Goal: Task Accomplishment & Management: Use online tool/utility

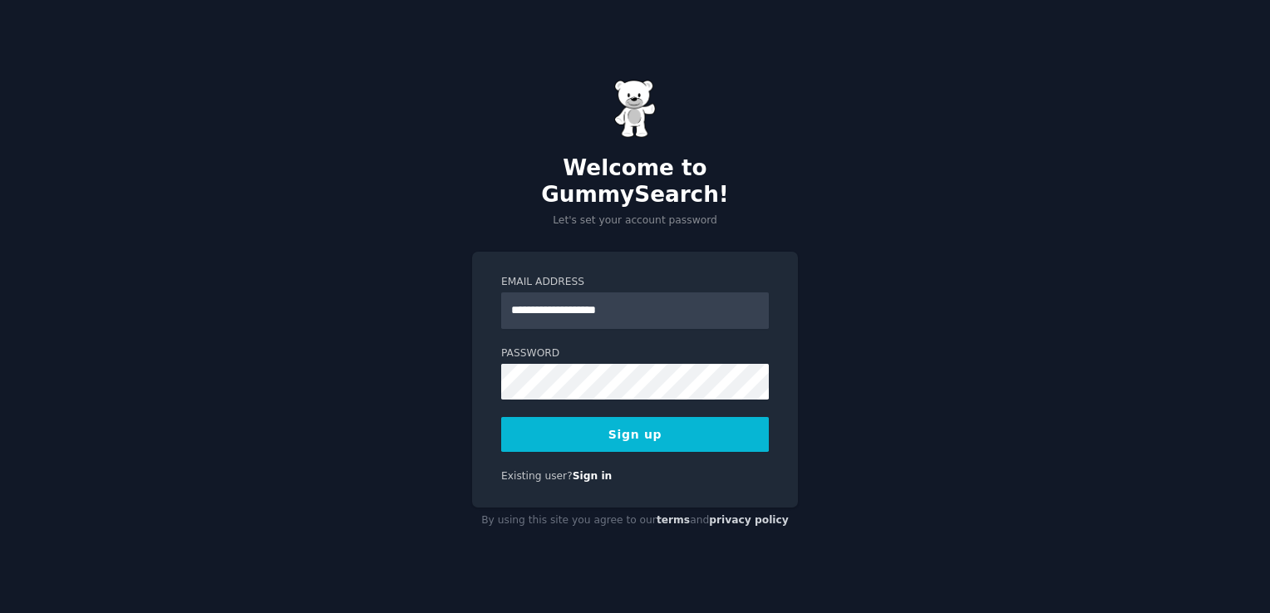
type input "**********"
click at [657, 253] on div "**********" at bounding box center [635, 380] width 326 height 256
click at [570, 417] on button "Sign up" at bounding box center [635, 434] width 268 height 35
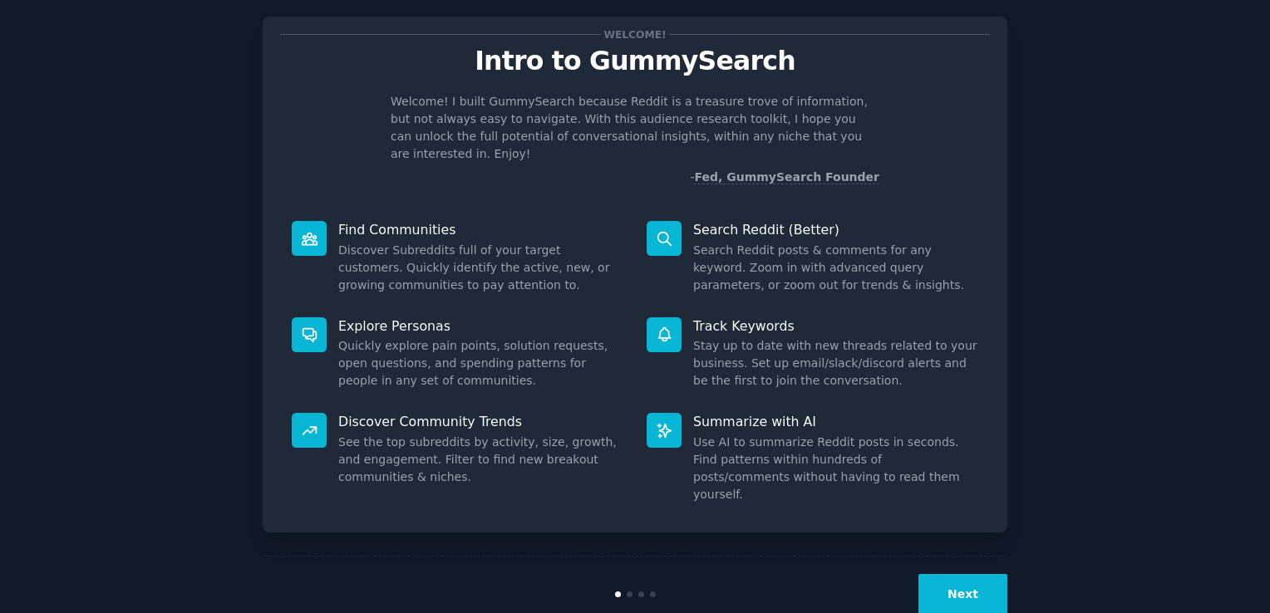
scroll to position [36, 0]
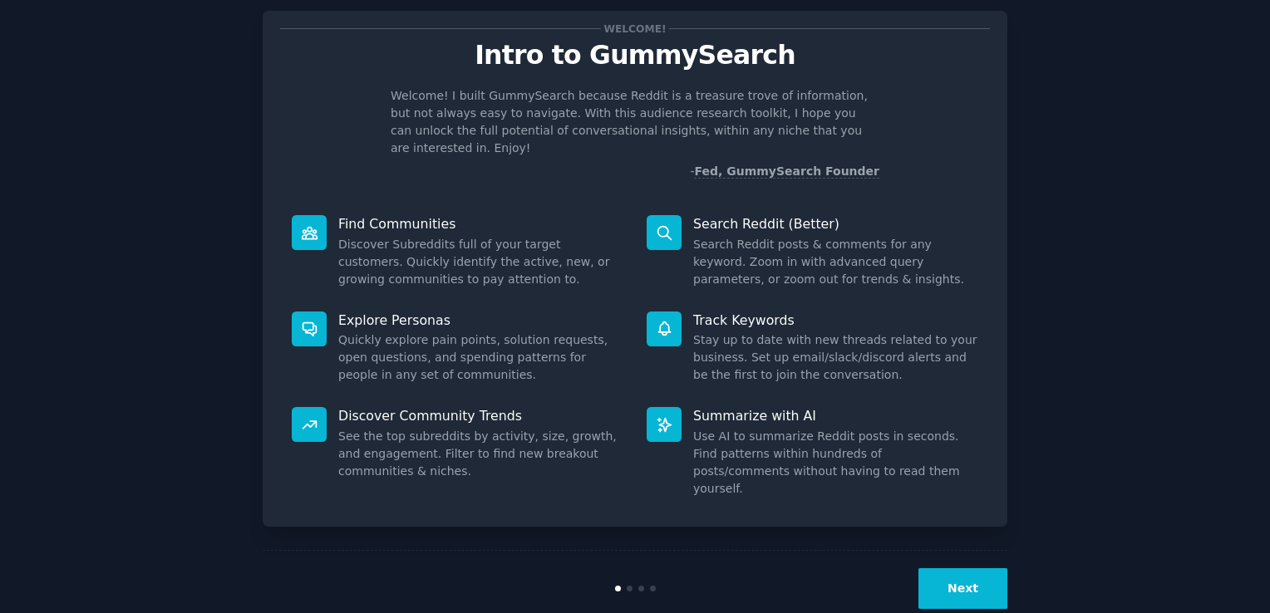
click at [983, 572] on button "Next" at bounding box center [962, 588] width 89 height 41
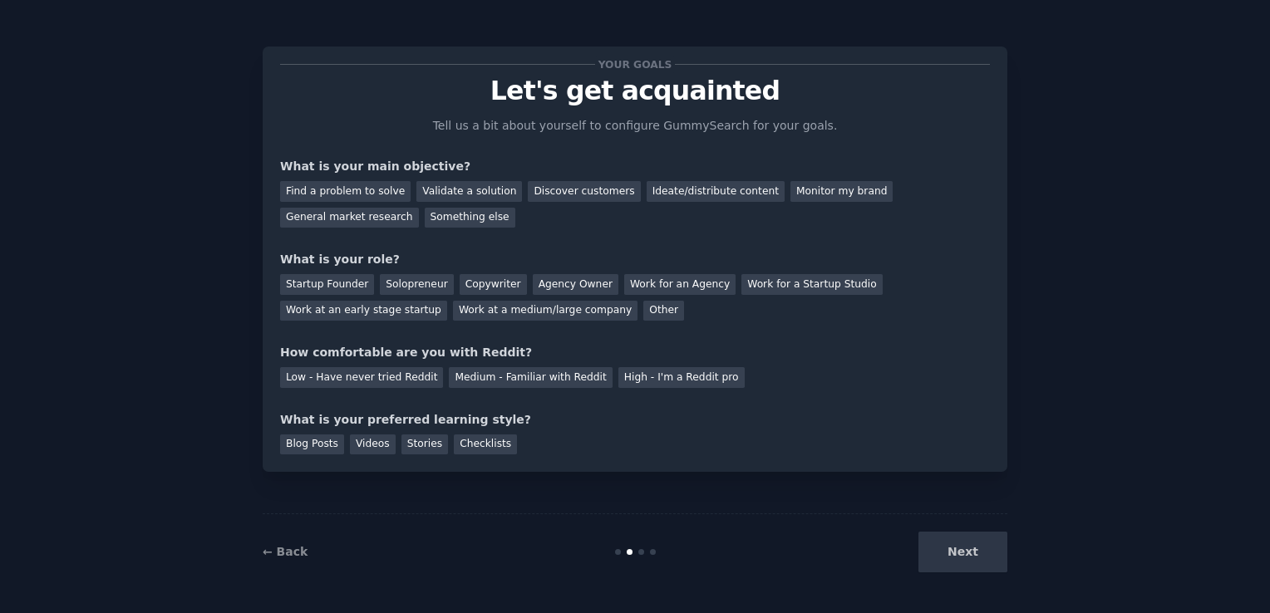
click at [958, 548] on div "Next" at bounding box center [883, 552] width 248 height 41
click at [419, 208] on div "General market research" at bounding box center [349, 218] width 139 height 21
click at [425, 219] on div "Something else" at bounding box center [470, 218] width 91 height 21
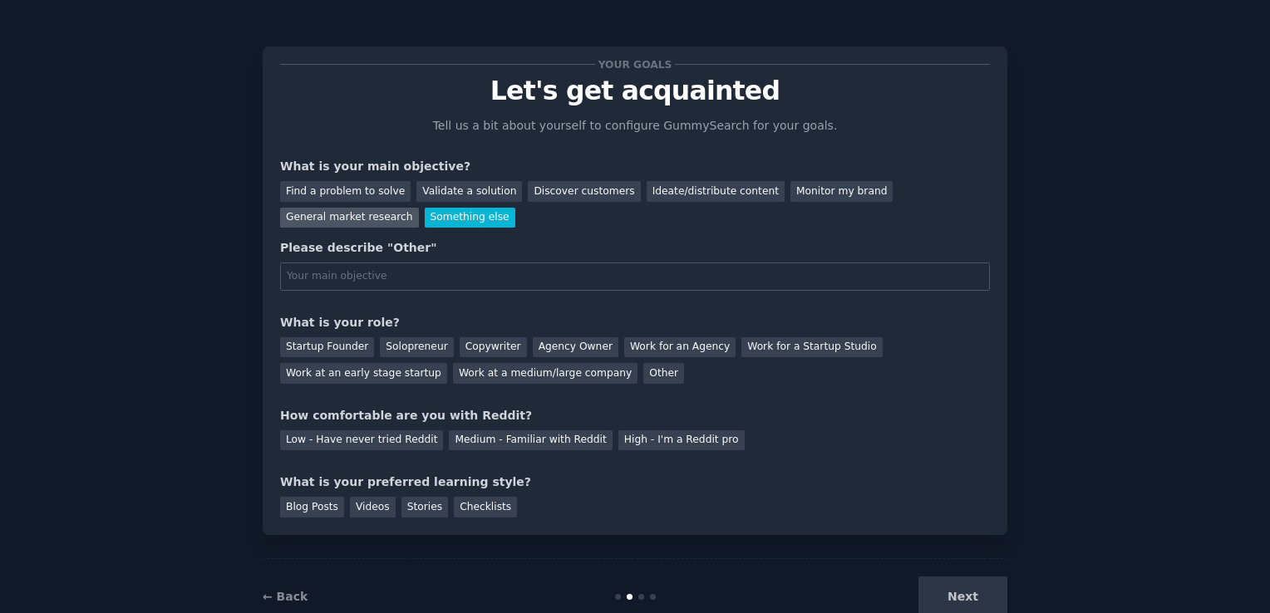
click at [419, 208] on div "General market research" at bounding box center [349, 218] width 139 height 21
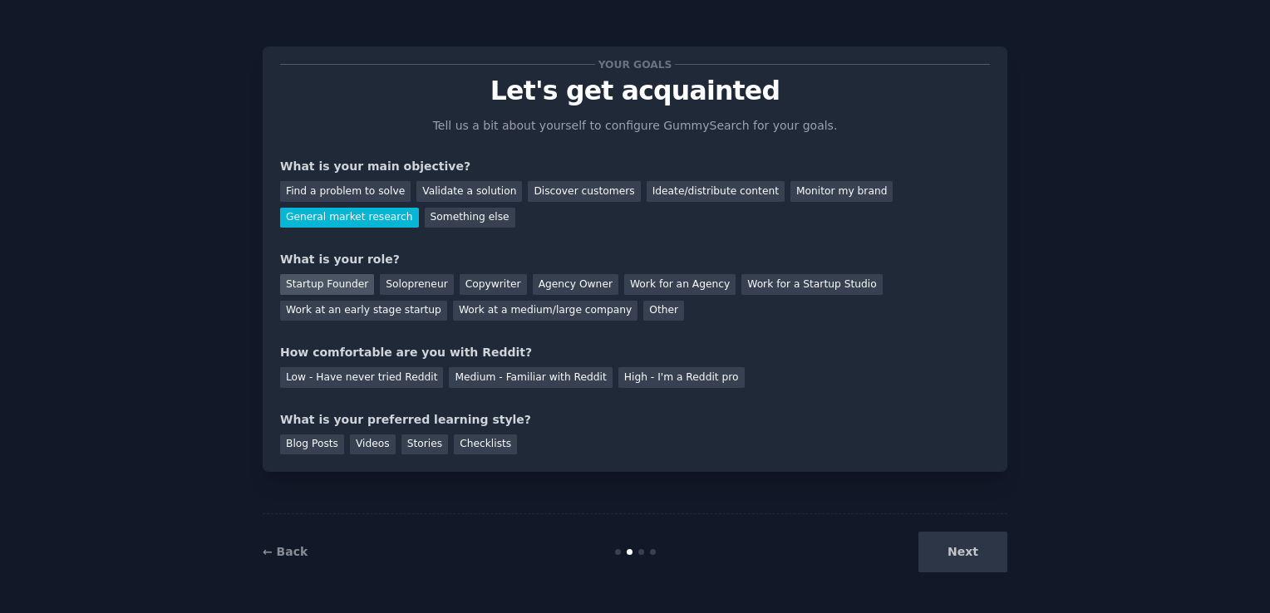
click at [323, 288] on div "Startup Founder" at bounding box center [327, 284] width 94 height 21
click at [499, 277] on div "Copywriter" at bounding box center [493, 284] width 67 height 21
click at [472, 376] on div "Medium - Familiar with Reddit" at bounding box center [530, 377] width 163 height 21
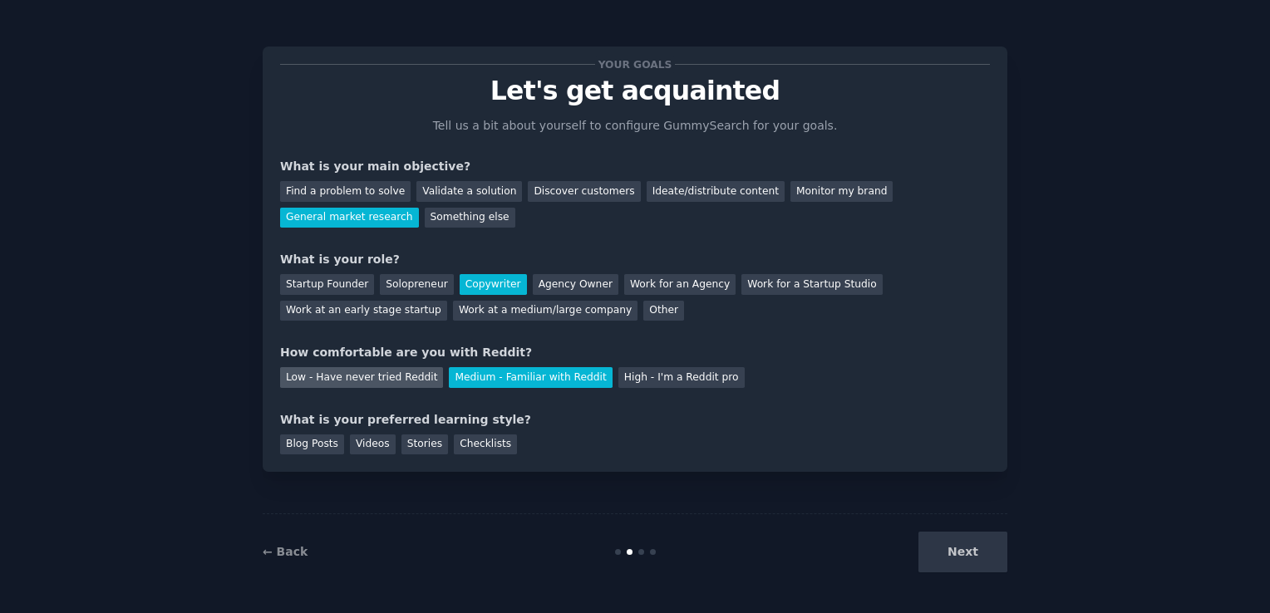
click at [409, 376] on div "Low - Have never tried Reddit" at bounding box center [361, 377] width 163 height 21
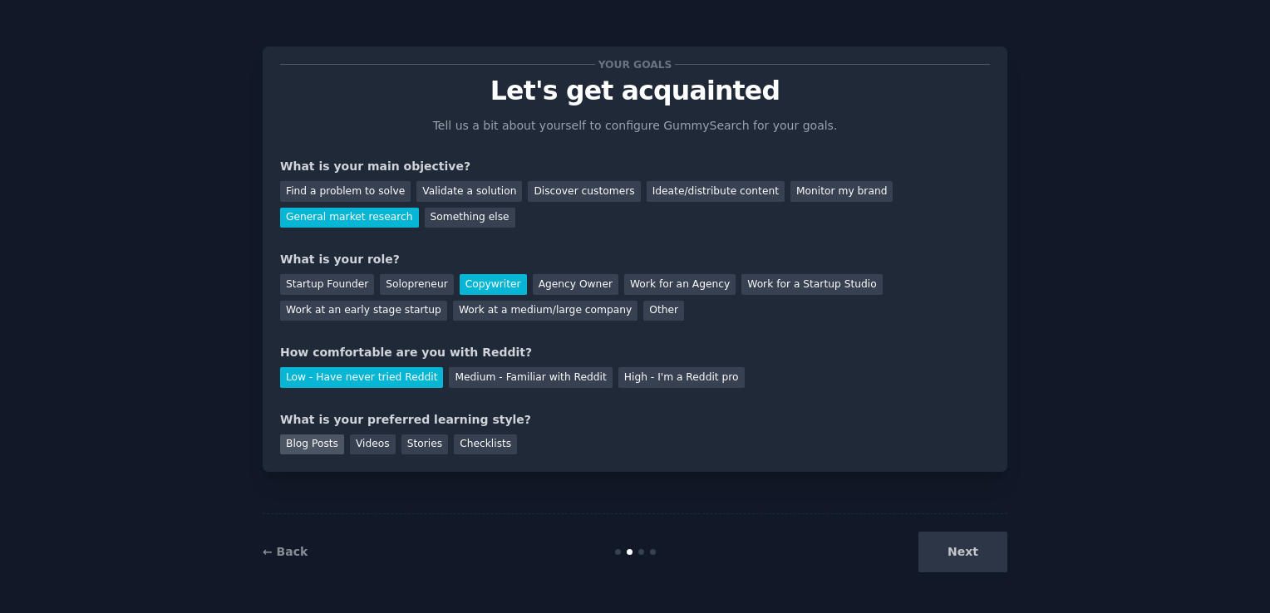
click at [312, 450] on div "Blog Posts" at bounding box center [312, 445] width 64 height 21
click at [406, 446] on div "Stories" at bounding box center [424, 445] width 47 height 21
click at [326, 446] on div "Blog Posts" at bounding box center [312, 445] width 64 height 21
click at [974, 566] on button "Next" at bounding box center [962, 552] width 89 height 41
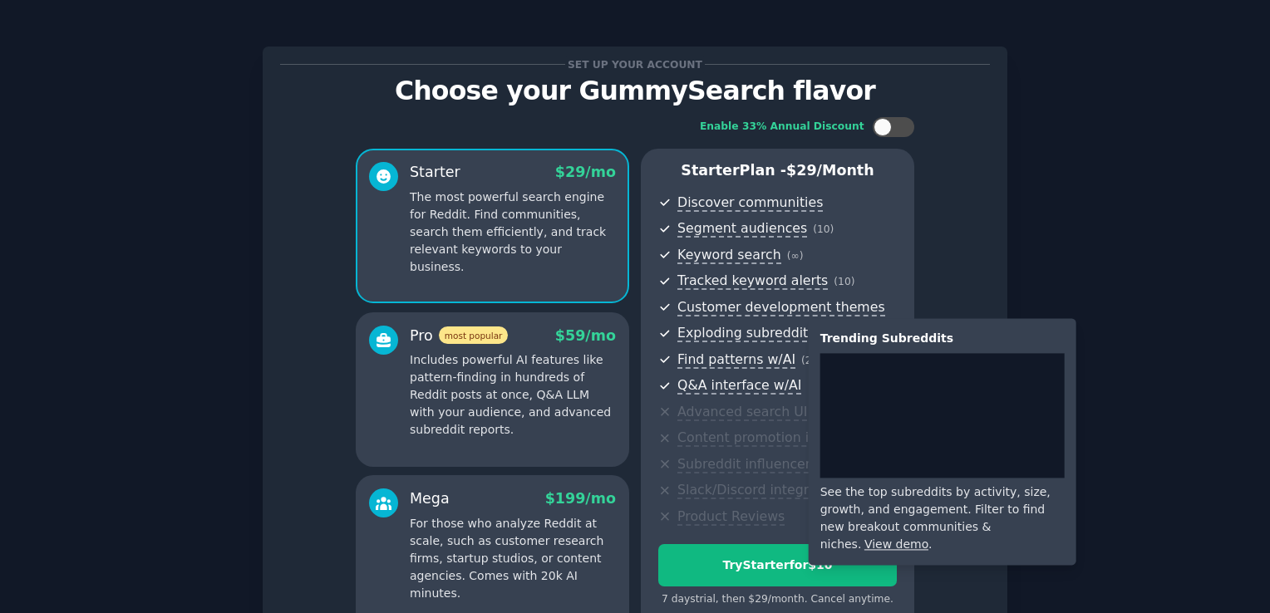
scroll to position [129, 0]
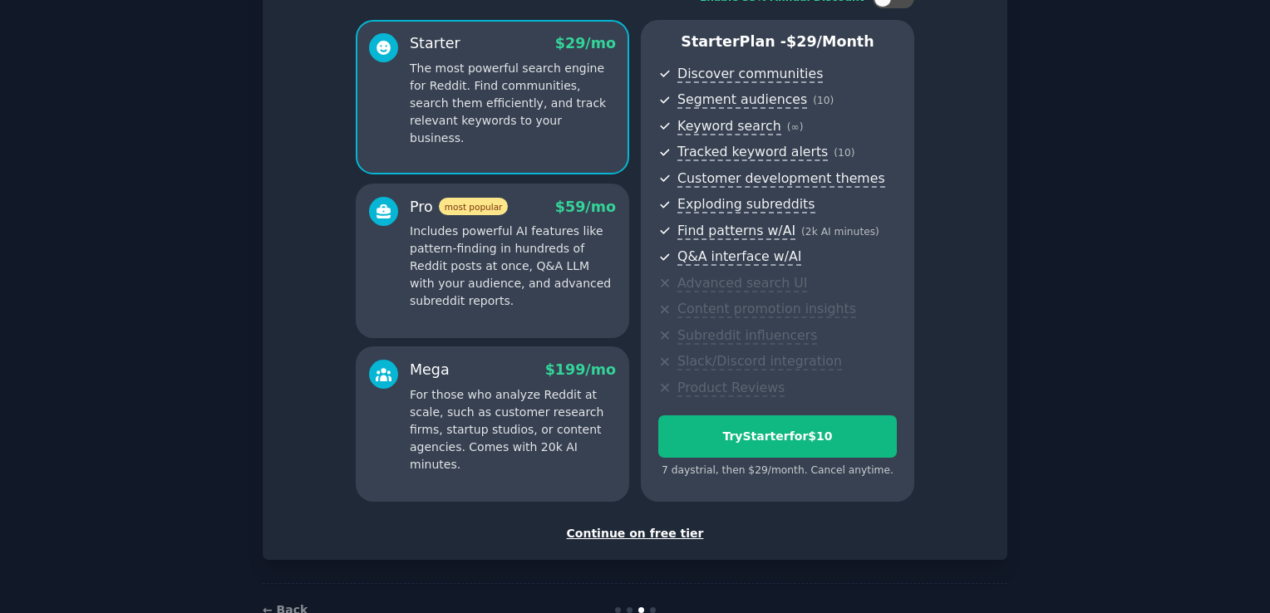
click at [665, 537] on div "Continue on free tier" at bounding box center [635, 533] width 710 height 17
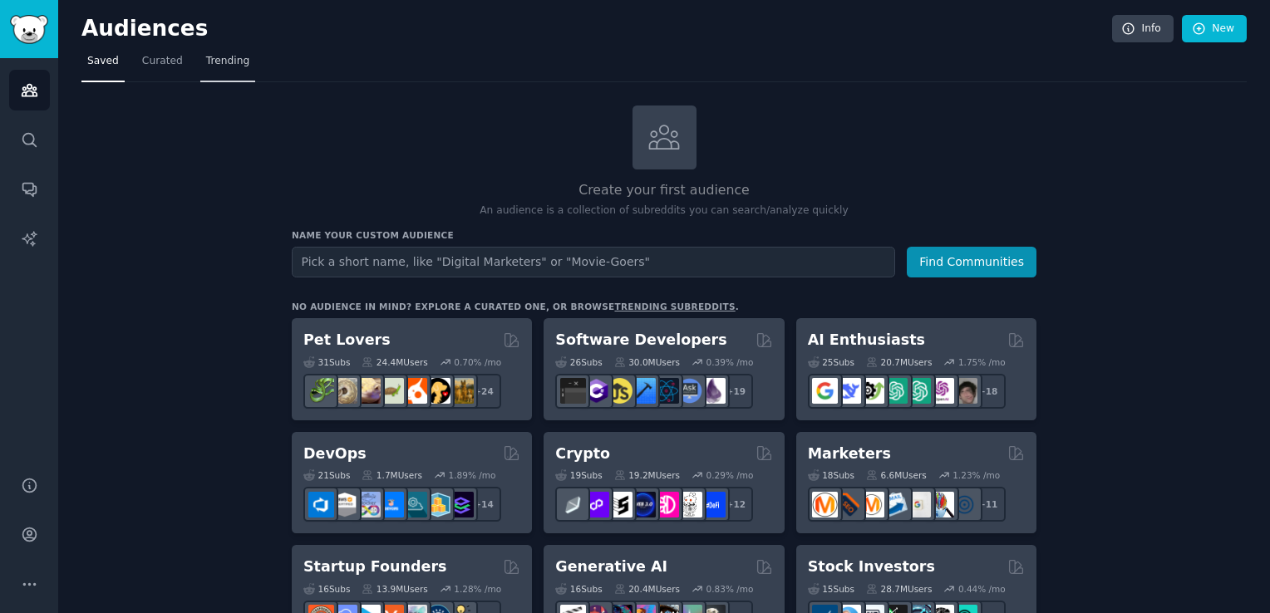
click at [206, 62] on span "Trending" at bounding box center [227, 61] width 43 height 15
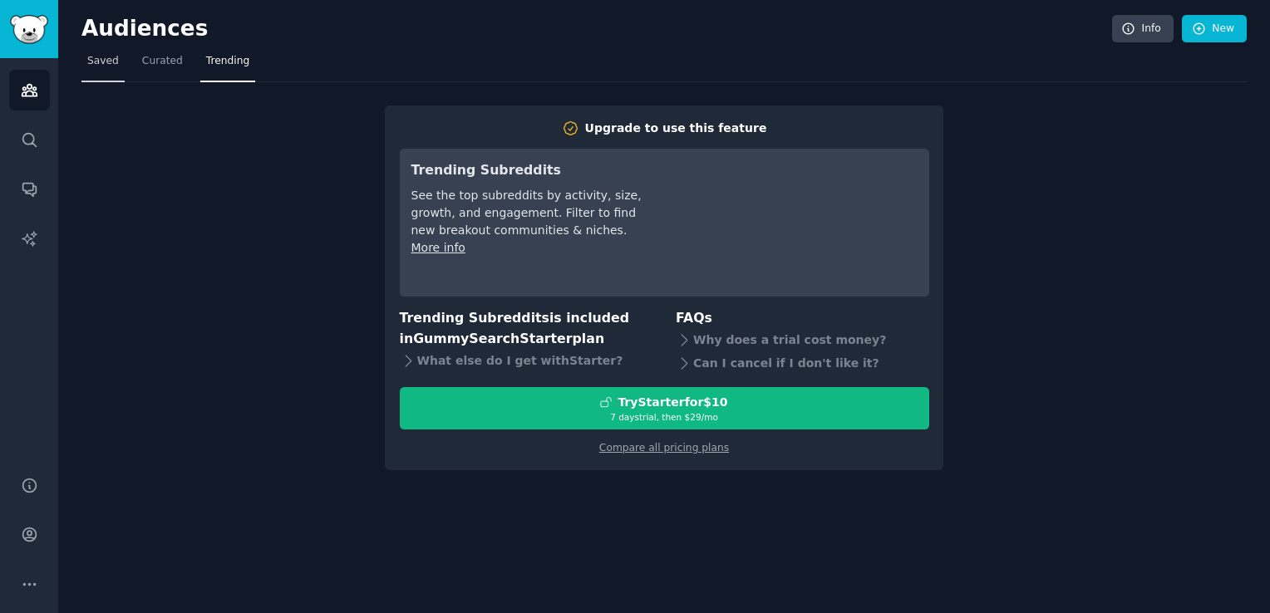
click at [108, 68] on link "Saved" at bounding box center [102, 65] width 43 height 34
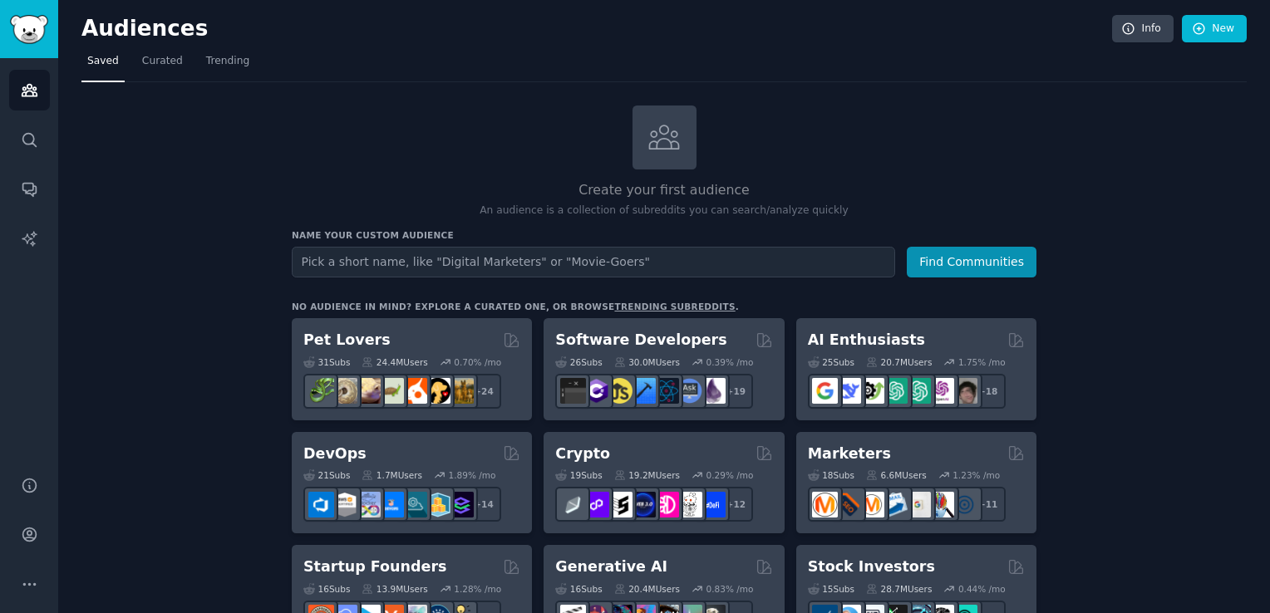
click at [763, 130] on div "Create your first audience An audience is a collection of subreddits you can se…" at bounding box center [664, 162] width 745 height 113
drag, startPoint x: 851, startPoint y: 86, endPoint x: 824, endPoint y: 91, distance: 27.1
drag, startPoint x: 668, startPoint y: 130, endPoint x: 780, endPoint y: 118, distance: 112.1
click at [780, 118] on div "Create your first audience An audience is a collection of subreddits you can se…" at bounding box center [664, 162] width 745 height 113
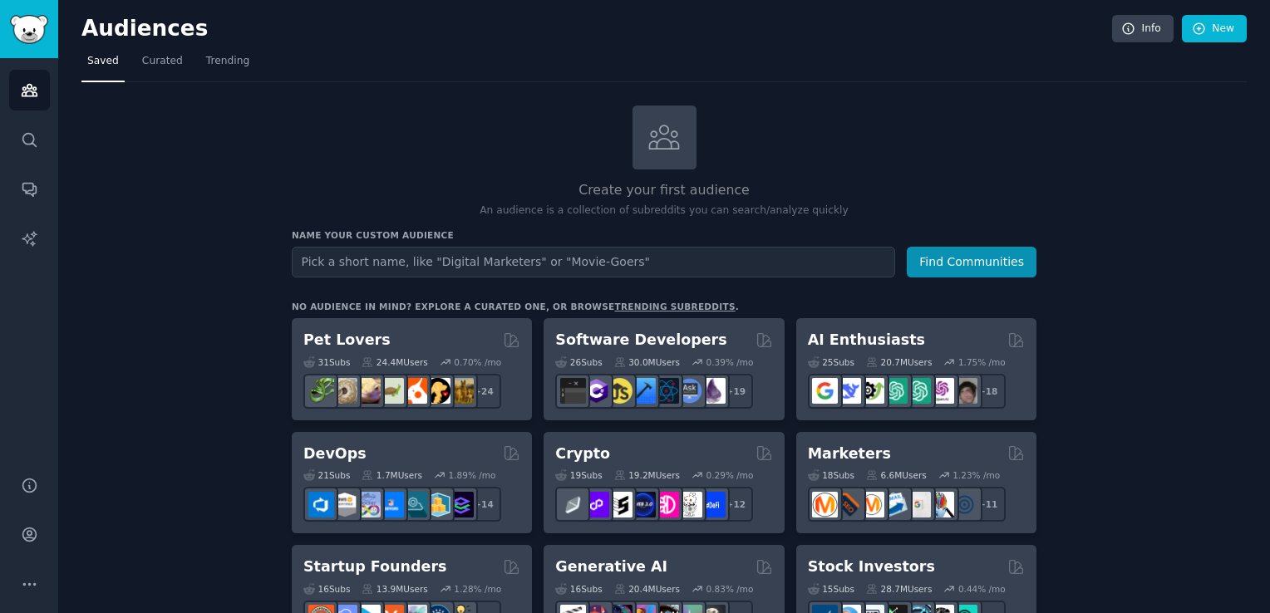
click at [780, 118] on div "Create your first audience An audience is a collection of subreddits you can se…" at bounding box center [664, 162] width 745 height 113
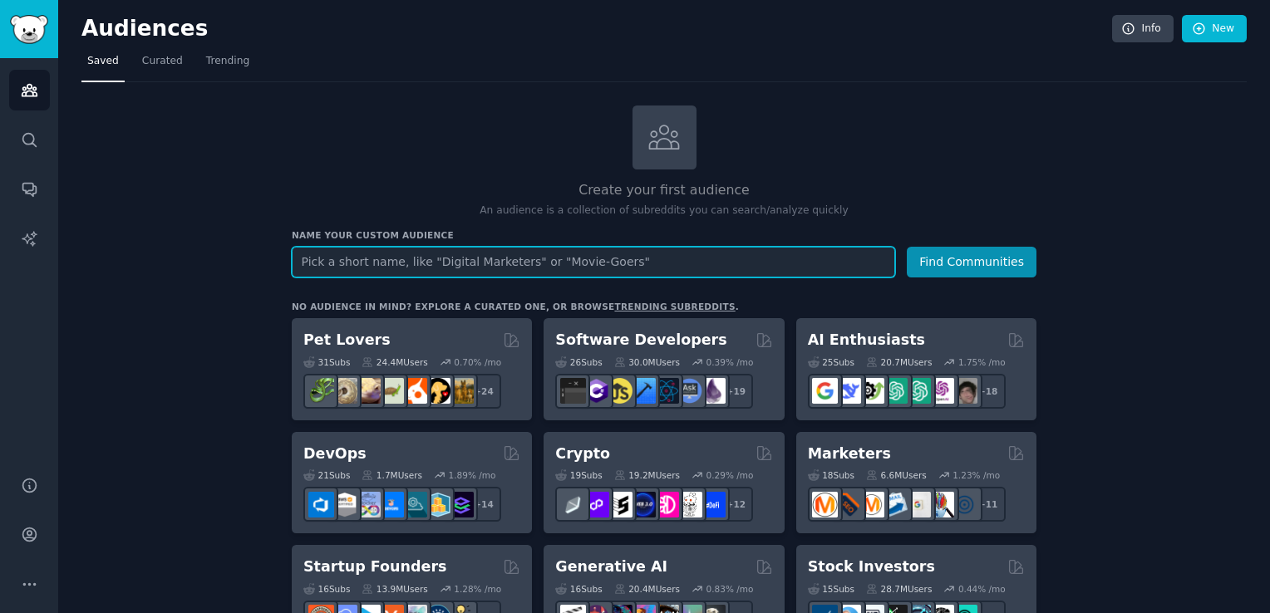
click at [519, 256] on input "text" at bounding box center [593, 262] width 603 height 31
type input "Gardening"
type input "Lawn Mowers"
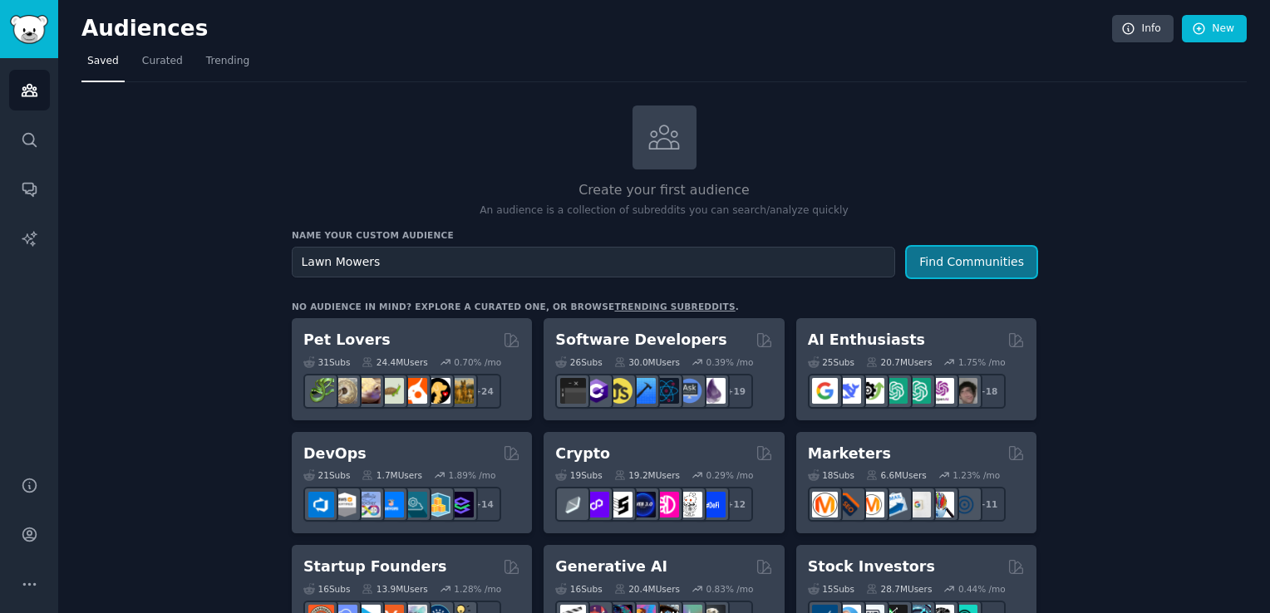
click at [948, 252] on button "Find Communities" at bounding box center [972, 262] width 130 height 31
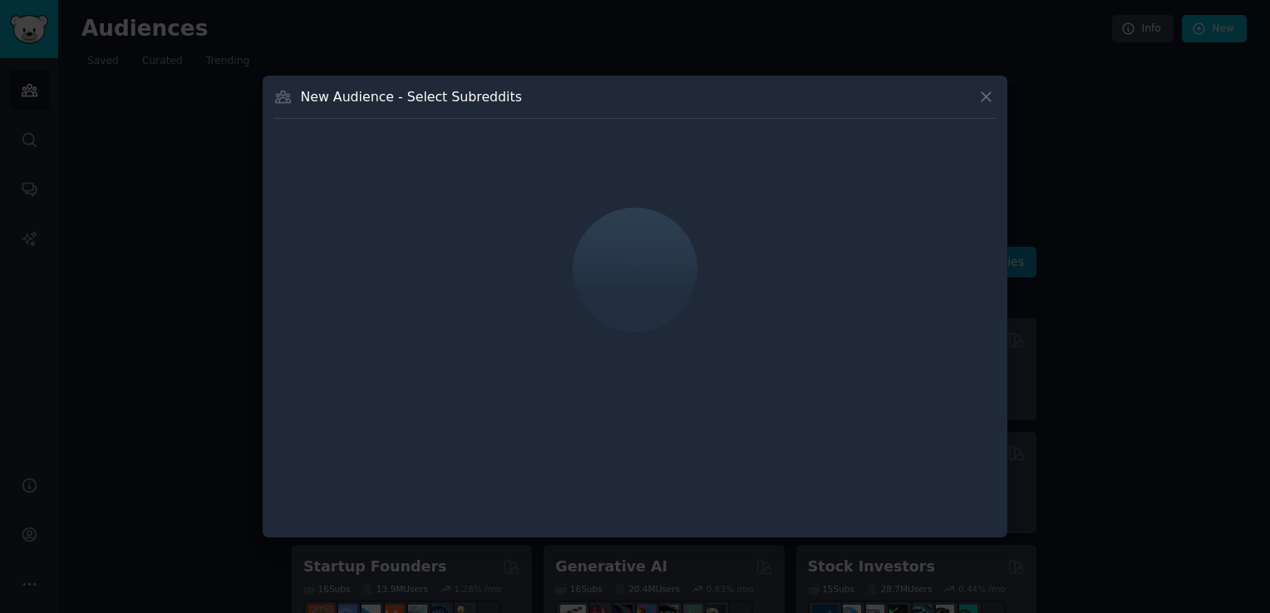
drag, startPoint x: 638, startPoint y: 271, endPoint x: 885, endPoint y: 248, distance: 247.9
click at [885, 248] on div at bounding box center [634, 269] width 721 height 279
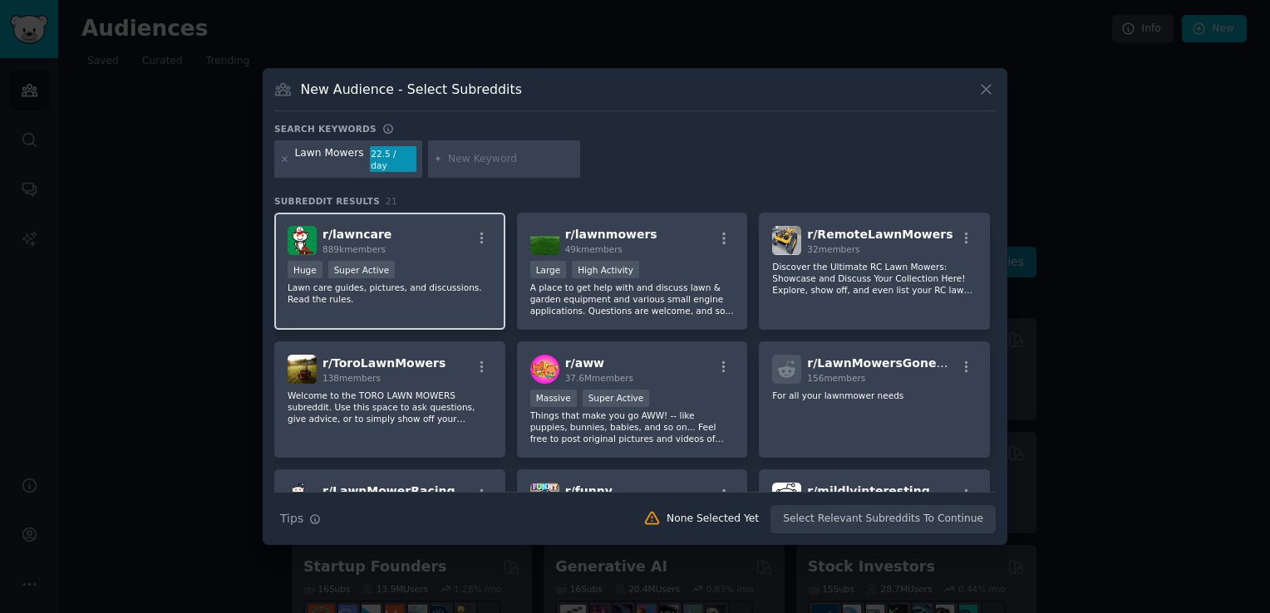
click at [348, 228] on span "r/ lawncare" at bounding box center [356, 234] width 69 height 13
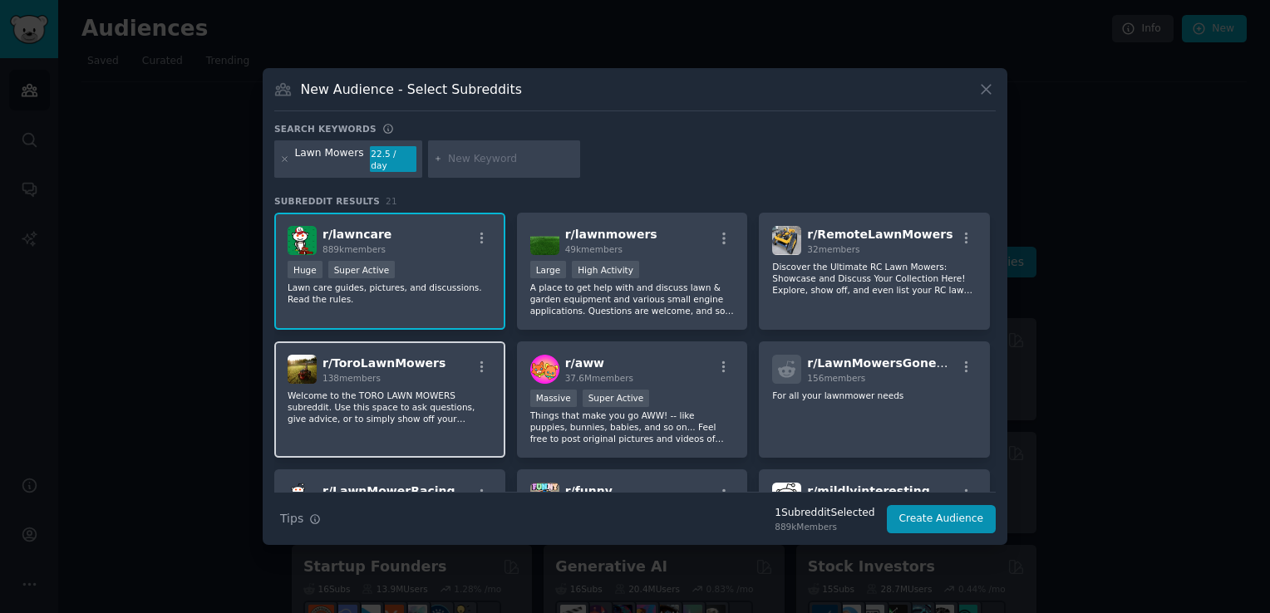
click at [366, 357] on span "r/ ToroLawnMowers" at bounding box center [383, 363] width 123 height 13
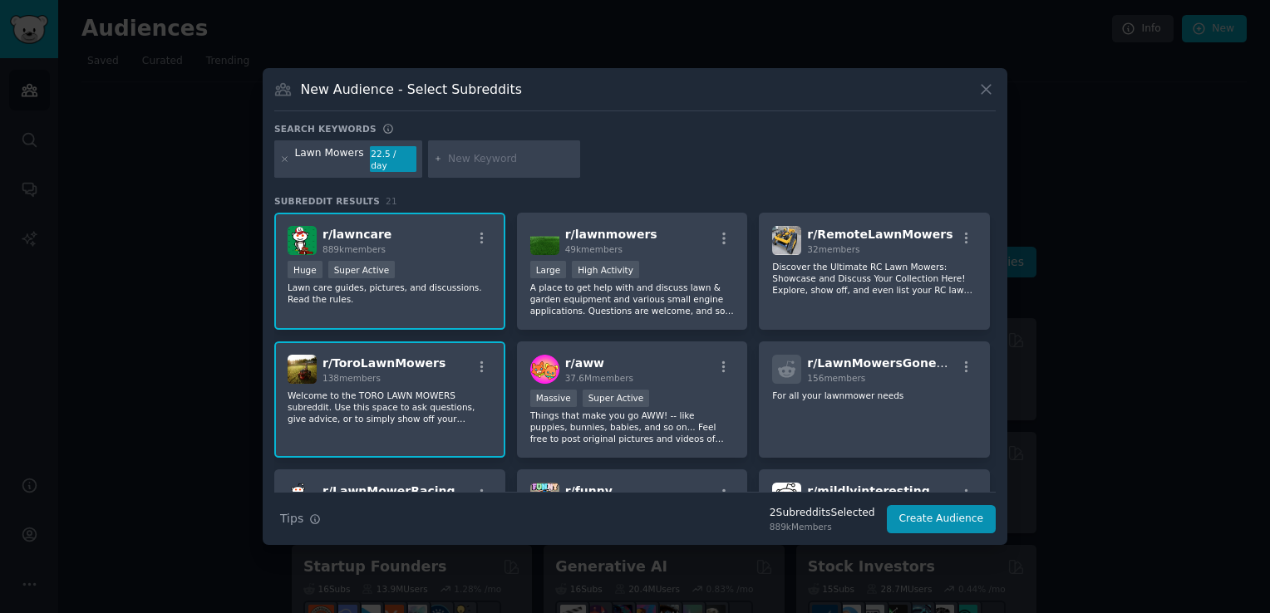
click at [397, 357] on span "r/ ToroLawnMowers" at bounding box center [383, 363] width 123 height 13
click at [392, 290] on p "Lawn care guides, pictures, and discussions. Read the rules." at bounding box center [390, 293] width 204 height 23
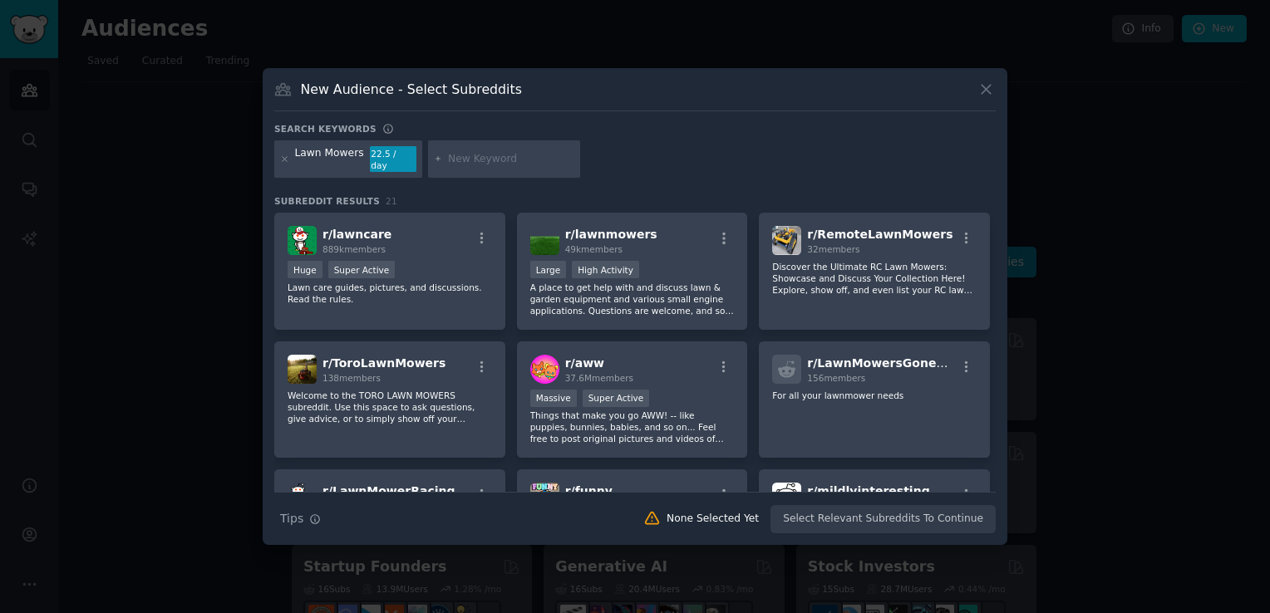
click at [487, 156] on input "text" at bounding box center [511, 159] width 126 height 15
click at [982, 94] on icon at bounding box center [986, 89] width 9 height 9
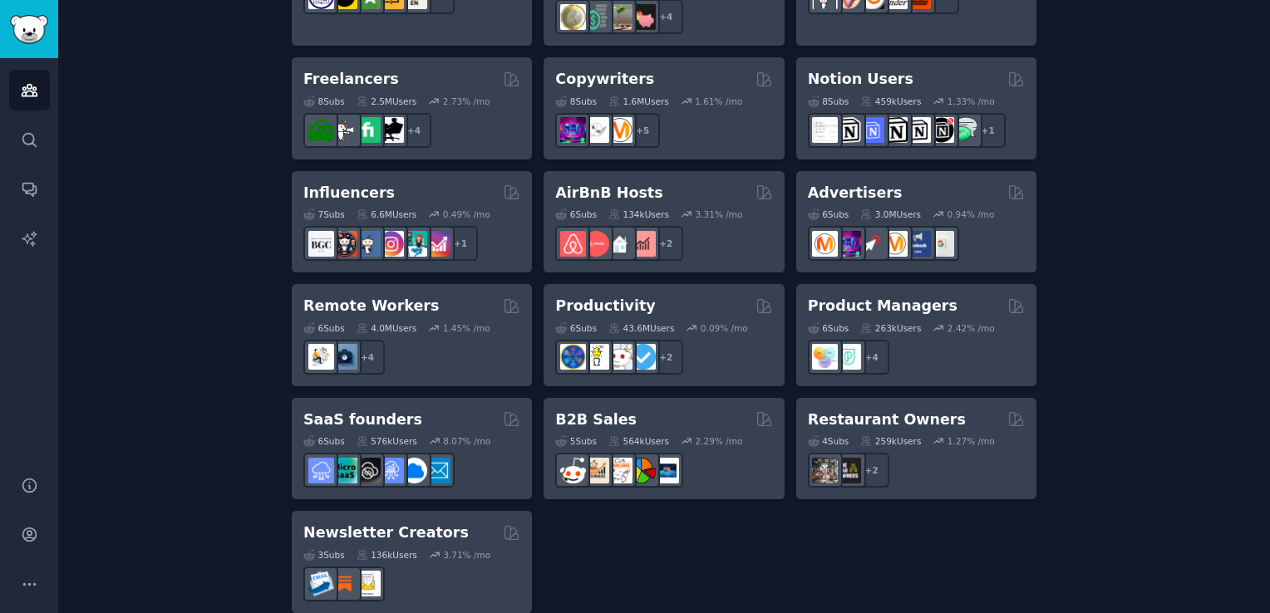
scroll to position [485, 0]
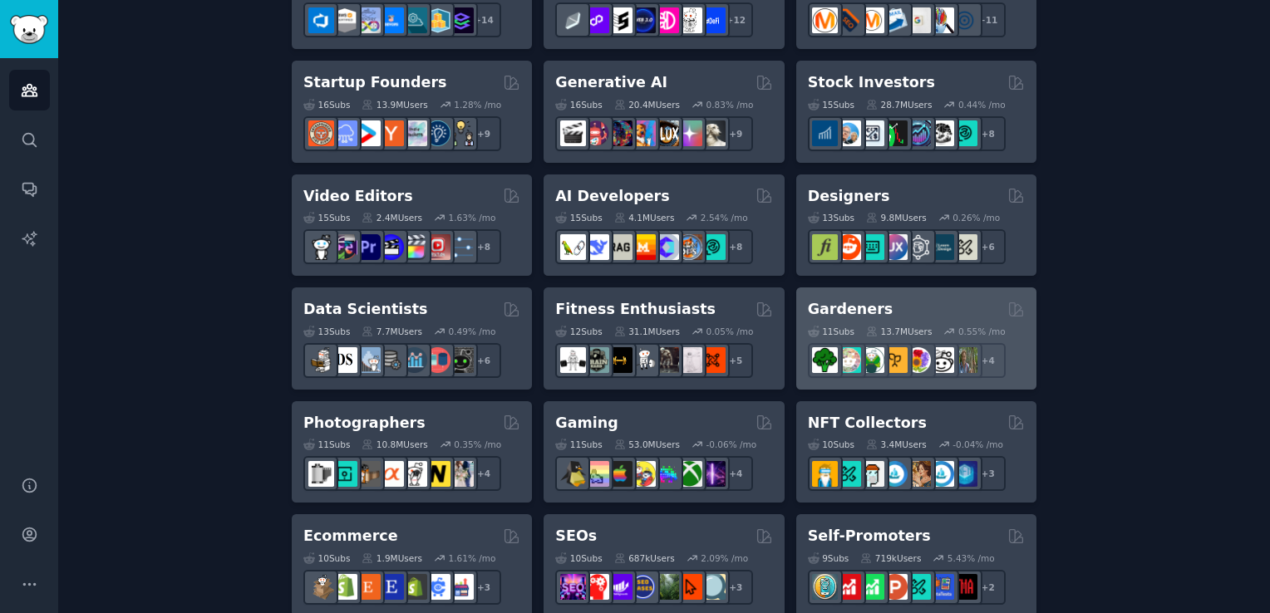
click at [857, 306] on h2 "Gardeners" at bounding box center [851, 309] width 86 height 21
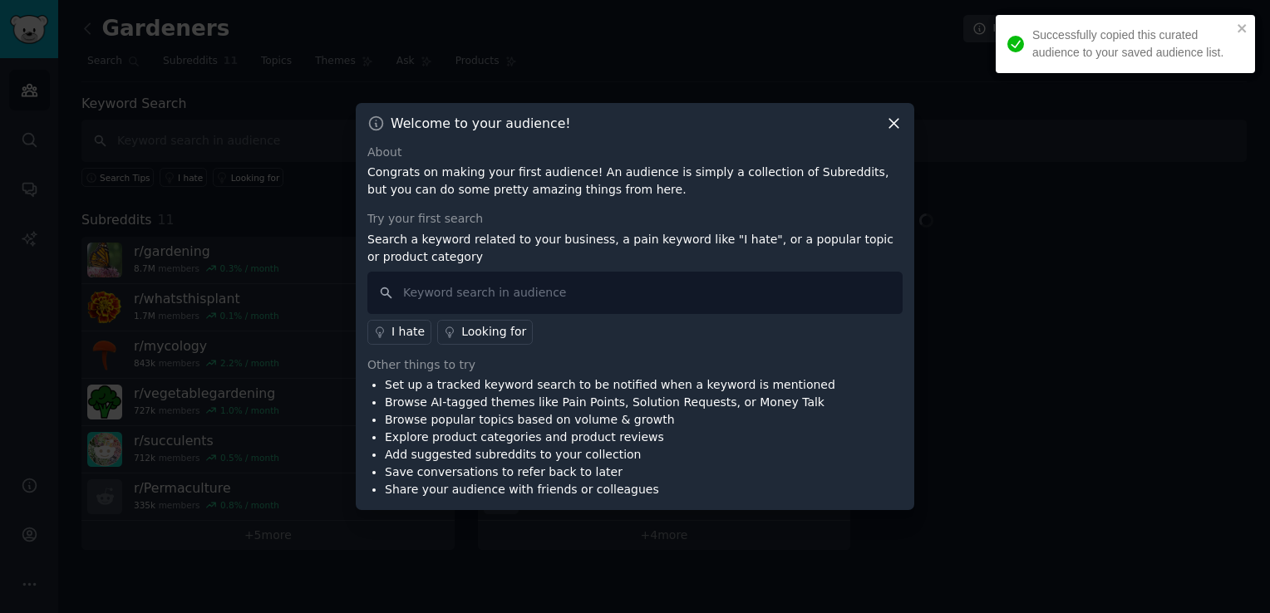
click at [894, 119] on icon at bounding box center [893, 123] width 17 height 17
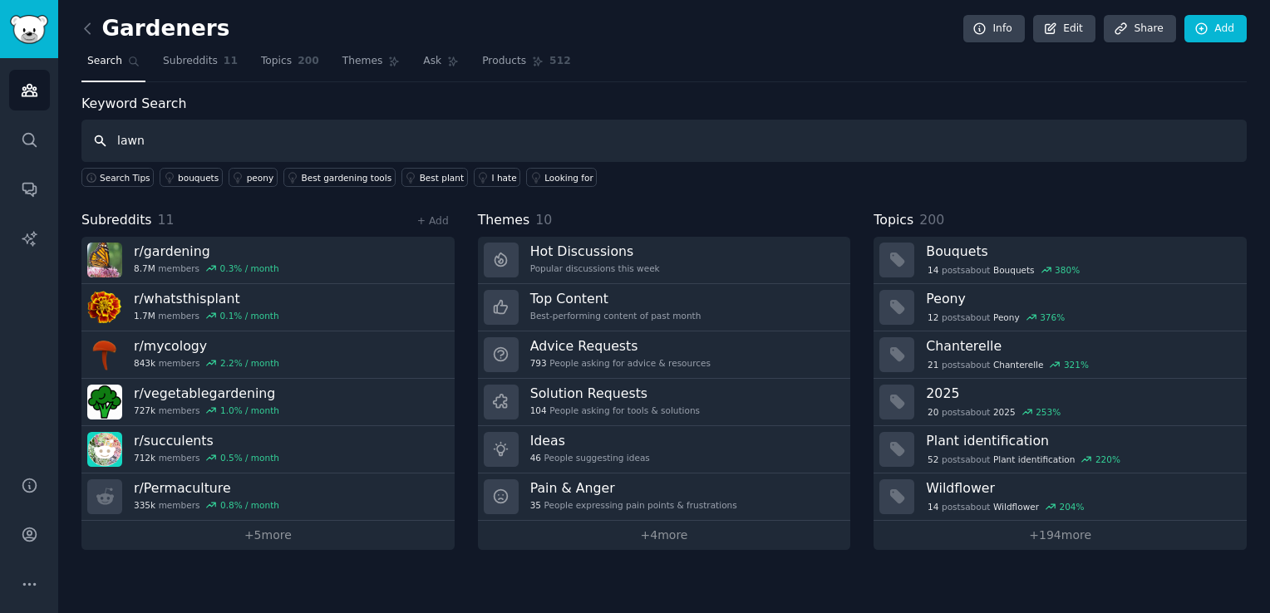
type input "lawn"
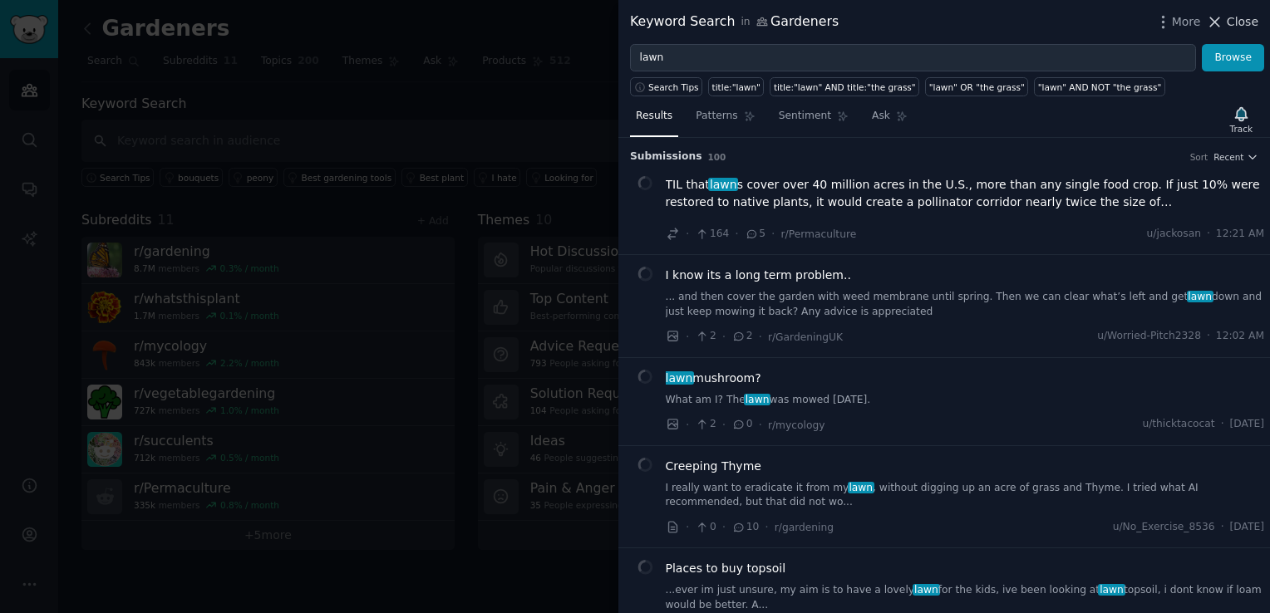
click at [1223, 20] on icon at bounding box center [1214, 21] width 17 height 17
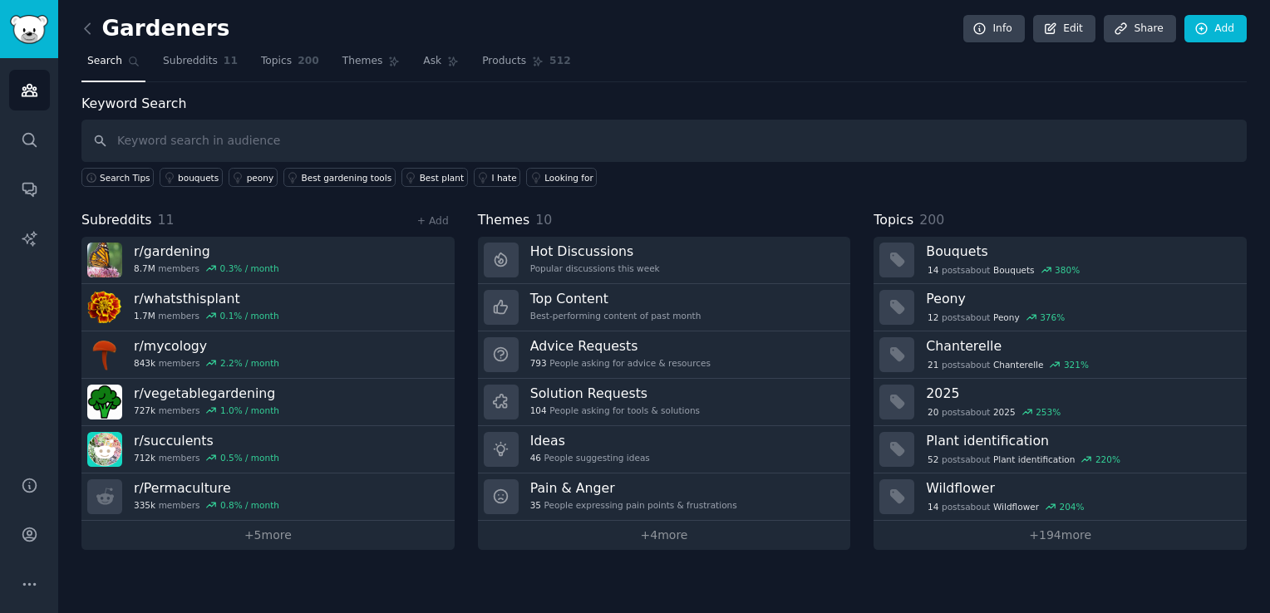
click at [336, 208] on div "Keyword Search Search Tips bouquets peony Best gardening tools Best plant I hat…" at bounding box center [663, 322] width 1165 height 456
click at [286, 542] on link "+ 5 more" at bounding box center [267, 535] width 373 height 29
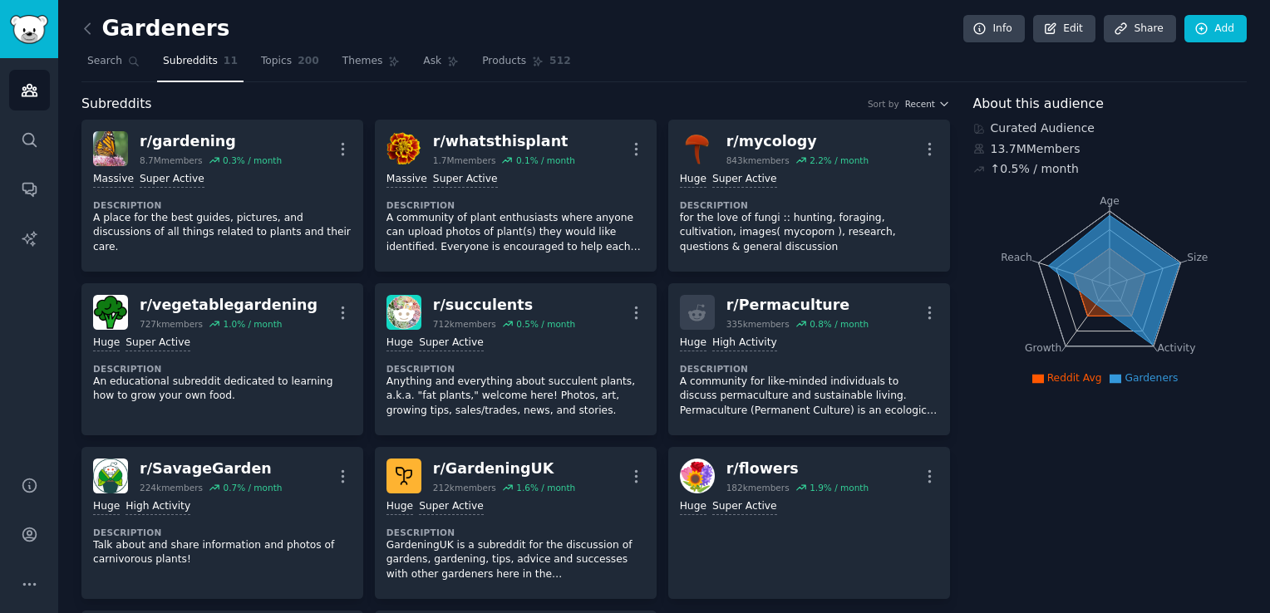
click at [647, 73] on nav "Search Subreddits 11 Topics 200 Themes Ask Products 512" at bounding box center [663, 65] width 1165 height 34
click at [662, 66] on nav "Search Subreddits 11 Topics 200 Themes Ask Products 512" at bounding box center [663, 65] width 1165 height 34
click at [662, 67] on nav "Search Subreddits 11 Topics 200 Themes Ask Products 512" at bounding box center [663, 65] width 1165 height 34
click at [493, 100] on div "Subreddits Sort by Recent" at bounding box center [515, 104] width 869 height 21
click at [81, 32] on icon at bounding box center [87, 28] width 17 height 17
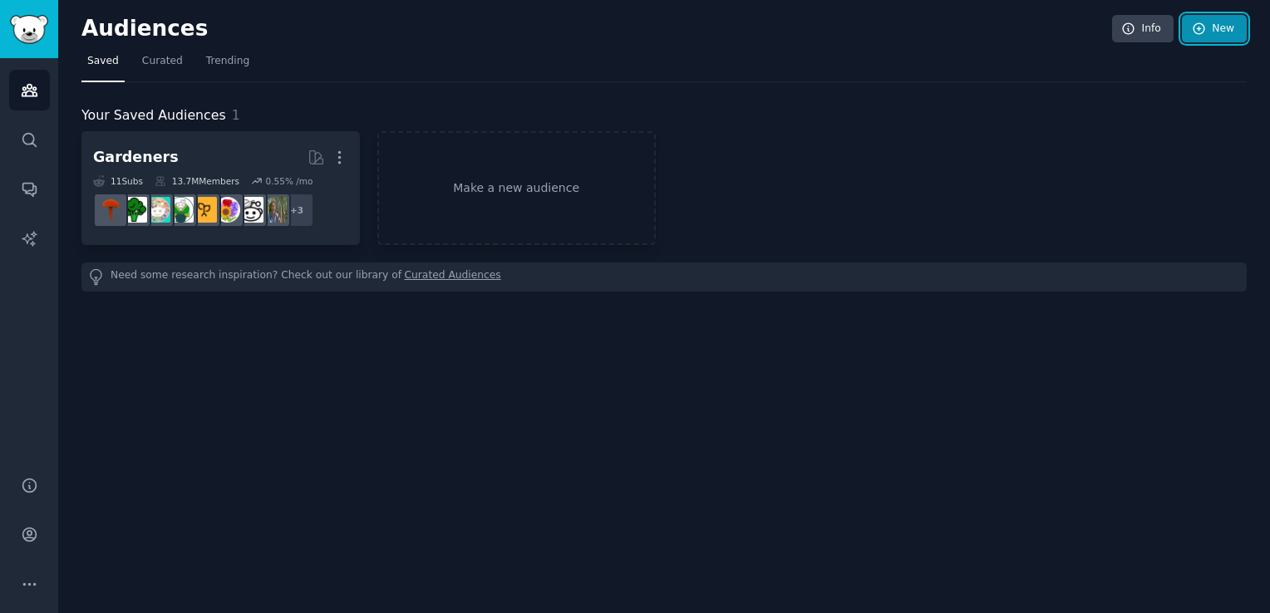
click at [1203, 32] on icon at bounding box center [1198, 28] width 11 height 11
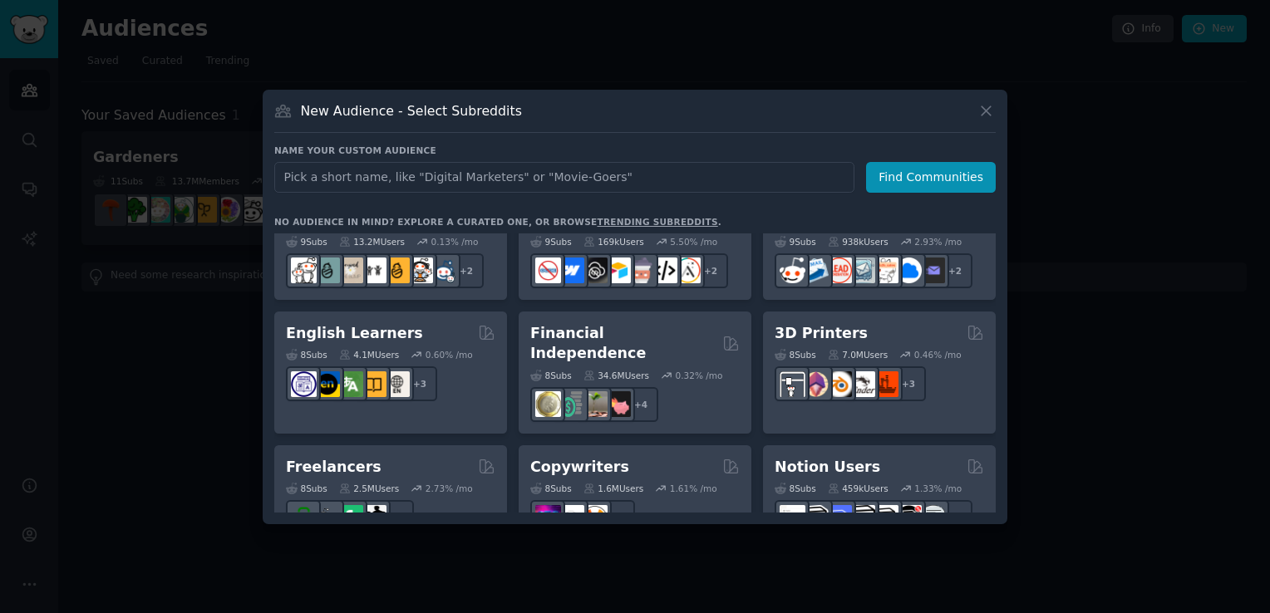
scroll to position [821, 0]
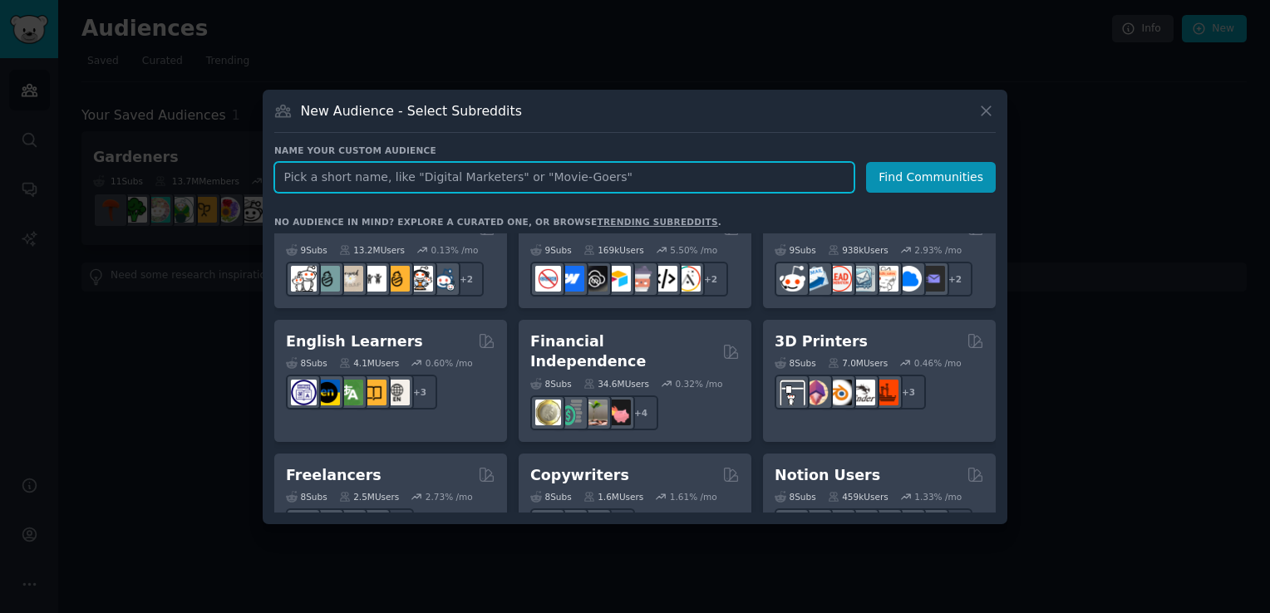
click at [520, 180] on input "text" at bounding box center [564, 177] width 580 height 31
type input "lawn"
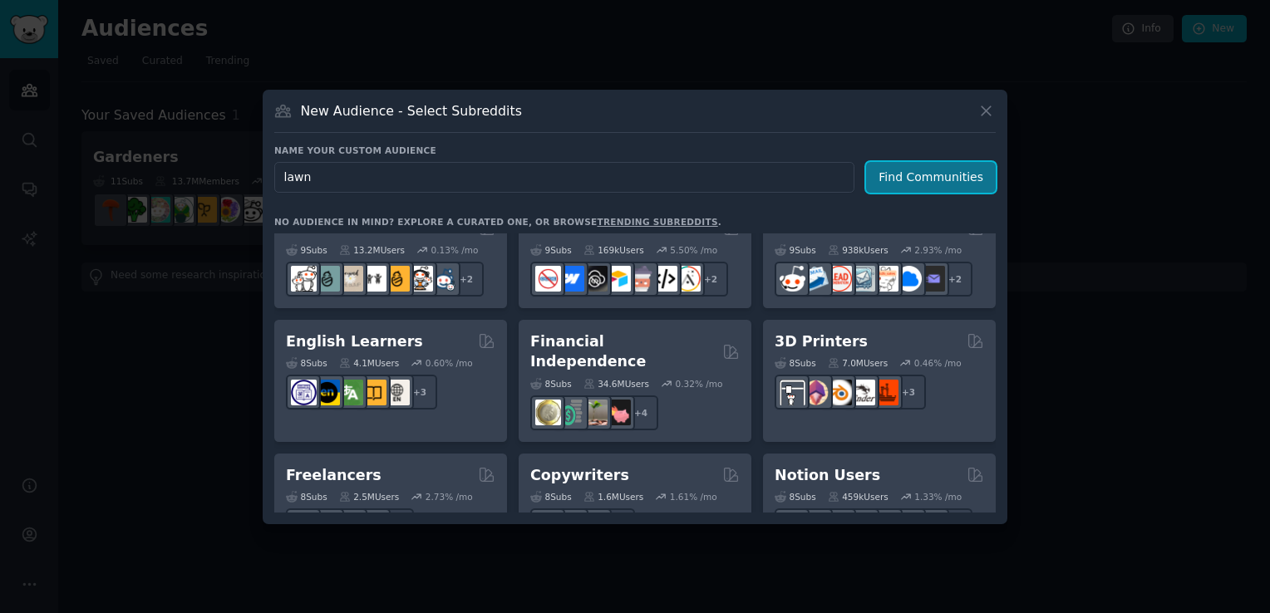
click at [908, 174] on button "Find Communities" at bounding box center [931, 177] width 130 height 31
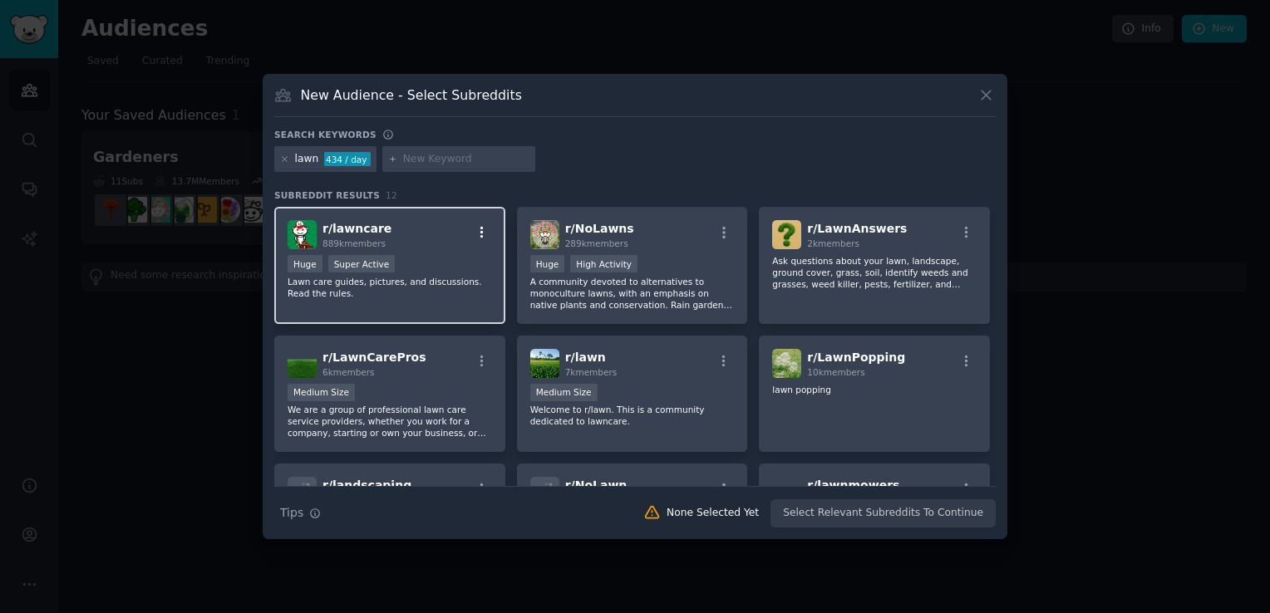
click at [481, 229] on icon "button" at bounding box center [482, 232] width 15 height 15
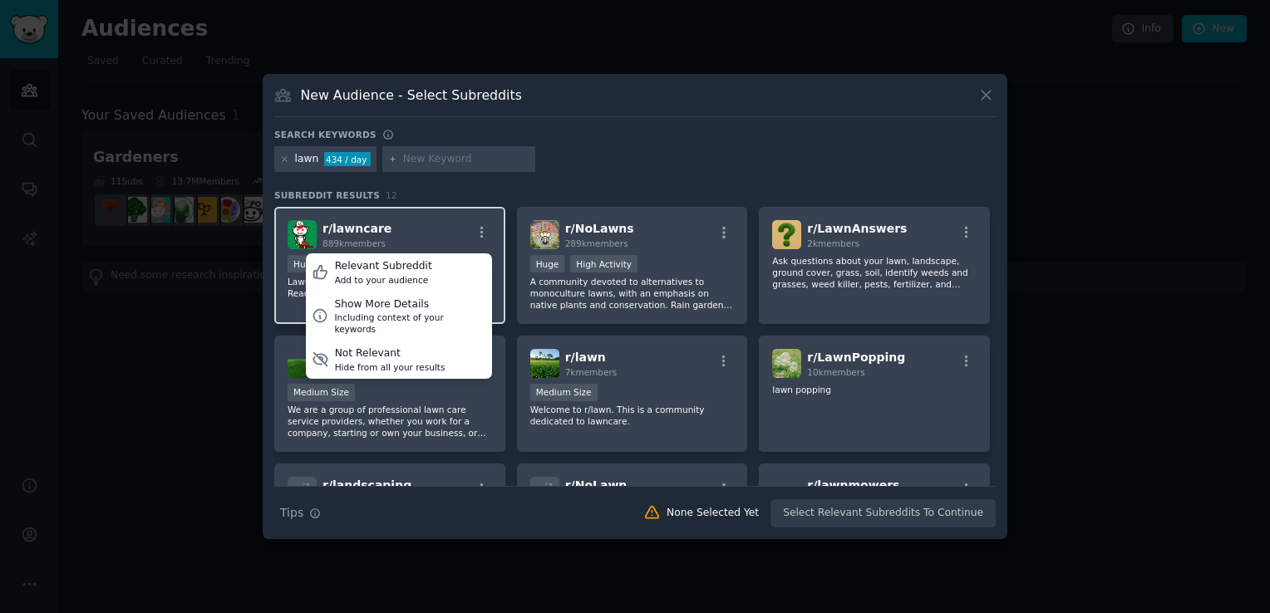
click at [409, 229] on div "r/ lawncare 889k members Relevant Subreddit Add to your audience Show More Deta…" at bounding box center [390, 234] width 204 height 29
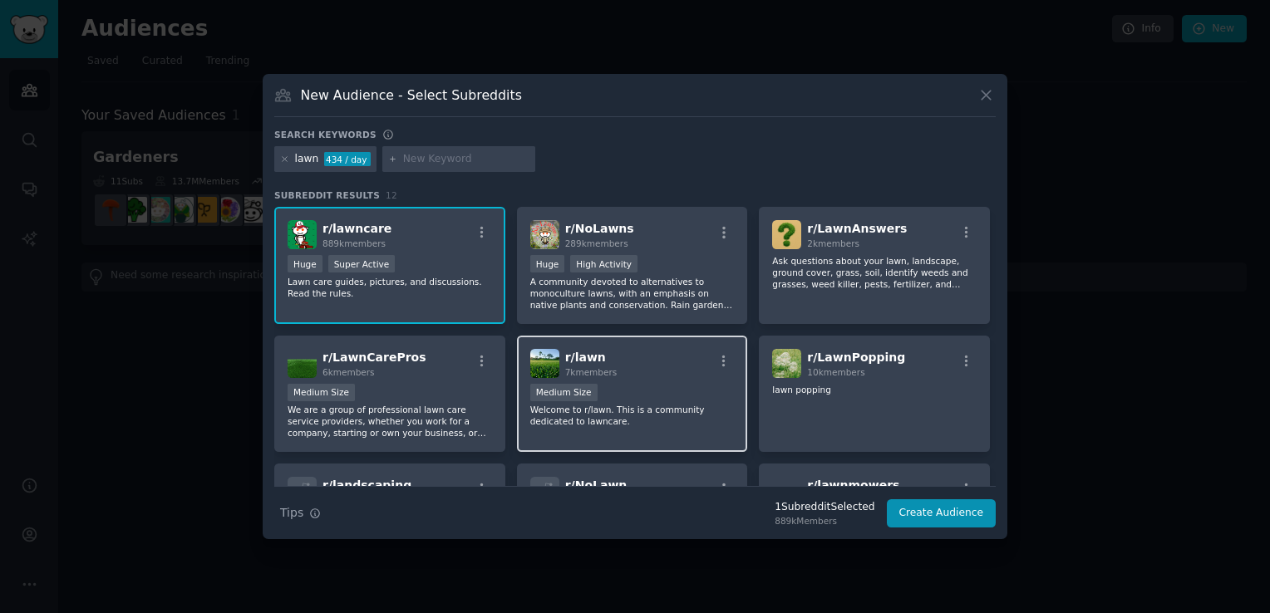
click at [549, 371] on img at bounding box center [544, 363] width 29 height 29
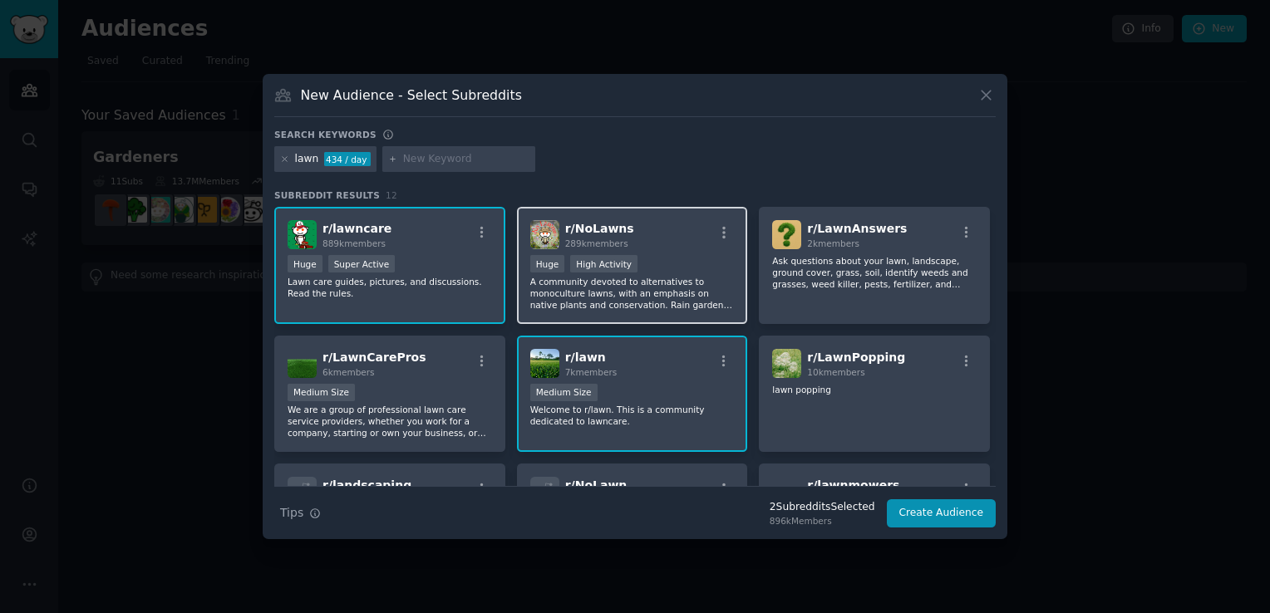
click at [569, 239] on span "289k members" at bounding box center [596, 244] width 63 height 10
click at [628, 257] on div ">= 80th percentile for submissions / day Huge High Activity" at bounding box center [632, 265] width 204 height 21
click at [577, 410] on p "Welcome to r/lawn. This is a community dedicated to lawncare." at bounding box center [632, 415] width 204 height 23
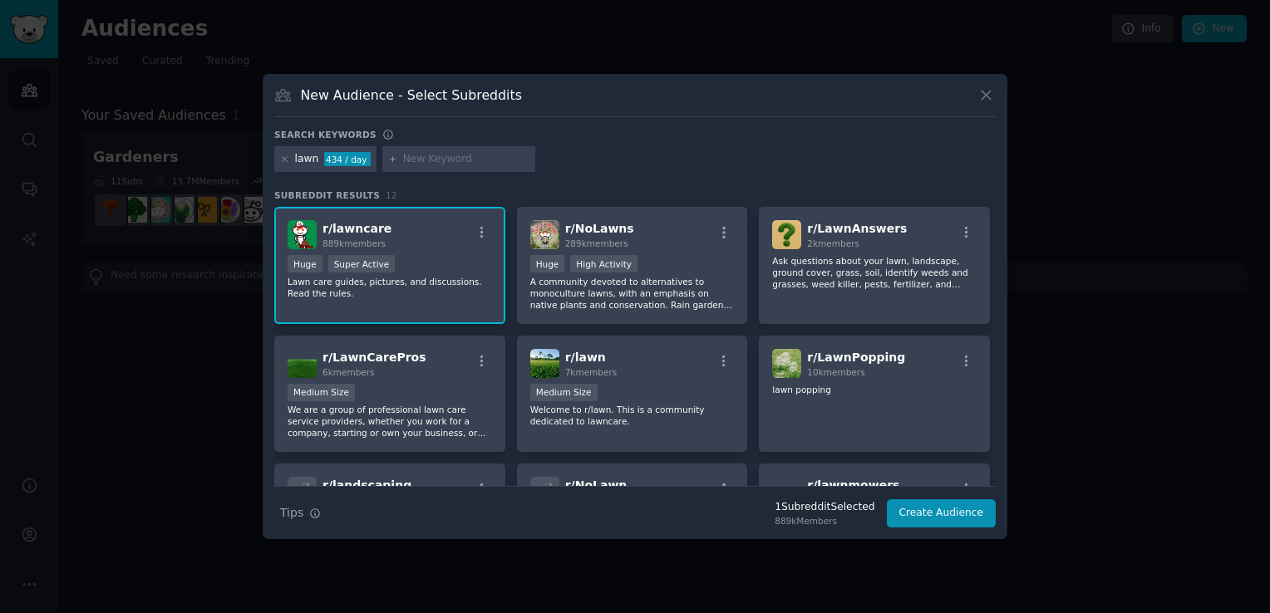
drag, startPoint x: 389, startPoint y: 256, endPoint x: 570, endPoint y: 101, distance: 238.7
click at [570, 101] on div "New Audience - Select Subreddits" at bounding box center [634, 102] width 721 height 32
click at [483, 234] on icon "button" at bounding box center [482, 232] width 15 height 15
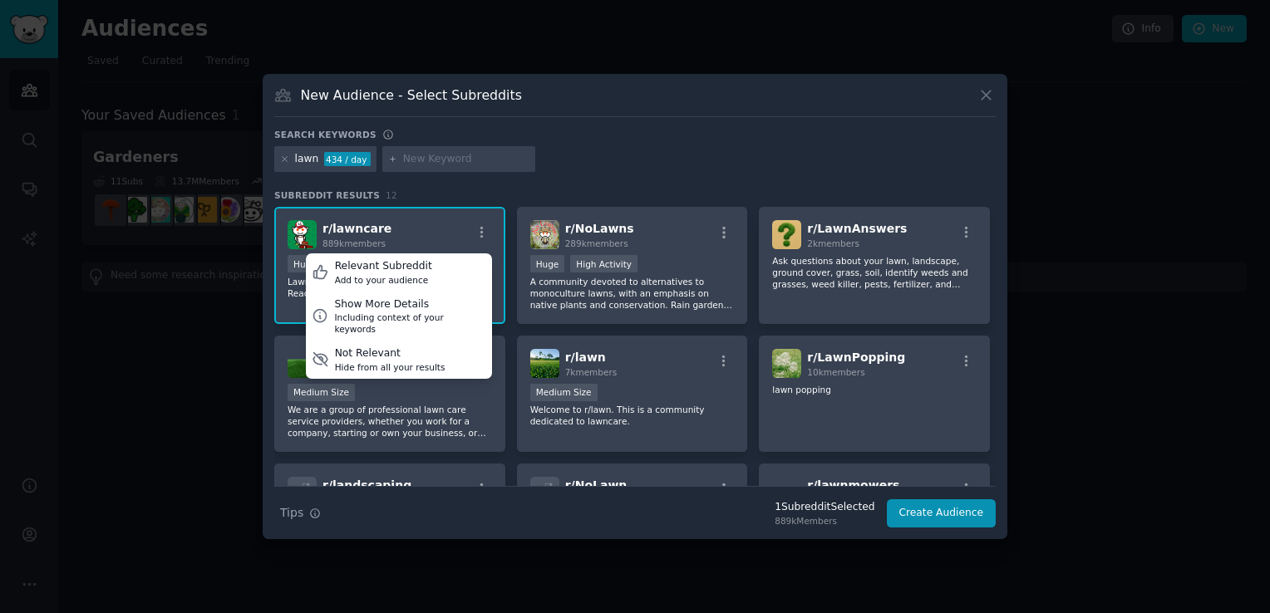
click at [539, 179] on div "Search keywords lawn 434 / day Subreddit Results 12 r/ lawncare 889k members Re…" at bounding box center [634, 329] width 721 height 400
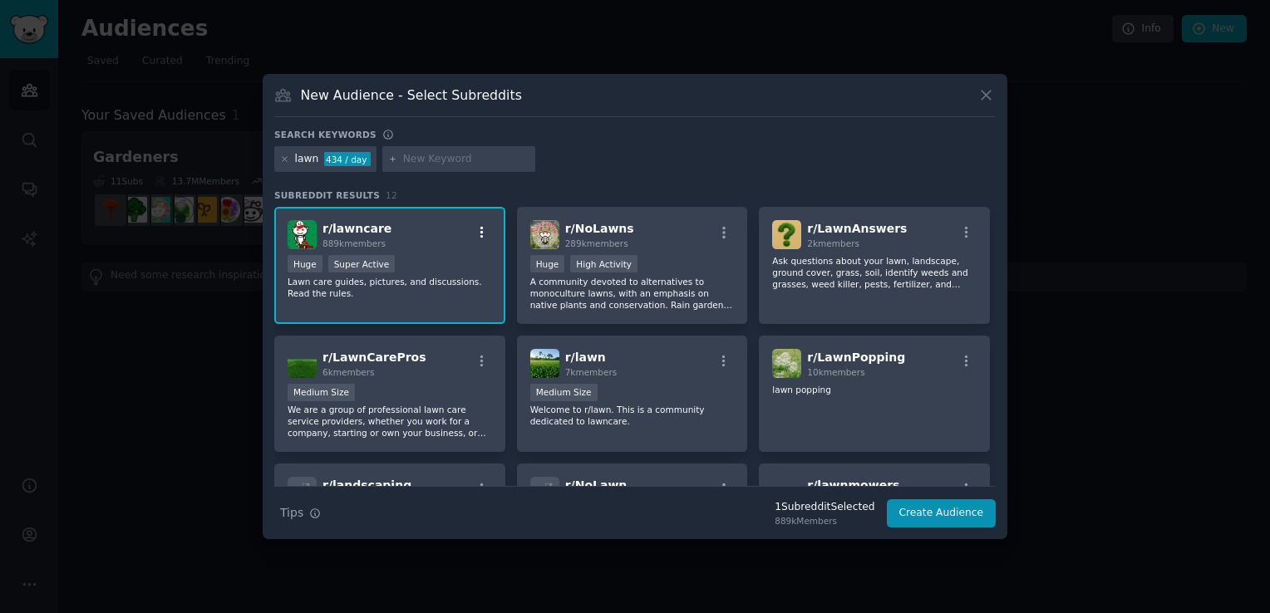
click at [482, 234] on icon "button" at bounding box center [482, 232] width 15 height 15
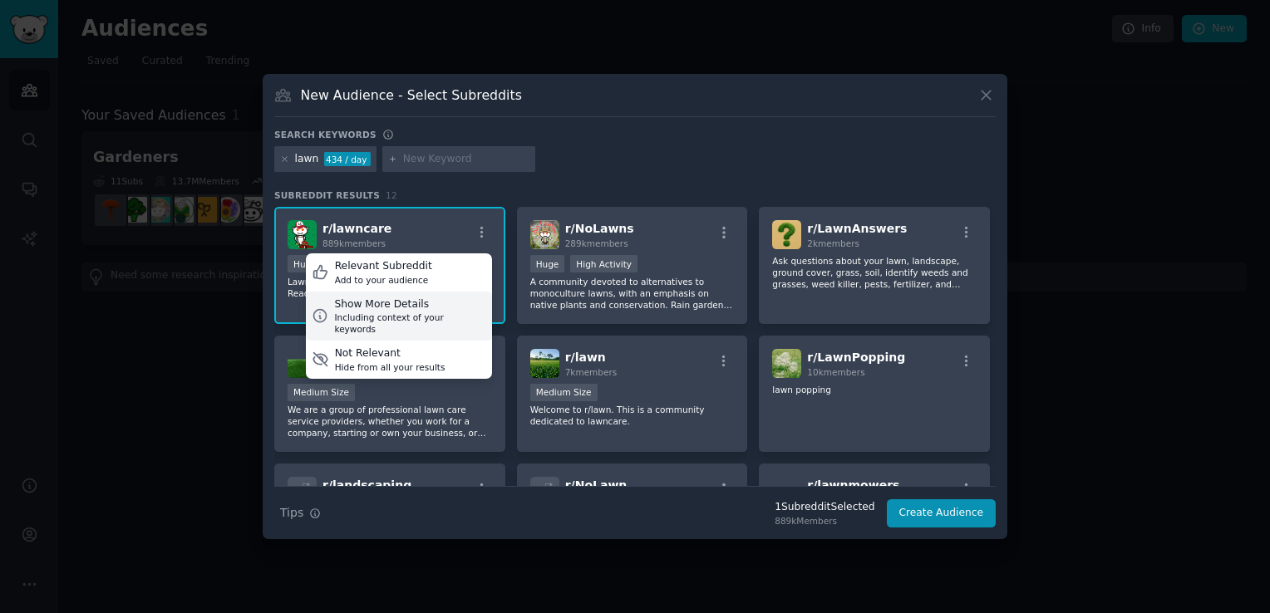
click at [406, 301] on div "Show More Details" at bounding box center [409, 305] width 151 height 15
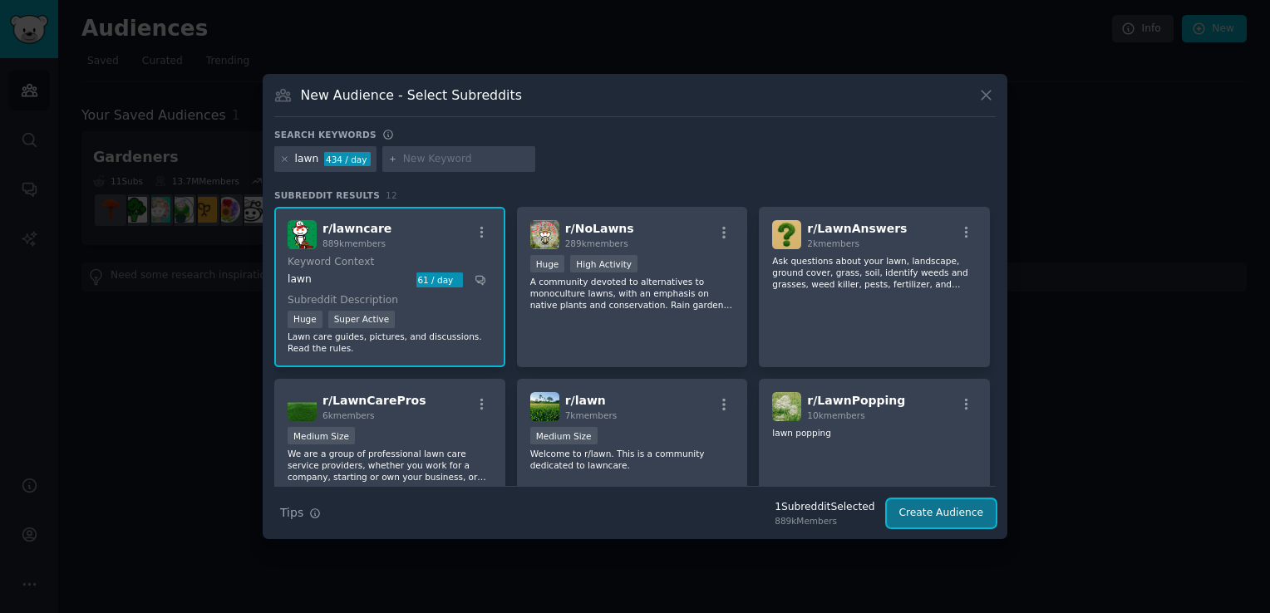
click at [912, 510] on button "Create Audience" at bounding box center [942, 513] width 110 height 28
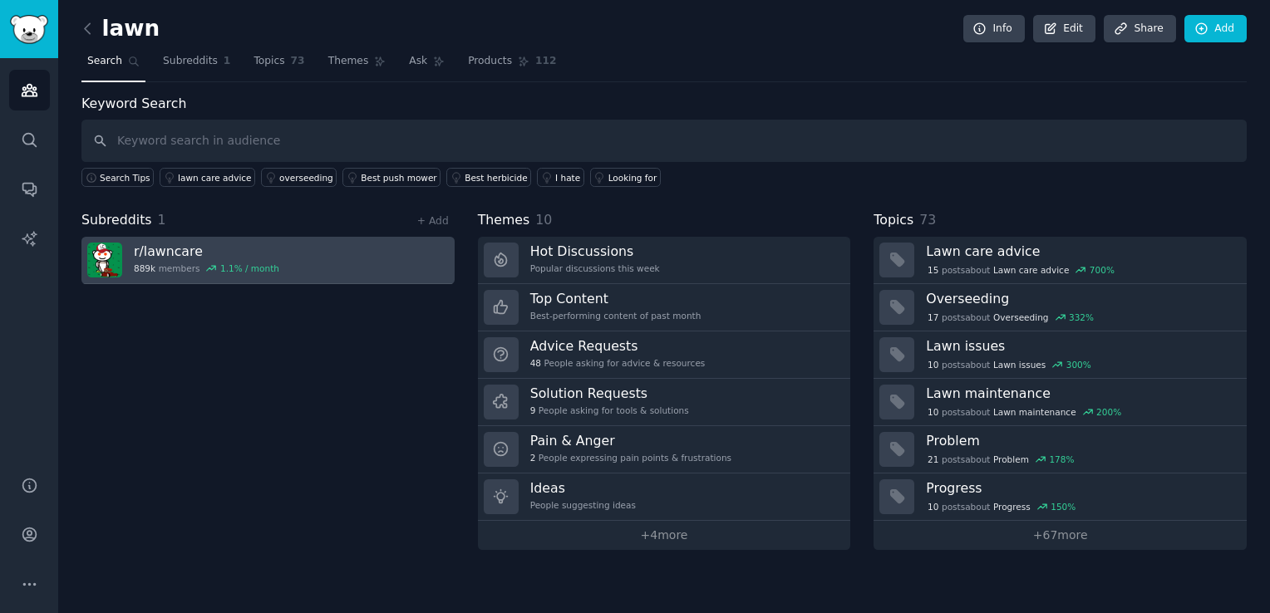
click at [163, 251] on h3 "r/ lawncare" at bounding box center [206, 251] width 145 height 17
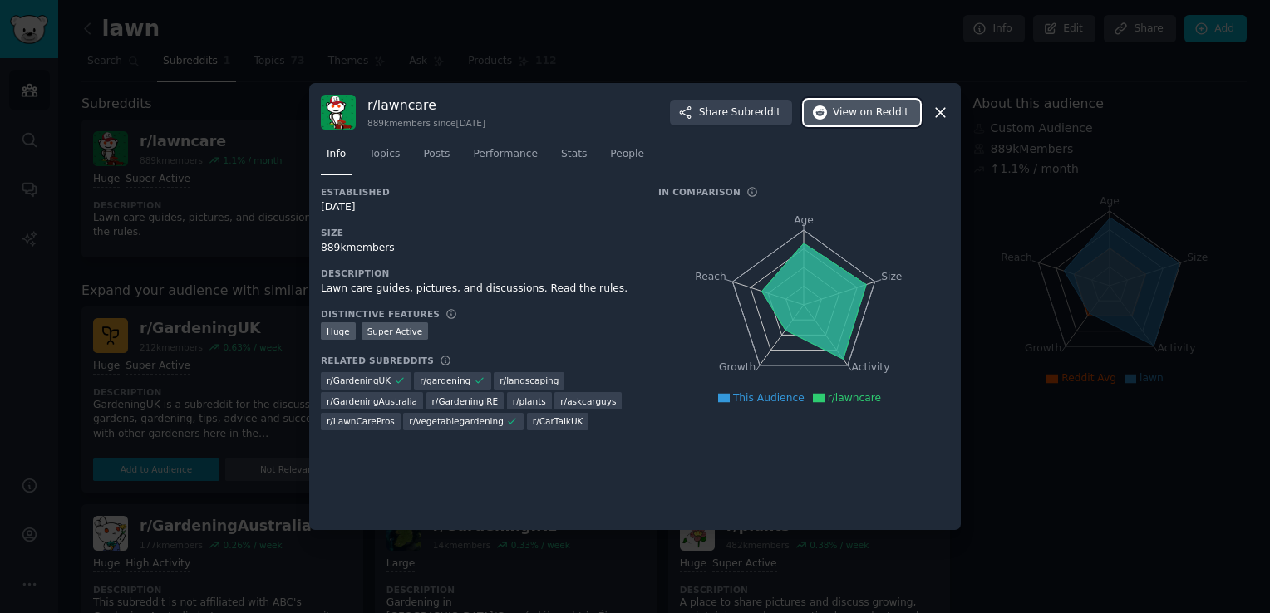
click at [881, 117] on span "on Reddit" at bounding box center [884, 113] width 48 height 15
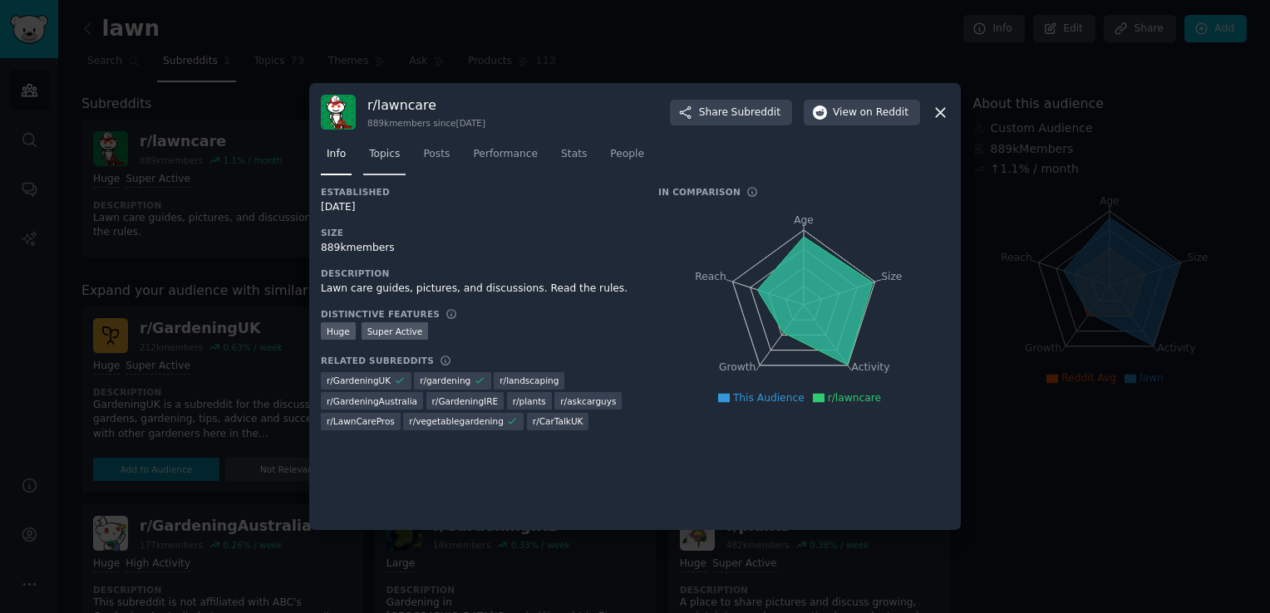
click at [396, 150] on span "Topics" at bounding box center [384, 154] width 31 height 15
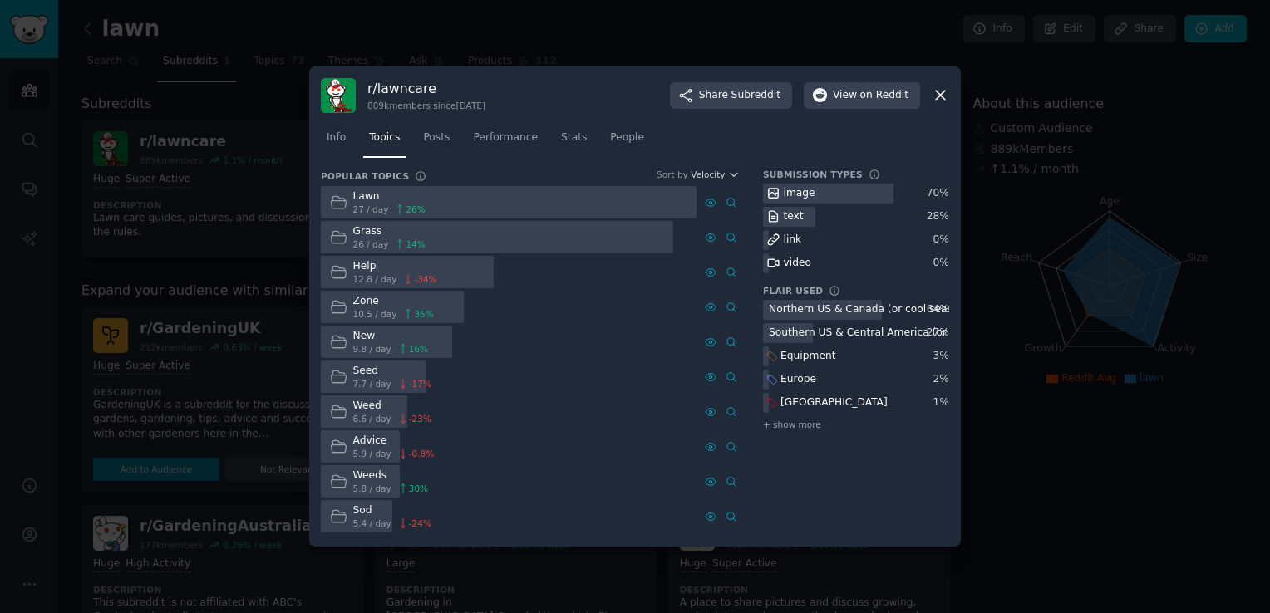
click at [446, 48] on div at bounding box center [635, 306] width 1270 height 613
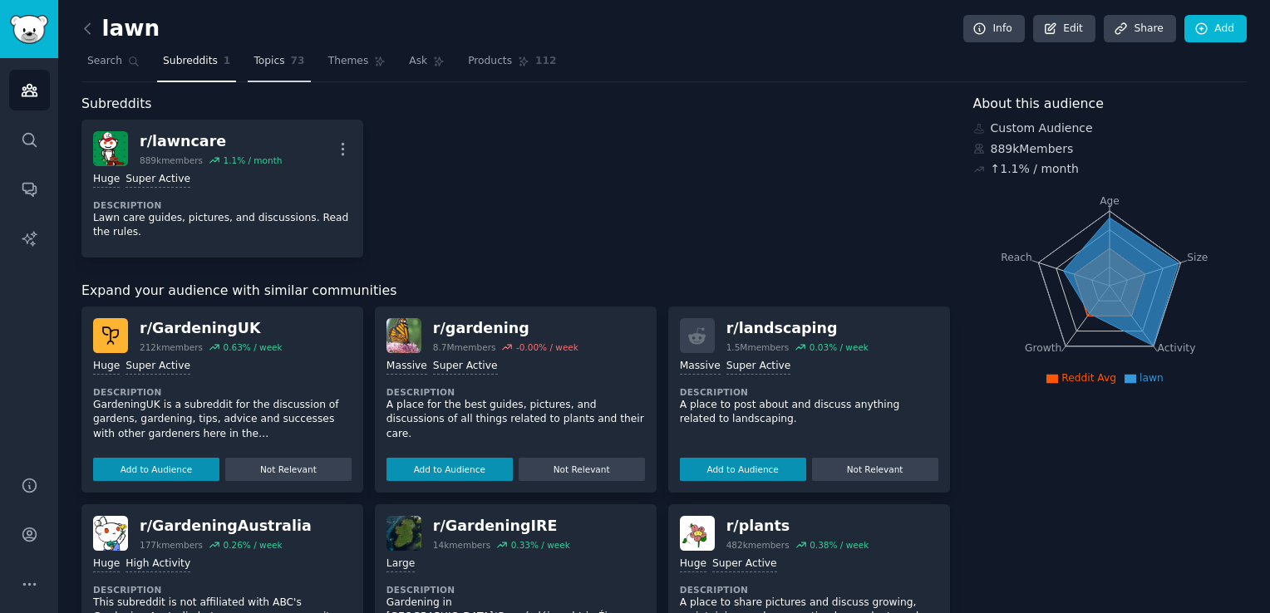
click at [291, 62] on span "73" at bounding box center [298, 61] width 14 height 15
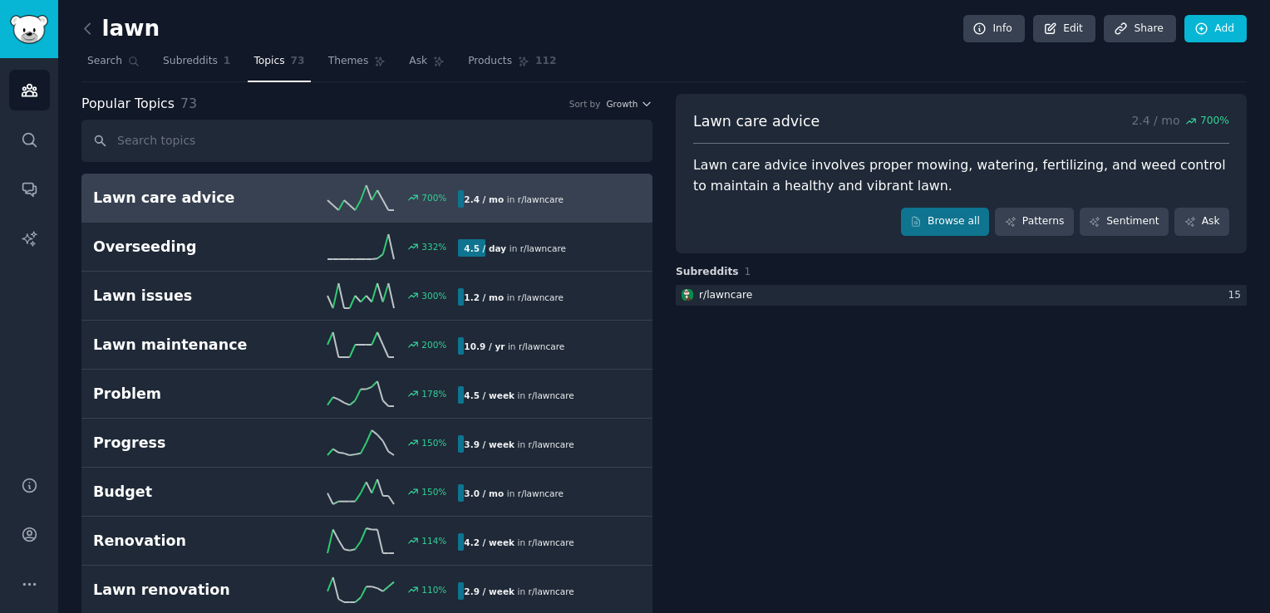
click at [465, 131] on input "text" at bounding box center [366, 141] width 571 height 42
click at [188, 209] on link "Lawn care advice 700 % 2.4 / mo in r/ lawncare" at bounding box center [366, 198] width 571 height 49
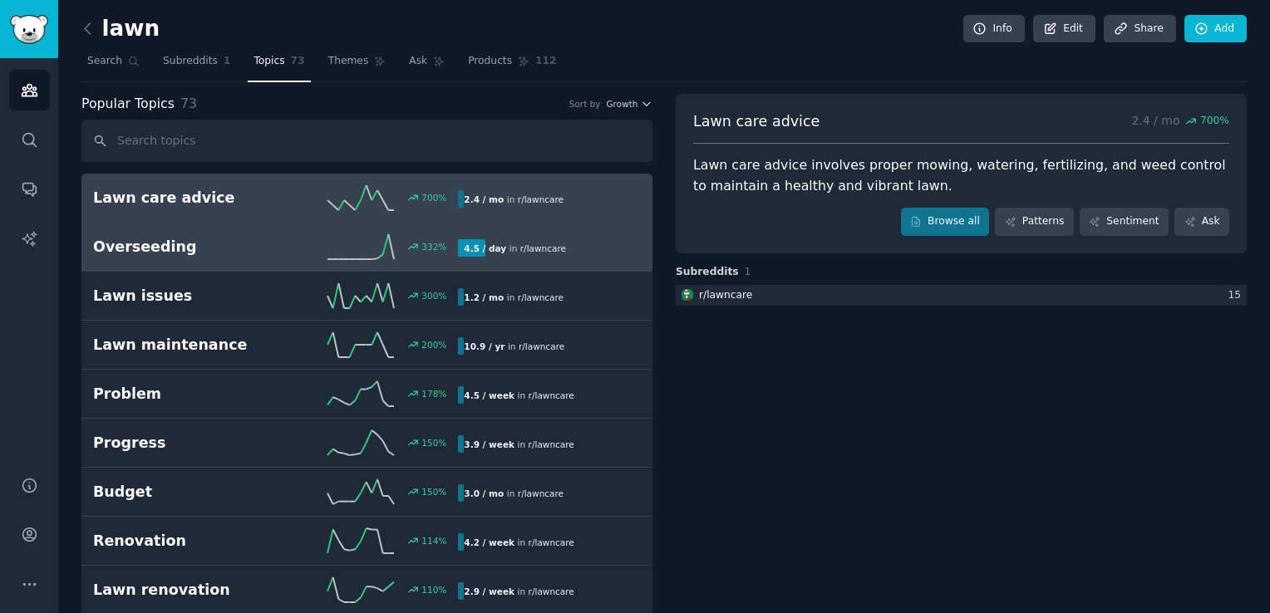
click at [194, 228] on link "Overseeding 332 % 4.5 / day in r/ lawncare" at bounding box center [366, 247] width 571 height 49
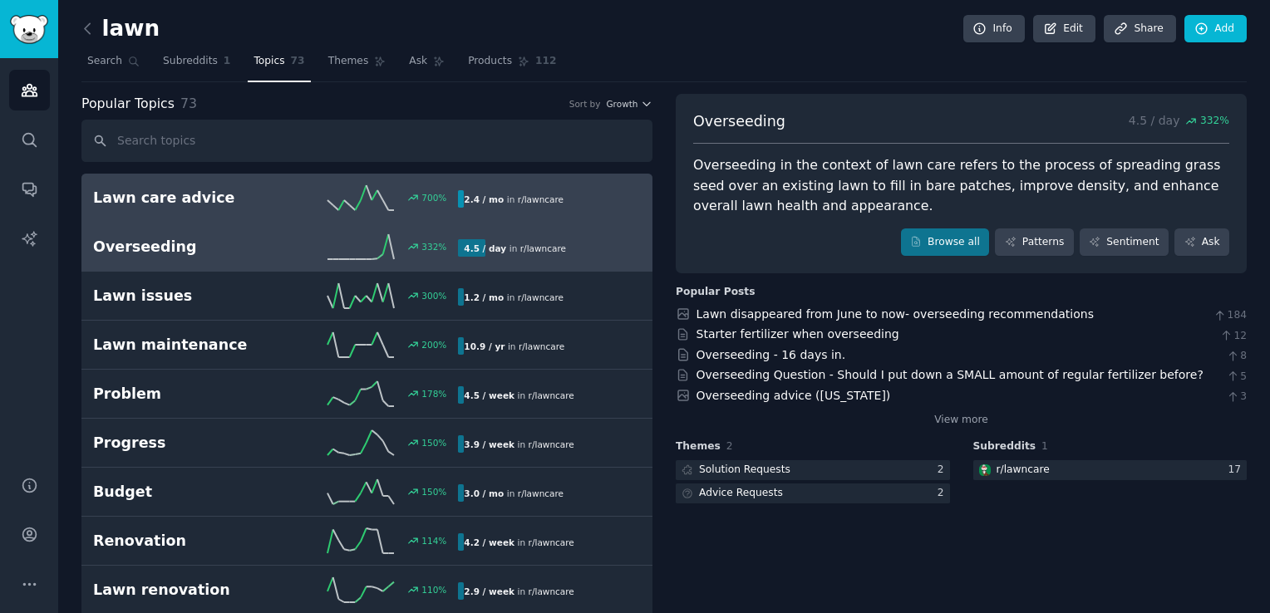
click at [219, 201] on h2 "Lawn care advice" at bounding box center [184, 198] width 183 height 21
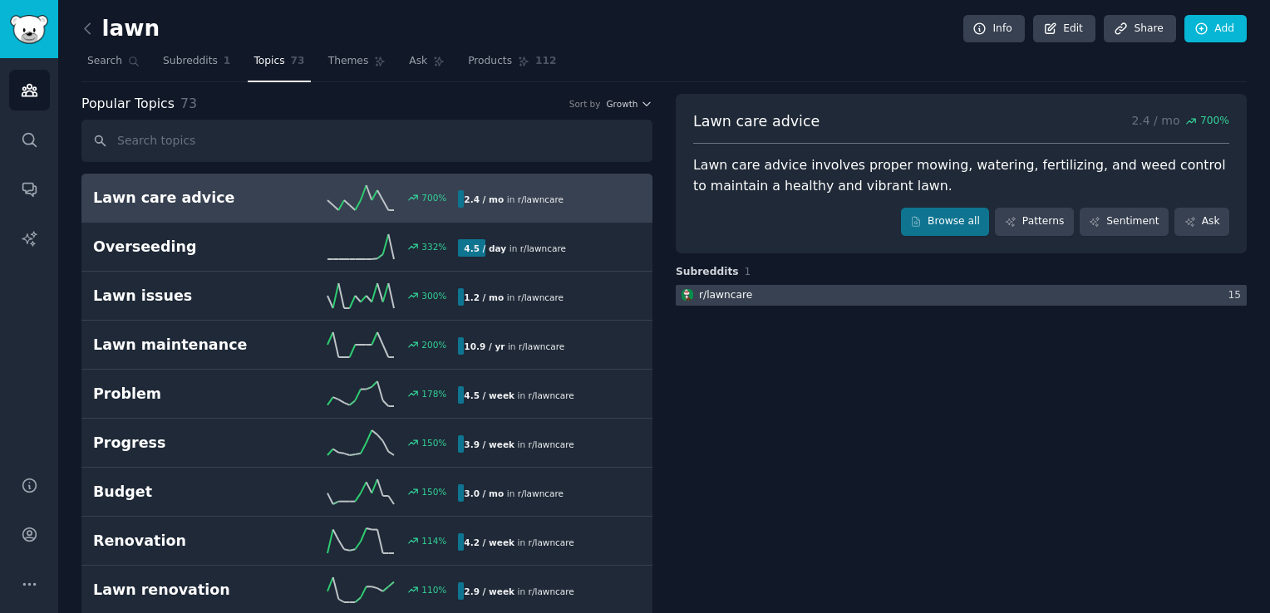
click at [731, 293] on div "r/ lawncare" at bounding box center [725, 295] width 53 height 15
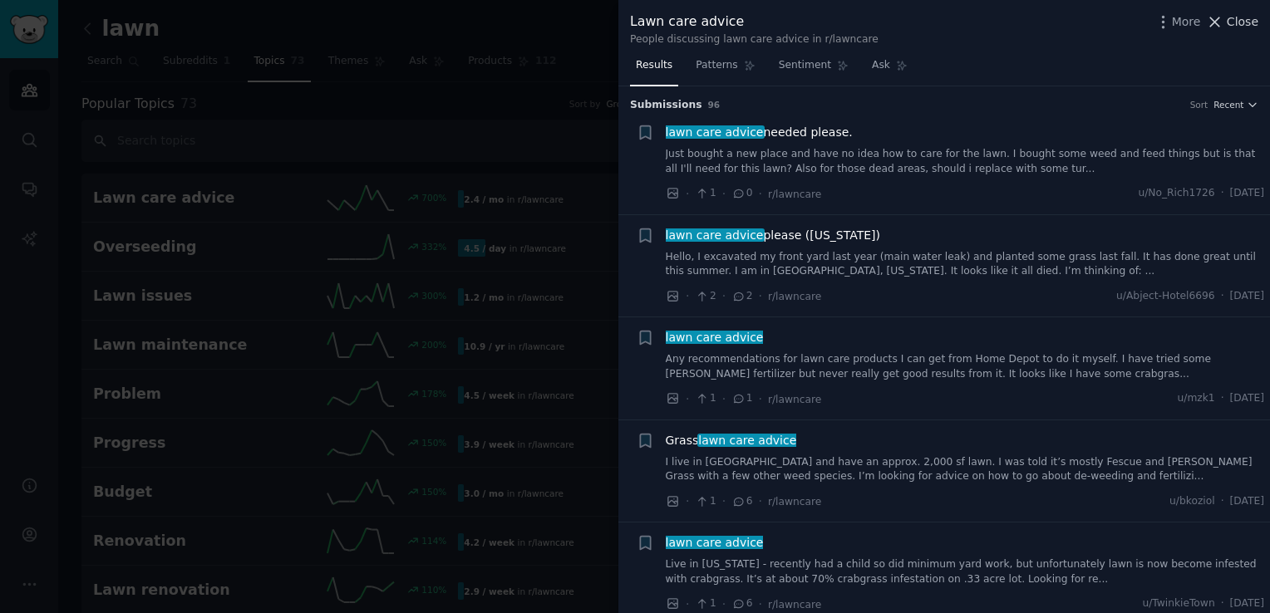
click at [1223, 20] on icon at bounding box center [1214, 21] width 17 height 17
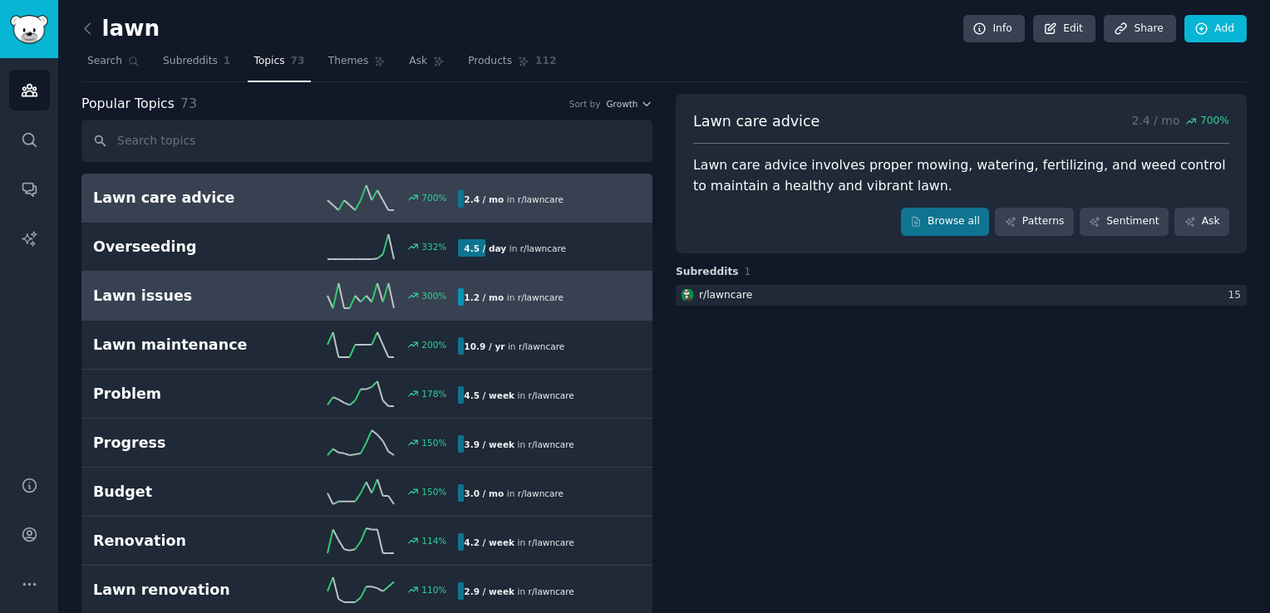
scroll to position [36, 0]
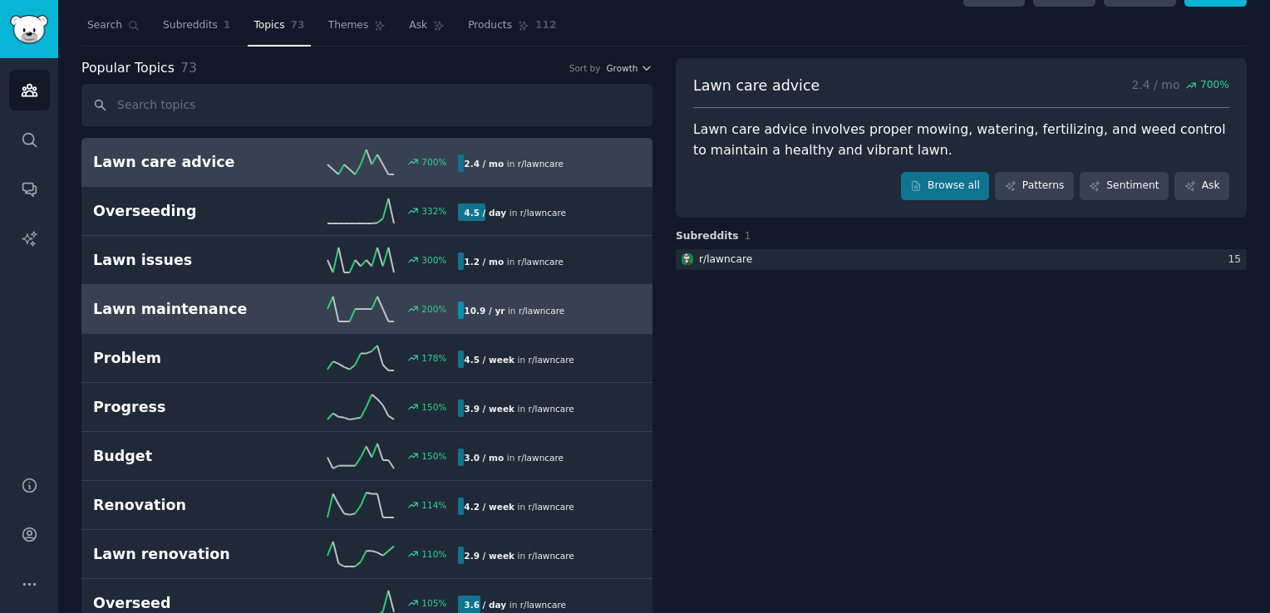
click at [255, 311] on h2 "Lawn maintenance" at bounding box center [184, 309] width 183 height 21
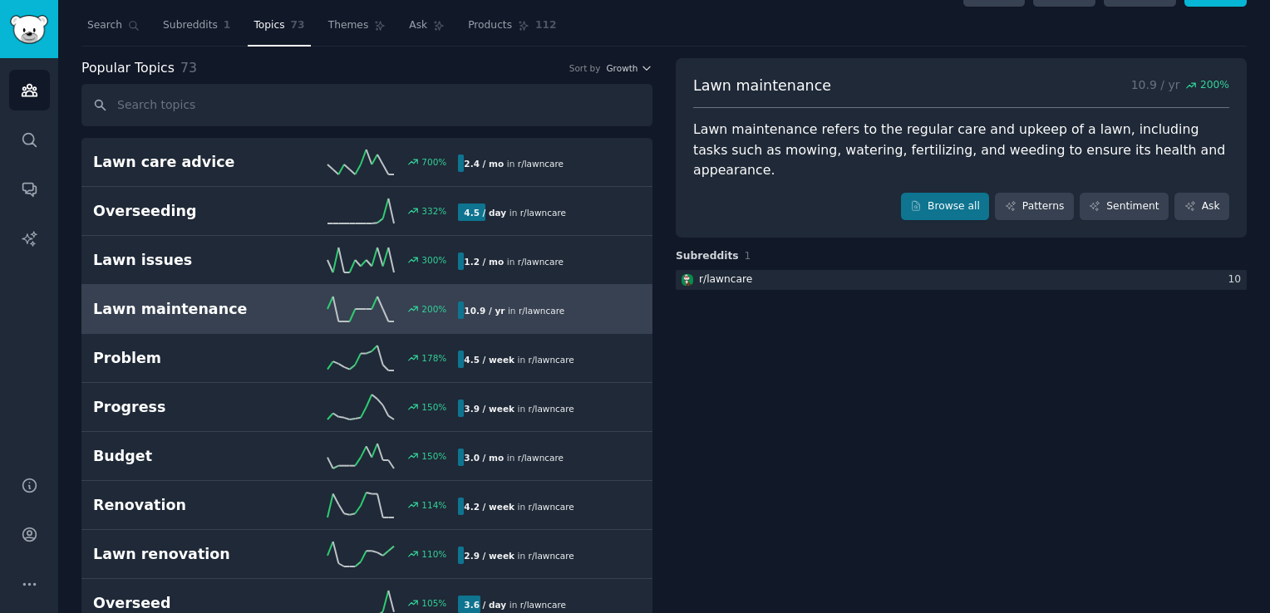
click at [801, 140] on div "Lawn maintenance refers to the regular care and upkeep of a lawn, including tas…" at bounding box center [961, 151] width 536 height 62
click at [937, 193] on link "Browse all" at bounding box center [945, 207] width 89 height 28
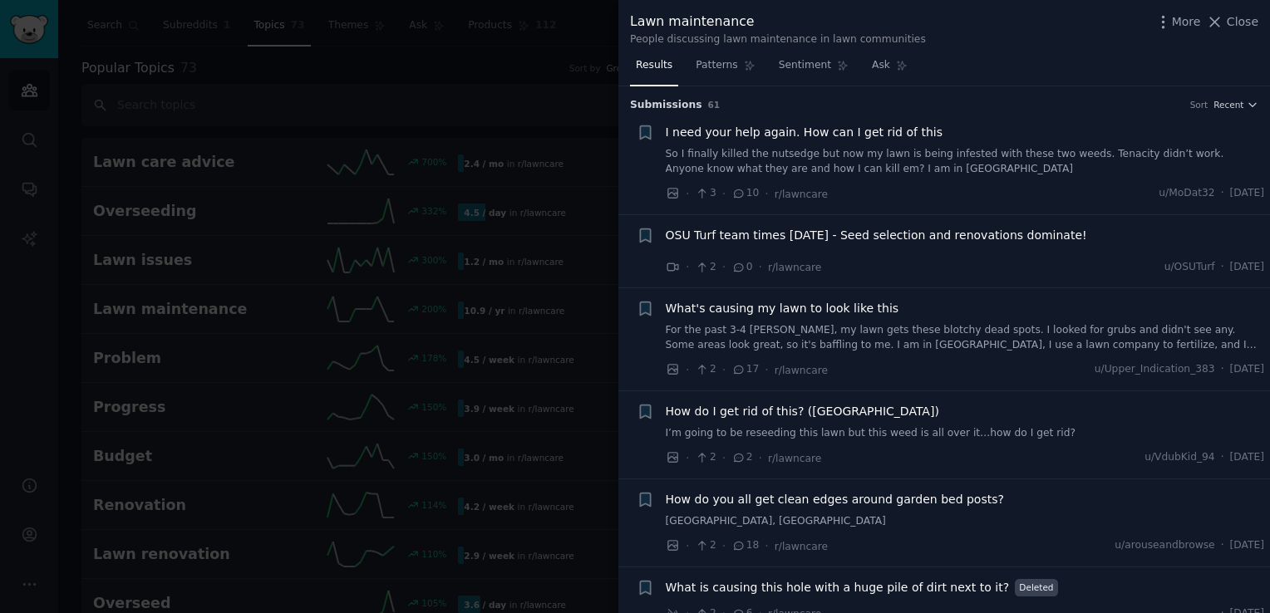
click at [1232, 87] on div "Submission s 61 Sort Recent" at bounding box center [944, 99] width 628 height 27
click at [1229, 98] on h3 "Submission s 61 Sort Recent" at bounding box center [944, 105] width 628 height 15
click at [1227, 104] on span "Recent" at bounding box center [1228, 105] width 30 height 12
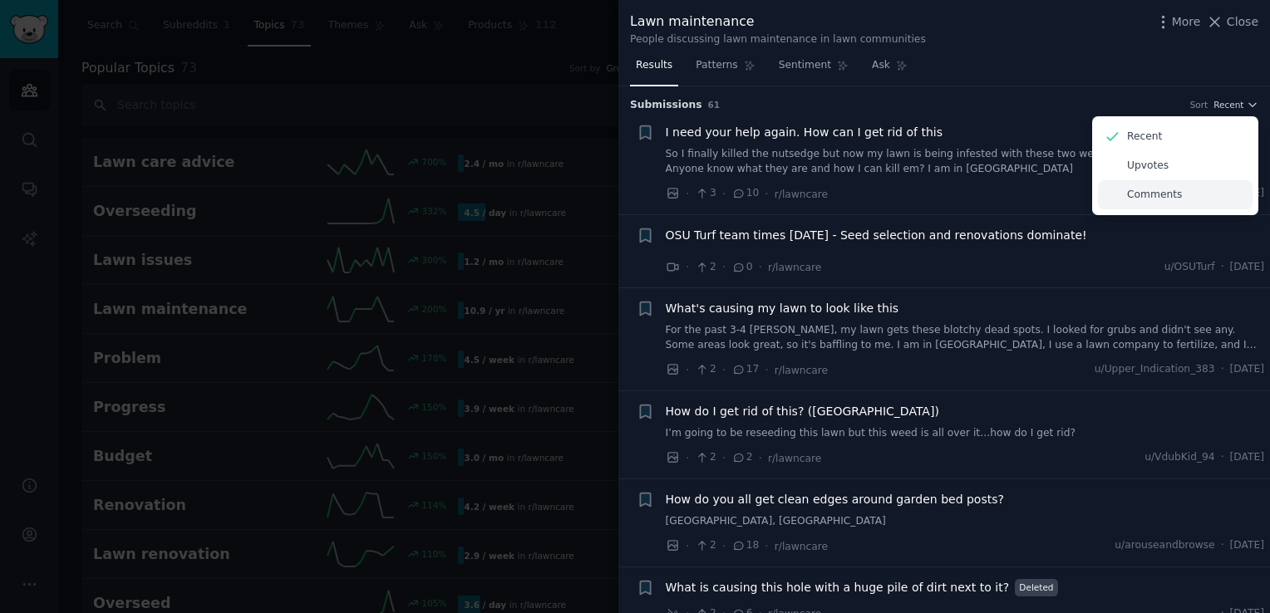
click at [1132, 198] on p "Comments" at bounding box center [1154, 195] width 55 height 15
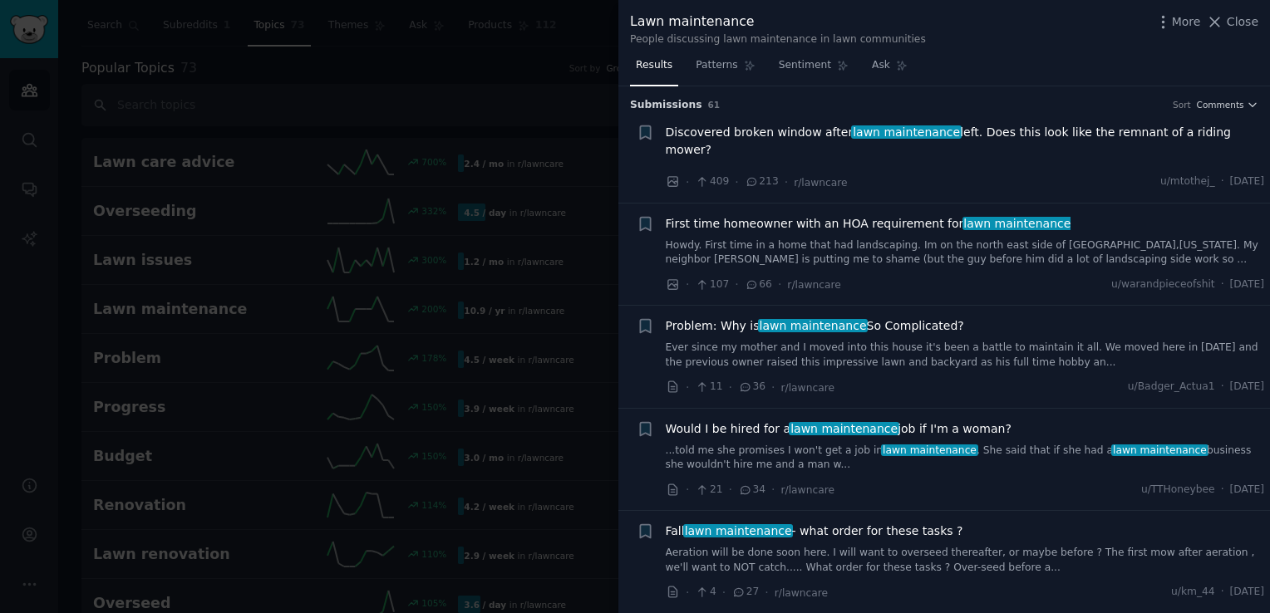
click at [1113, 130] on span "Discovered broken window after lawn maintenance left. Does this look like the r…" at bounding box center [965, 141] width 599 height 35
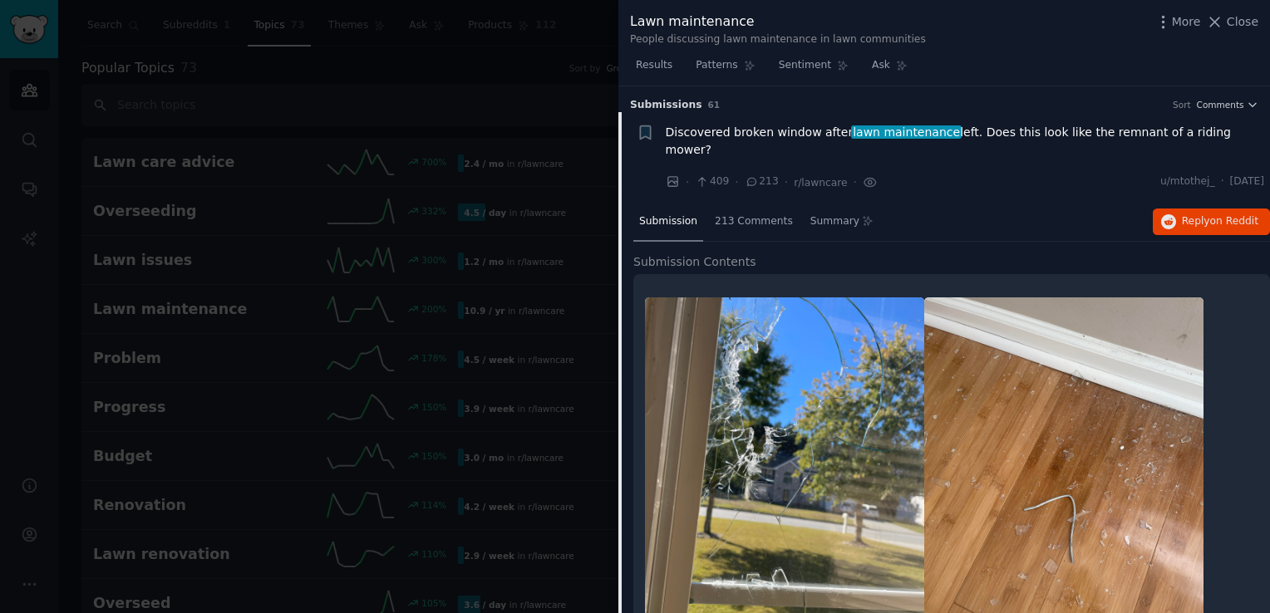
scroll to position [26, 0]
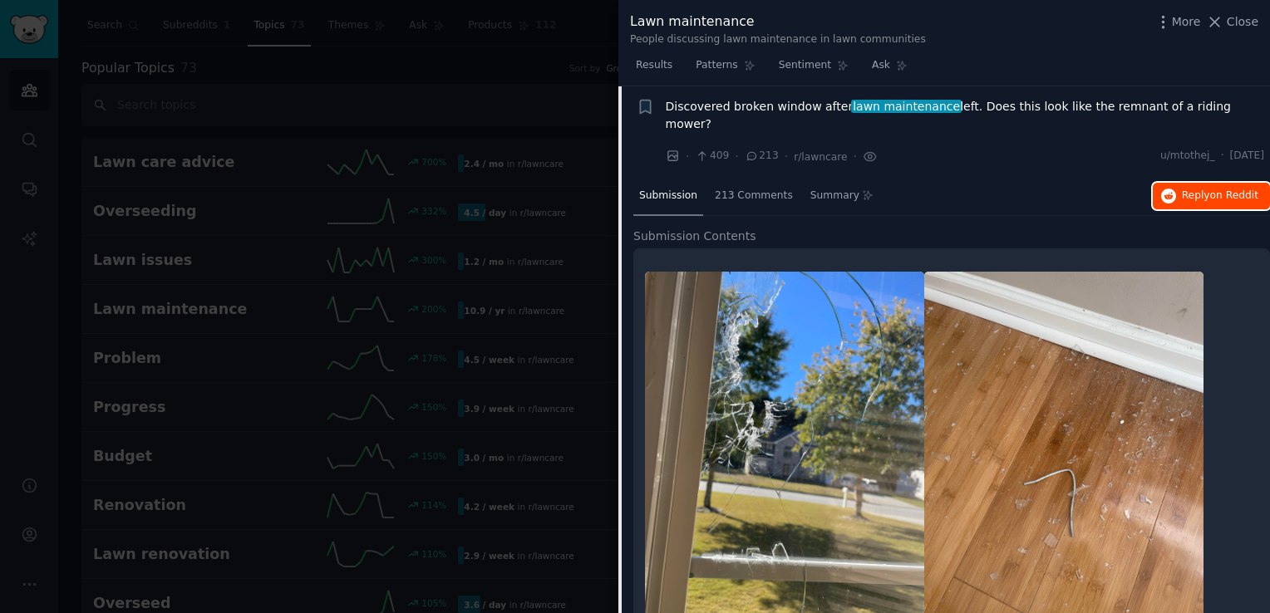
click at [1208, 189] on span "Reply on Reddit" at bounding box center [1220, 196] width 76 height 15
click at [1223, 18] on icon at bounding box center [1214, 21] width 17 height 17
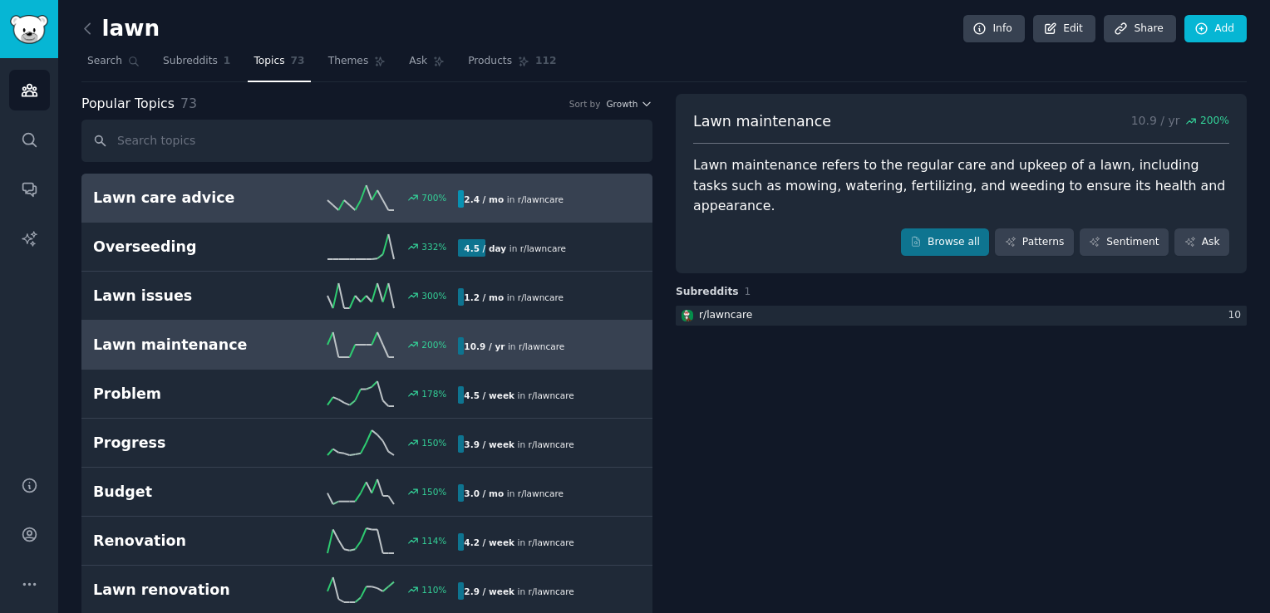
click at [192, 204] on h2 "Lawn care advice" at bounding box center [184, 198] width 183 height 21
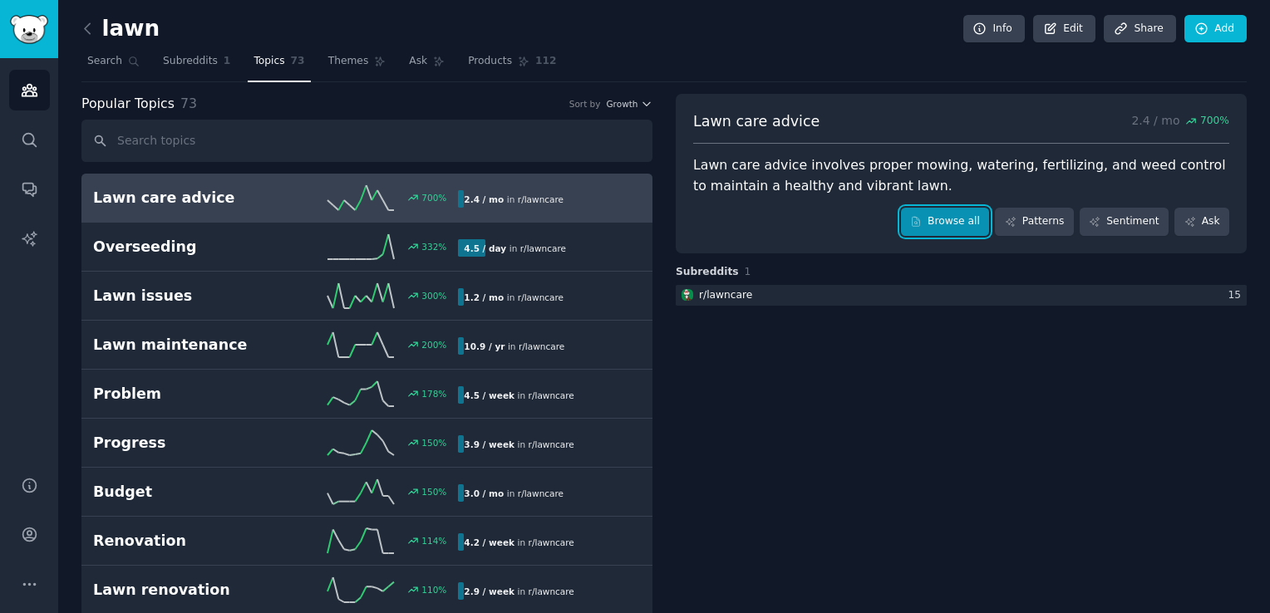
click at [951, 225] on link "Browse all" at bounding box center [945, 222] width 89 height 28
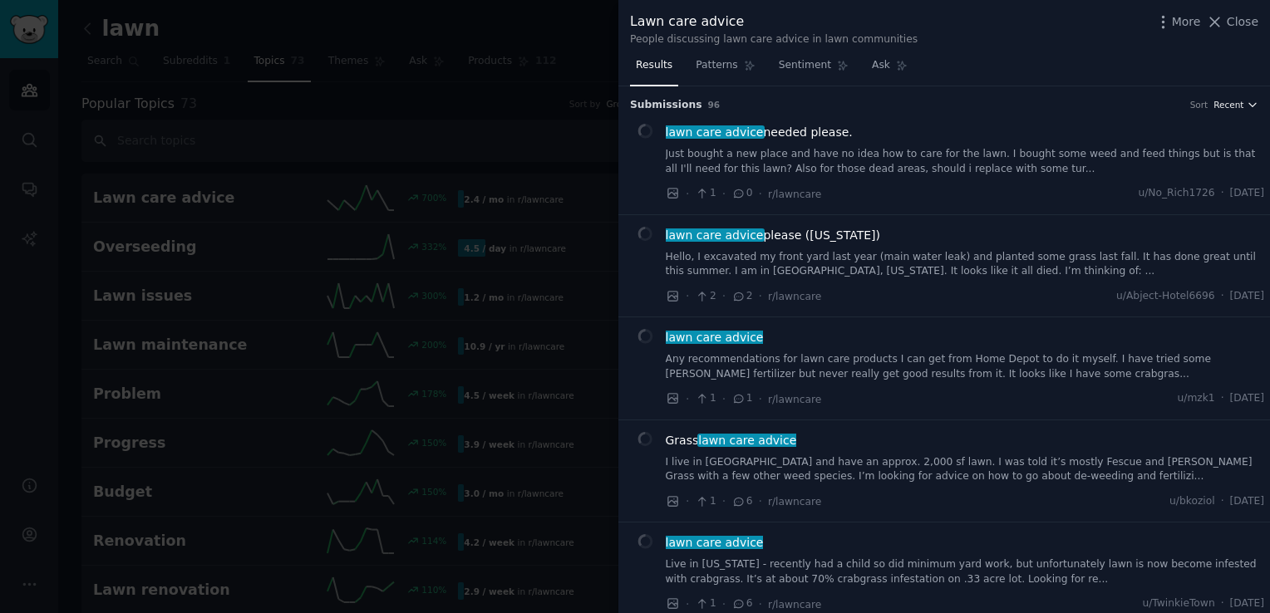
click at [1220, 101] on span "Recent" at bounding box center [1228, 105] width 30 height 12
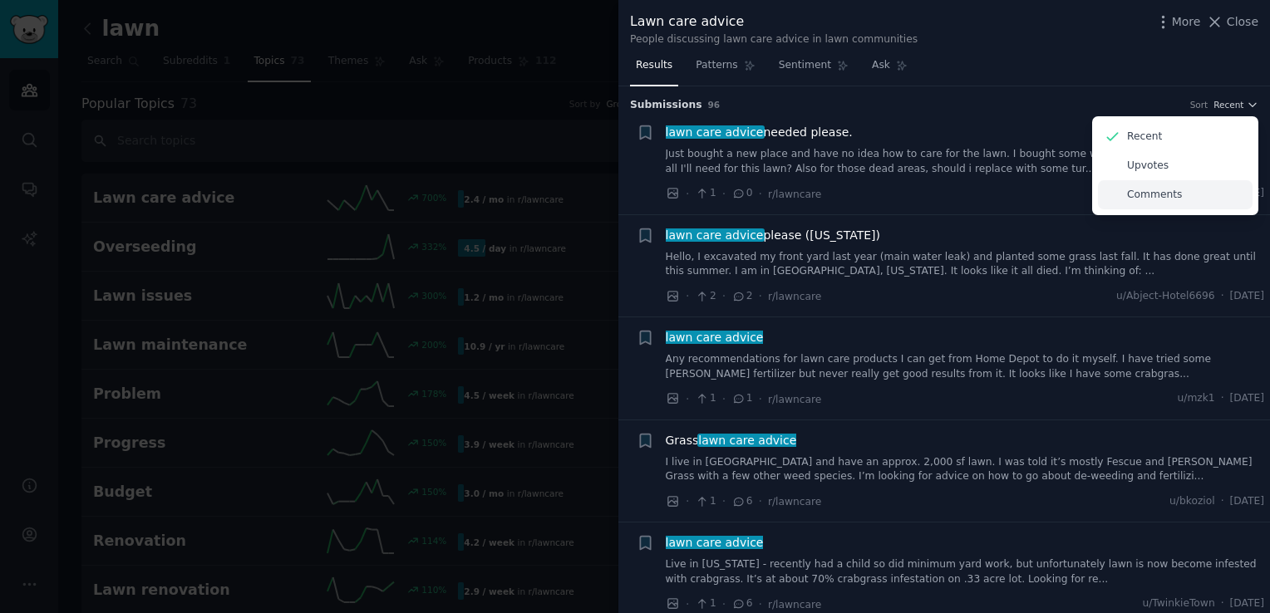
click at [1152, 188] on p "Comments" at bounding box center [1154, 195] width 55 height 15
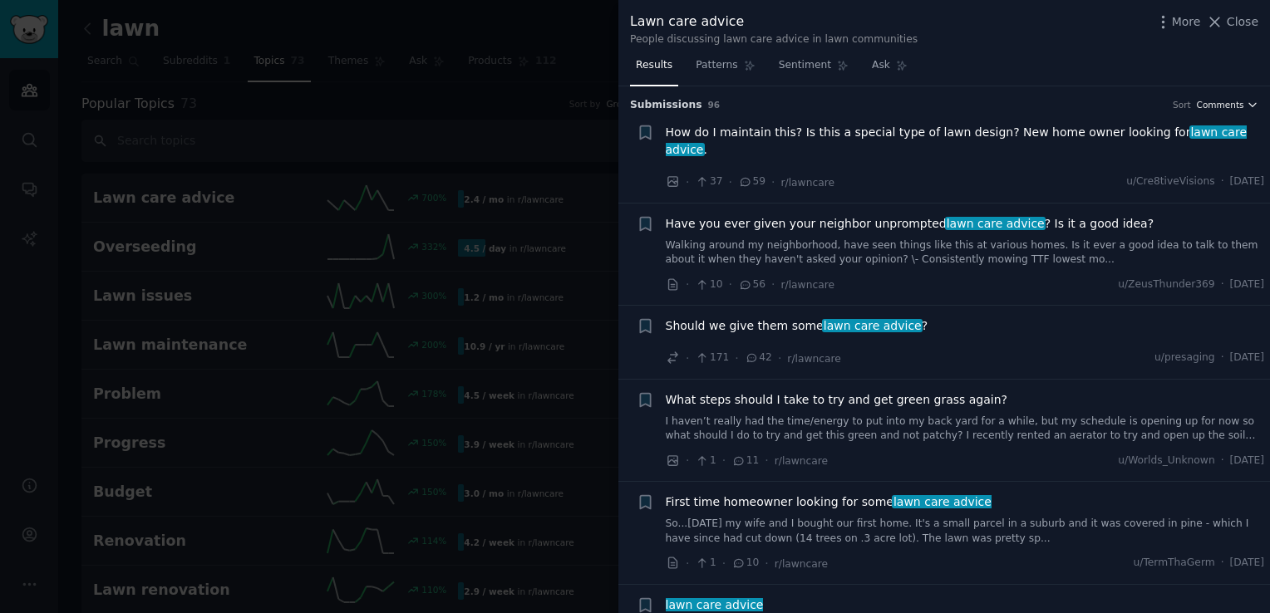
click at [1222, 103] on span "Comments" at bounding box center [1220, 105] width 47 height 12
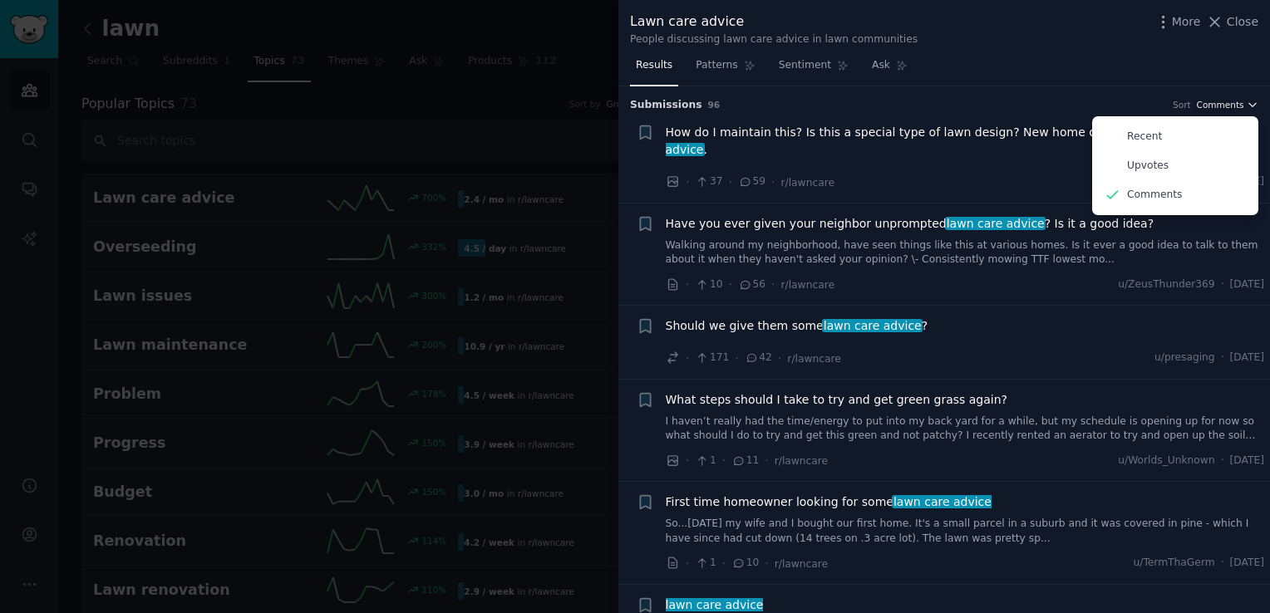
click at [1217, 104] on span "Comments" at bounding box center [1220, 105] width 47 height 12
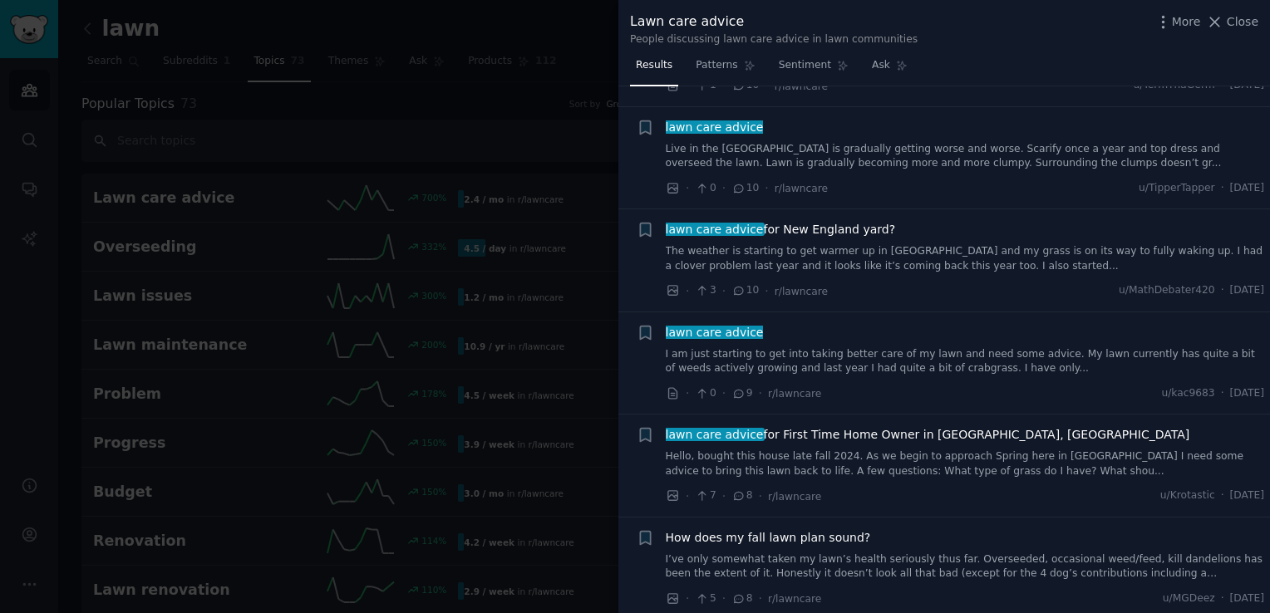
scroll to position [479, 0]
click at [841, 426] on span "lawn care advice for First Time Home Owner in [GEOGRAPHIC_DATA], [GEOGRAPHIC_DA…" at bounding box center [928, 434] width 524 height 17
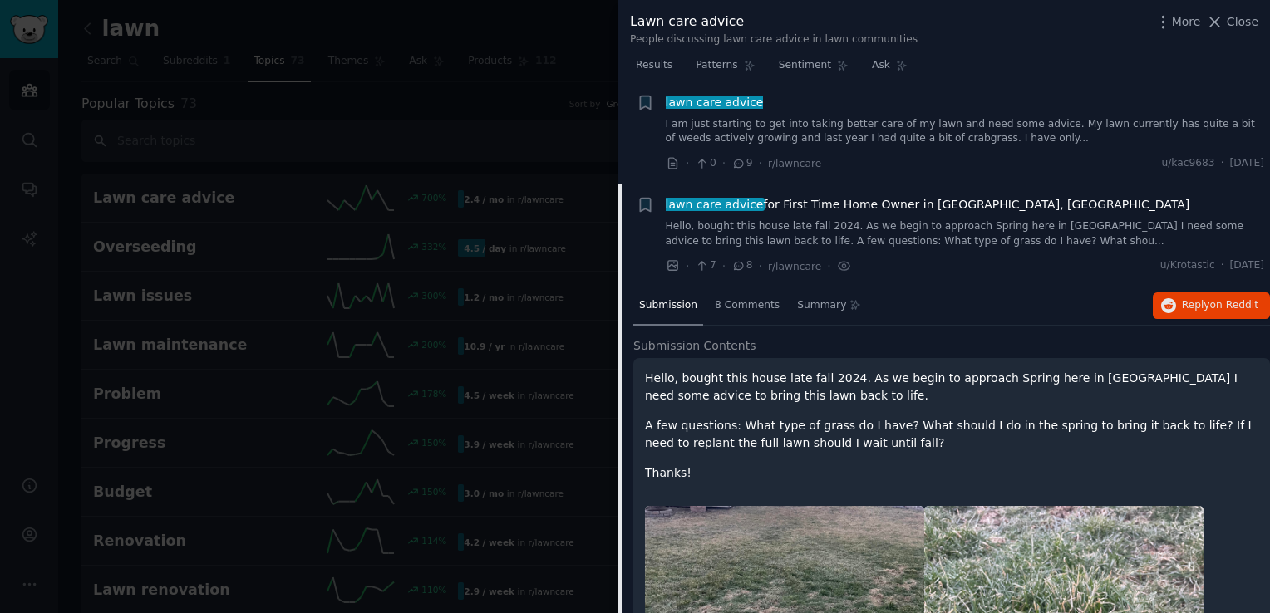
scroll to position [788, 0]
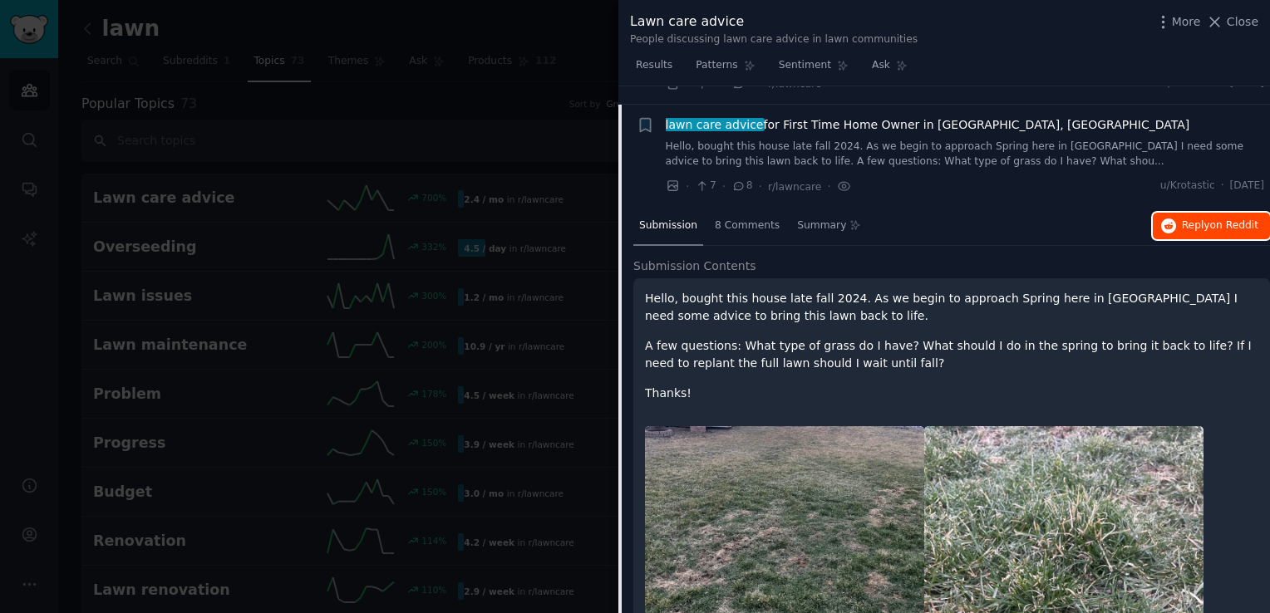
click at [1191, 219] on button "Reply on Reddit" at bounding box center [1211, 226] width 117 height 27
click at [1257, 27] on span "Close" at bounding box center [1243, 21] width 32 height 17
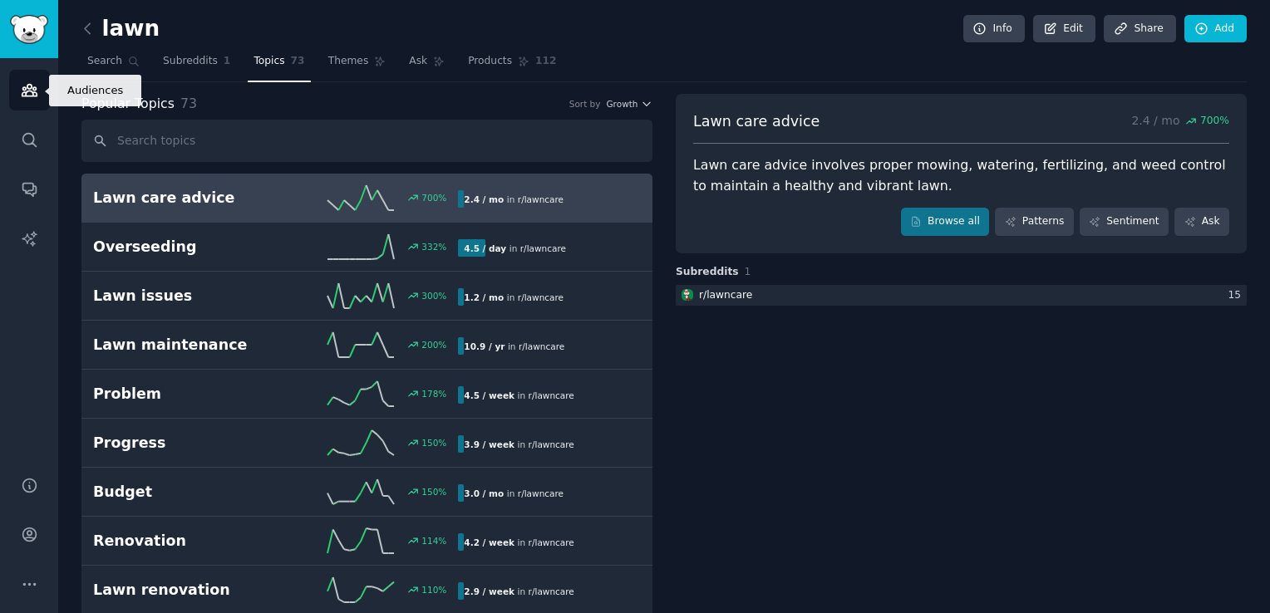
click at [27, 92] on icon "Sidebar" at bounding box center [29, 89] width 17 height 17
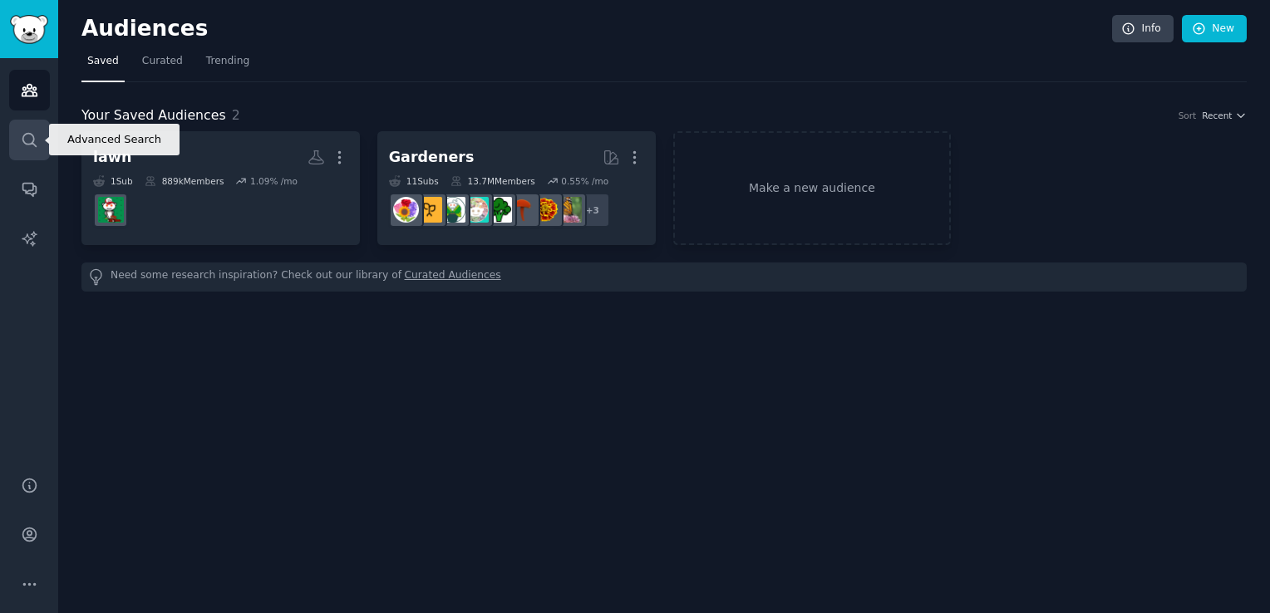
click at [31, 142] on icon "Sidebar" at bounding box center [28, 139] width 13 height 13
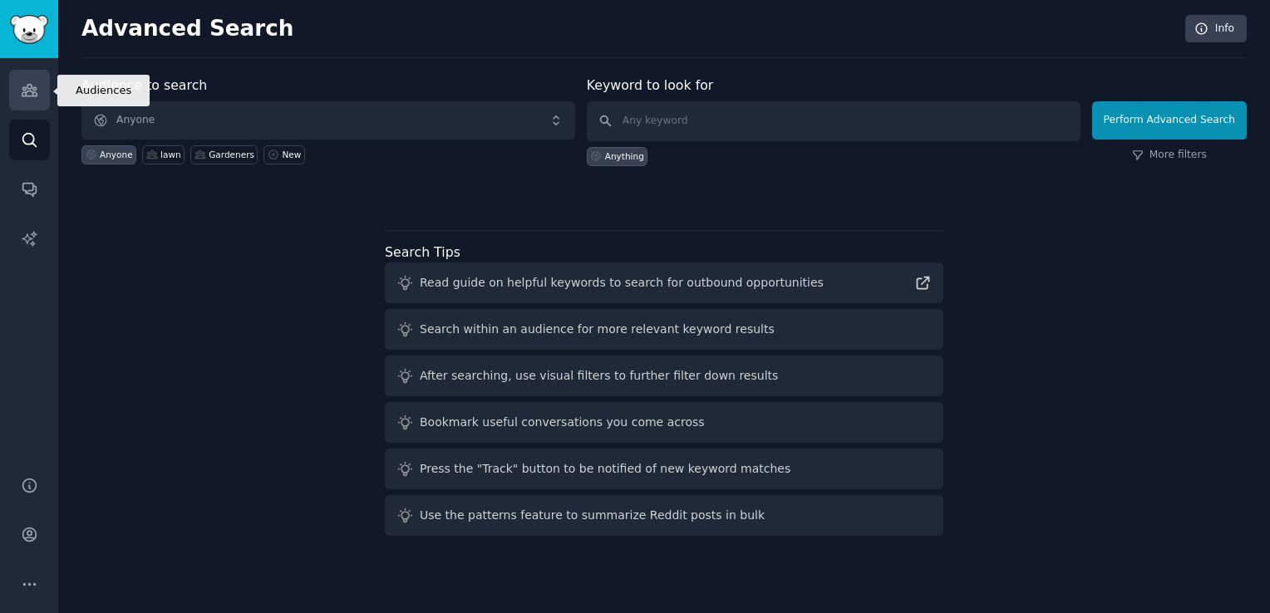
click at [23, 95] on icon "Sidebar" at bounding box center [29, 89] width 17 height 17
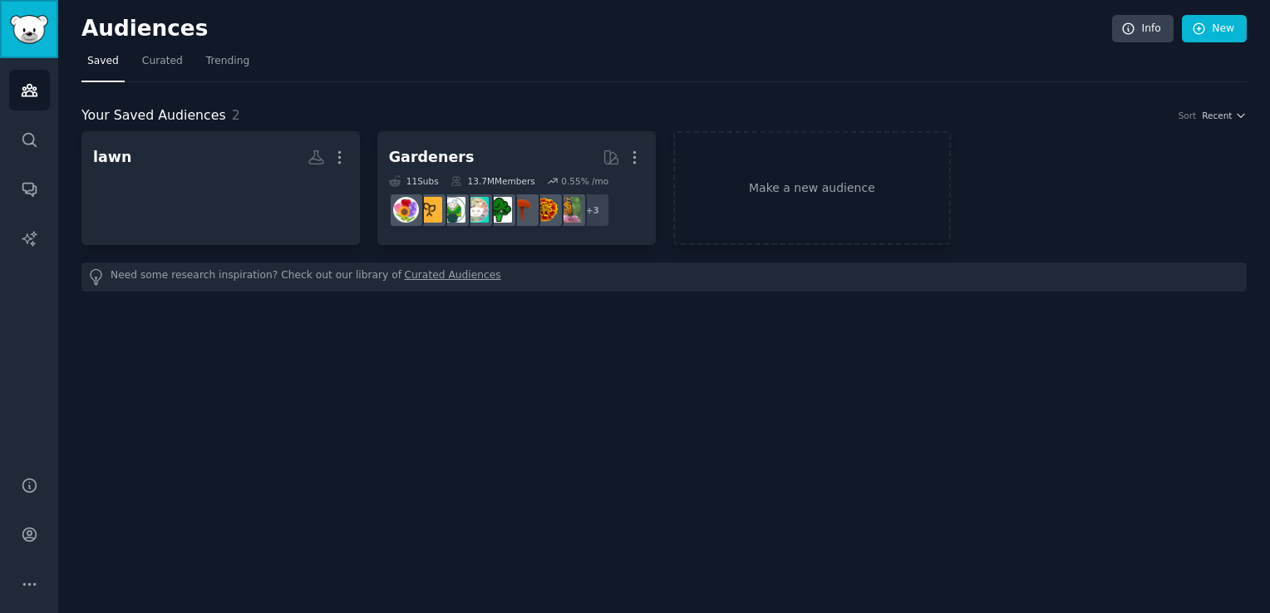
click at [36, 28] on img "Sidebar" at bounding box center [29, 29] width 38 height 29
click at [1228, 131] on div "lawn Custom Audience More 1 Sub 889k Members 1.09 % /mo Gardeners More 11 Sub s…" at bounding box center [663, 188] width 1165 height 114
click at [1236, 115] on icon "button" at bounding box center [1241, 116] width 12 height 12
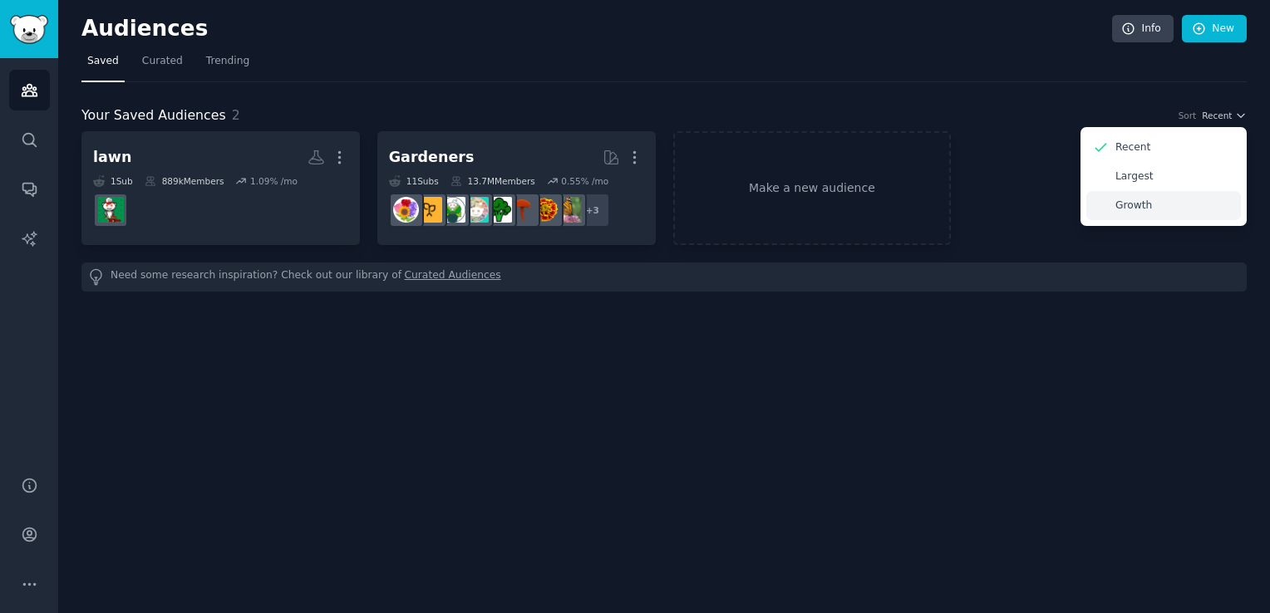
click at [1154, 203] on div "Growth" at bounding box center [1163, 205] width 155 height 29
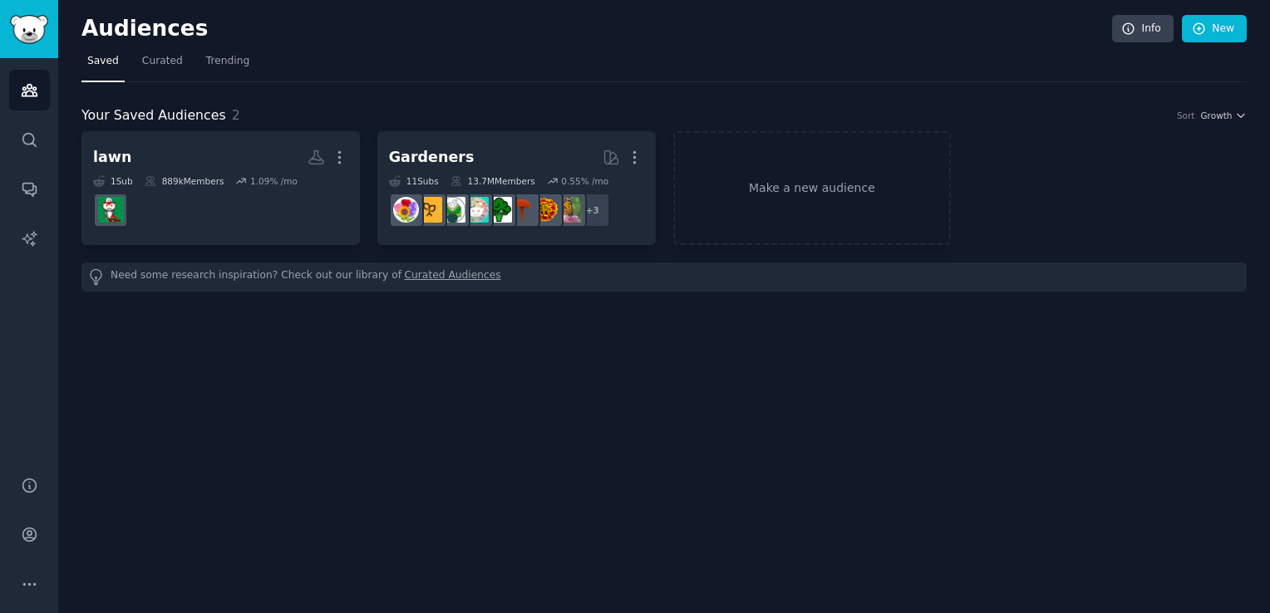
click at [424, 274] on link "Curated Audiences" at bounding box center [453, 276] width 96 height 17
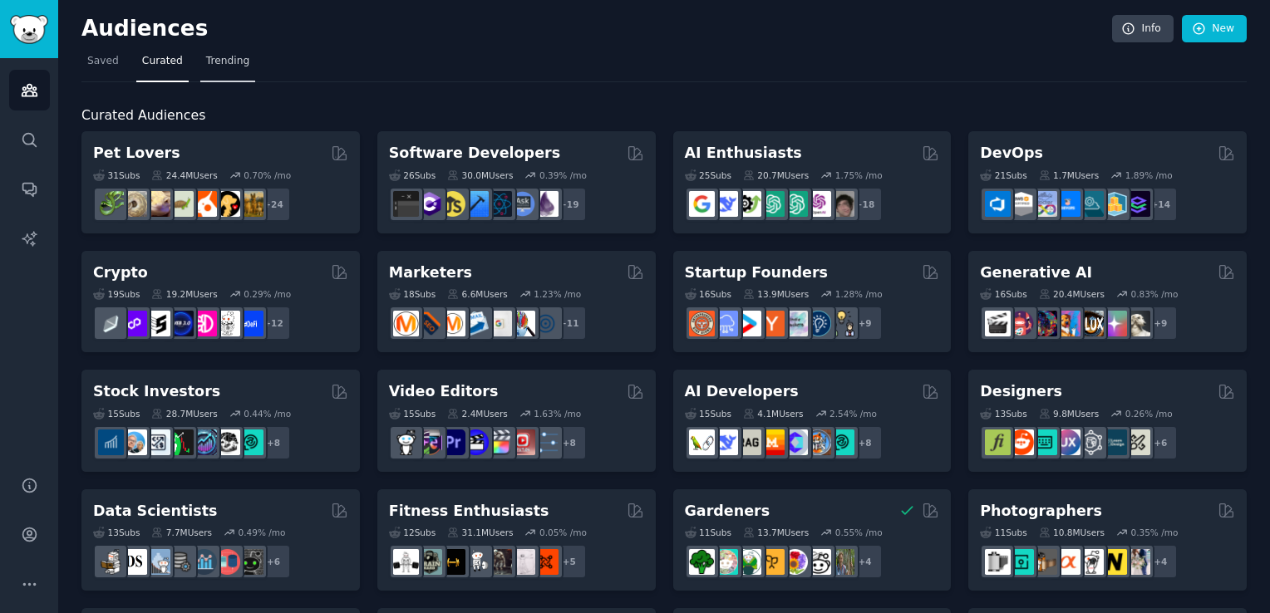
click at [210, 55] on span "Trending" at bounding box center [227, 61] width 43 height 15
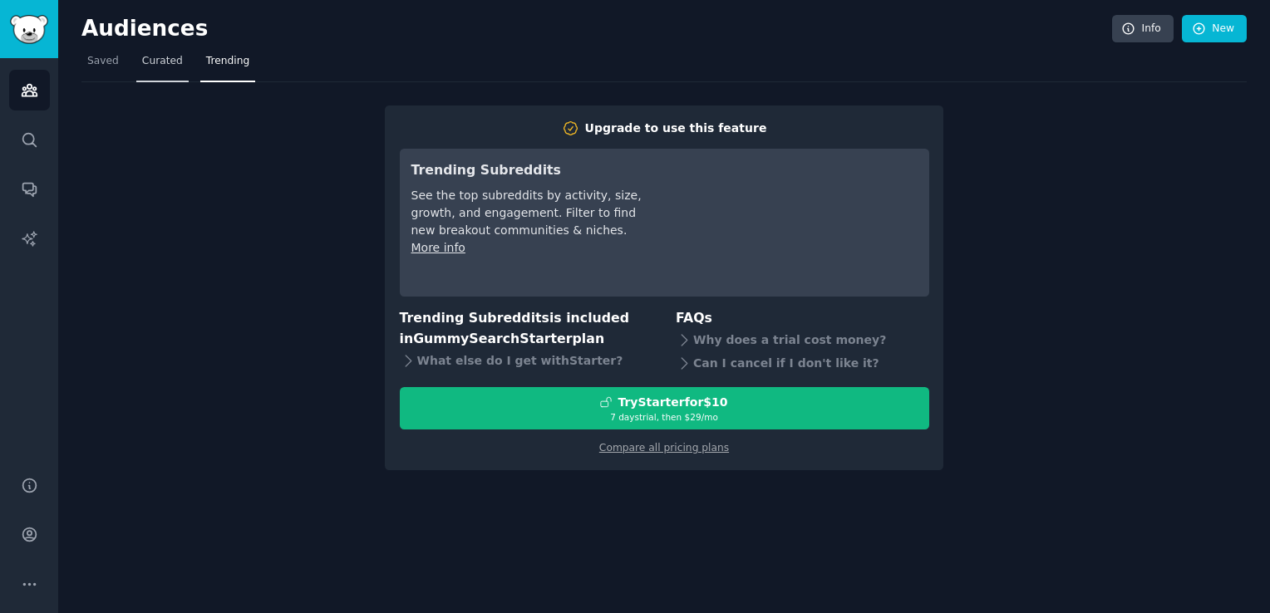
click at [157, 68] on link "Curated" at bounding box center [162, 65] width 52 height 34
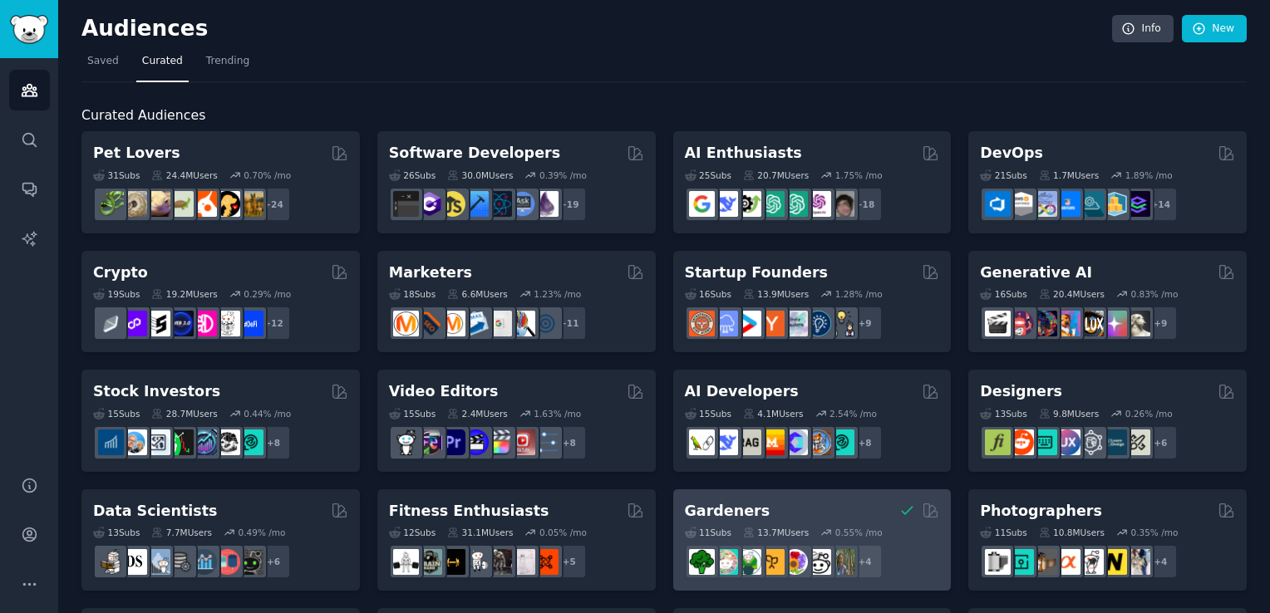
click at [741, 490] on div "Gardeners 11 Sub s 13.7M Users 0.55 % /mo + 4" at bounding box center [812, 541] width 278 height 102
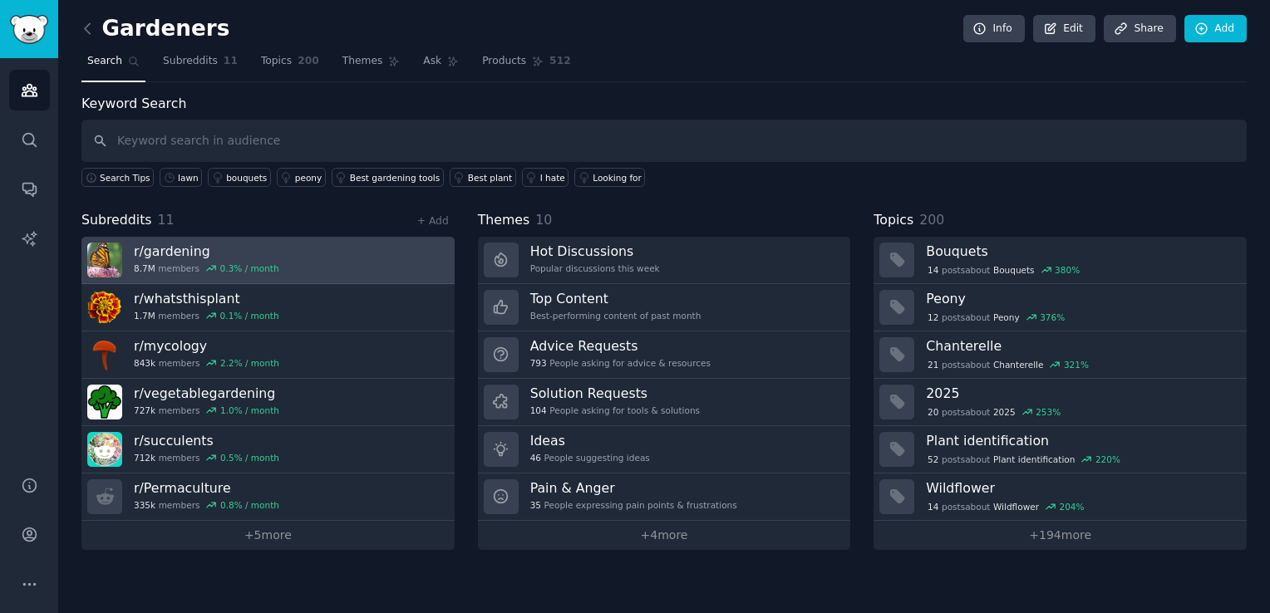
click at [254, 258] on div "r/ gardening 8.7M members 0.3 % / month" at bounding box center [206, 260] width 145 height 35
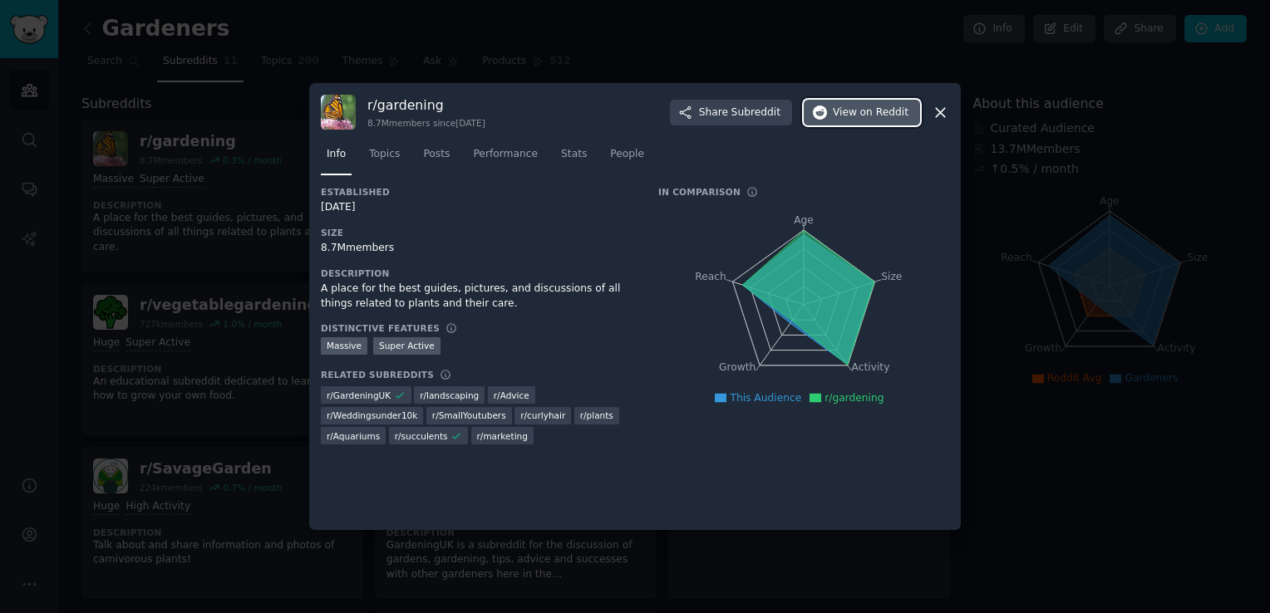
click at [853, 115] on span "View on Reddit" at bounding box center [871, 113] width 76 height 15
click at [382, 161] on span "Topics" at bounding box center [384, 154] width 31 height 15
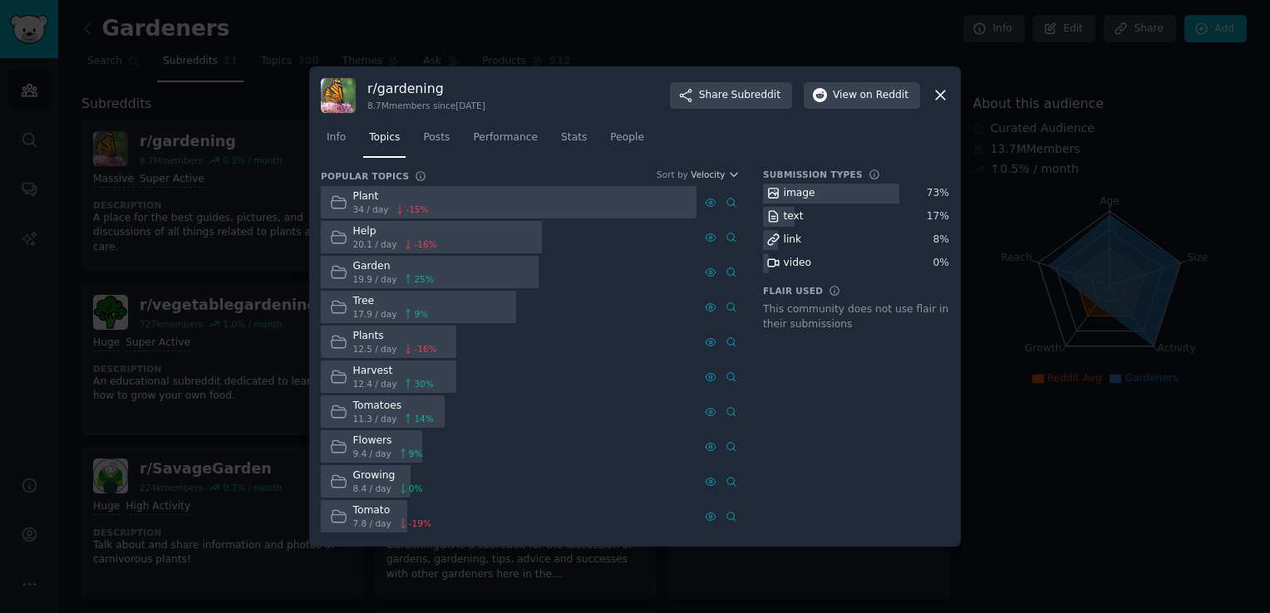
click at [947, 85] on div "r/ gardening 8.7M members since [DATE] Share Subreddit View on Reddit" at bounding box center [635, 95] width 628 height 35
click at [941, 92] on icon at bounding box center [940, 94] width 17 height 17
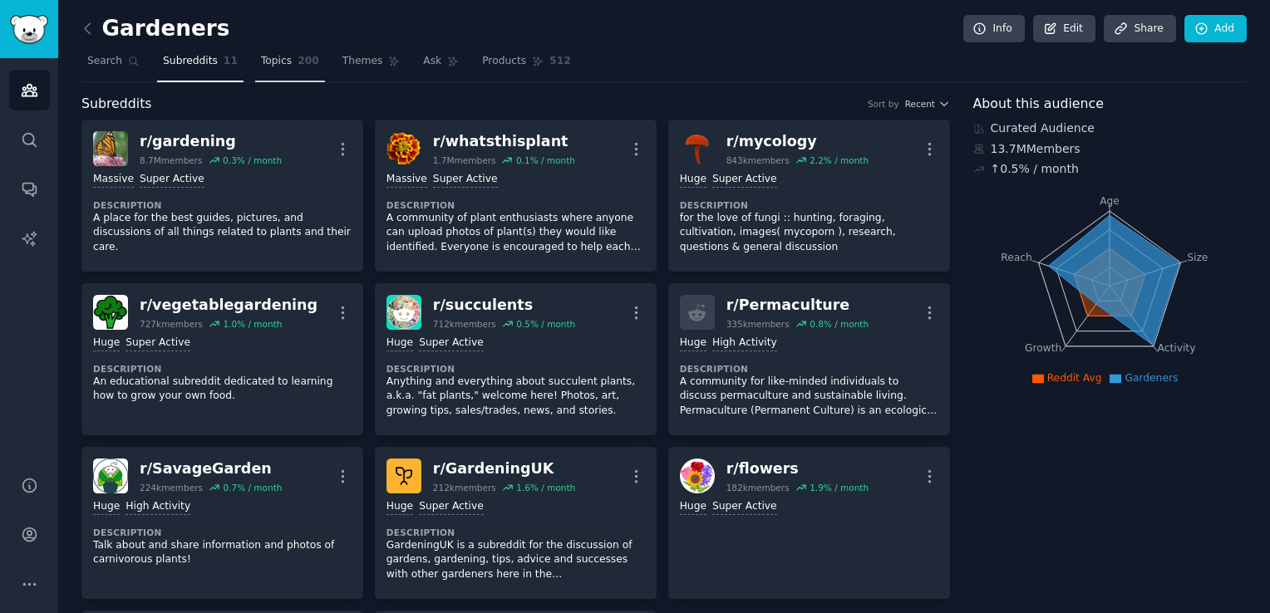
click at [261, 63] on span "Topics" at bounding box center [276, 61] width 31 height 15
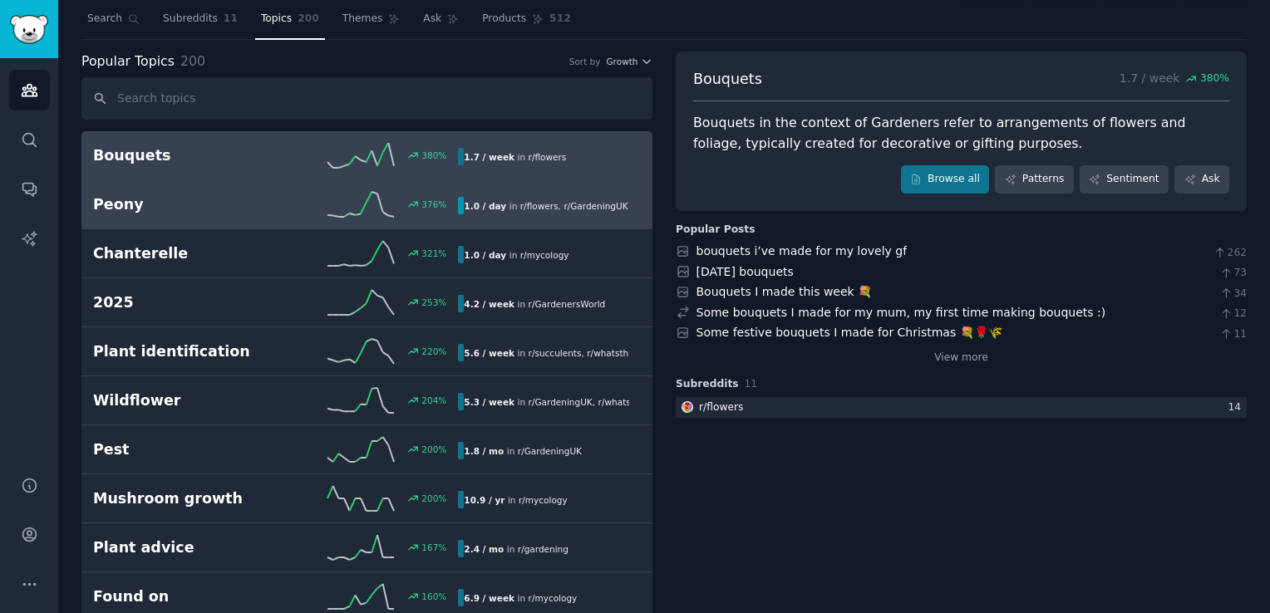
scroll to position [32, 0]
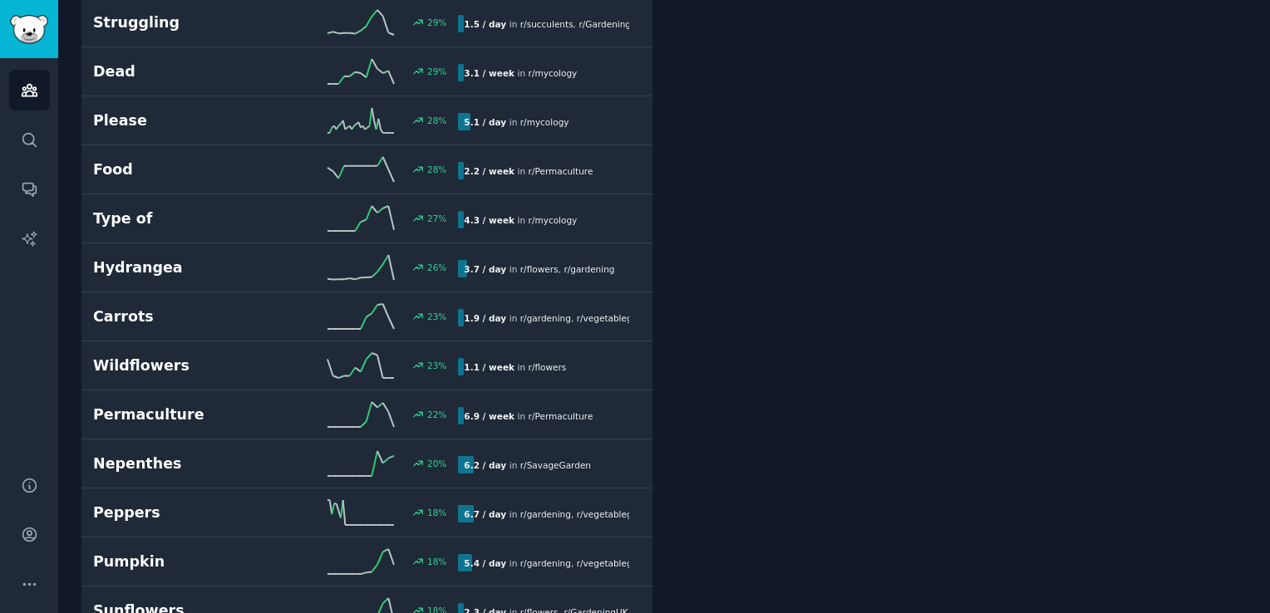
scroll to position [0, 0]
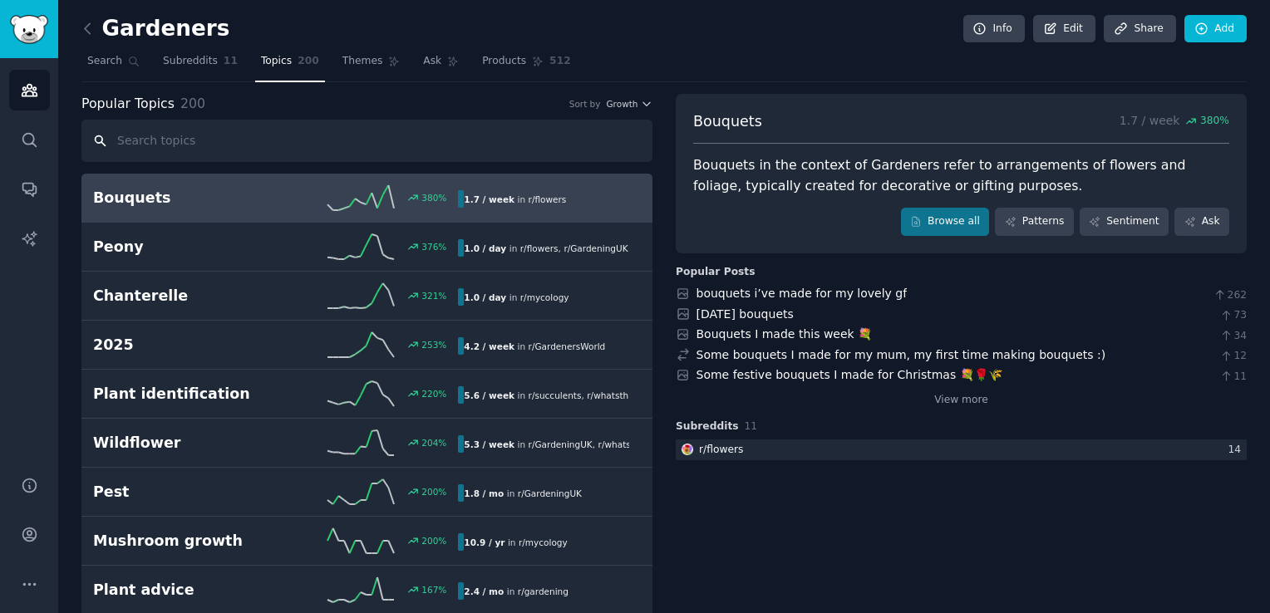
click at [178, 147] on input "text" at bounding box center [366, 141] width 571 height 42
click at [263, 127] on input "text" at bounding box center [366, 141] width 571 height 42
click at [253, 102] on div "Popular Topics 200 Sort by Growth" at bounding box center [366, 104] width 571 height 21
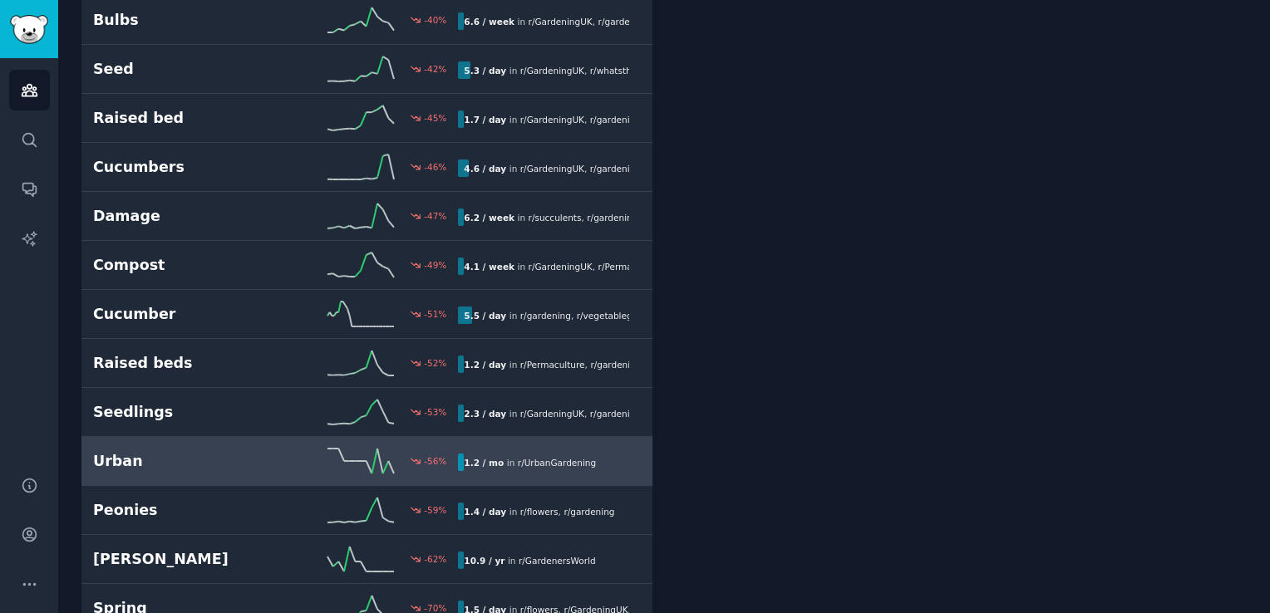
scroll to position [9290, 0]
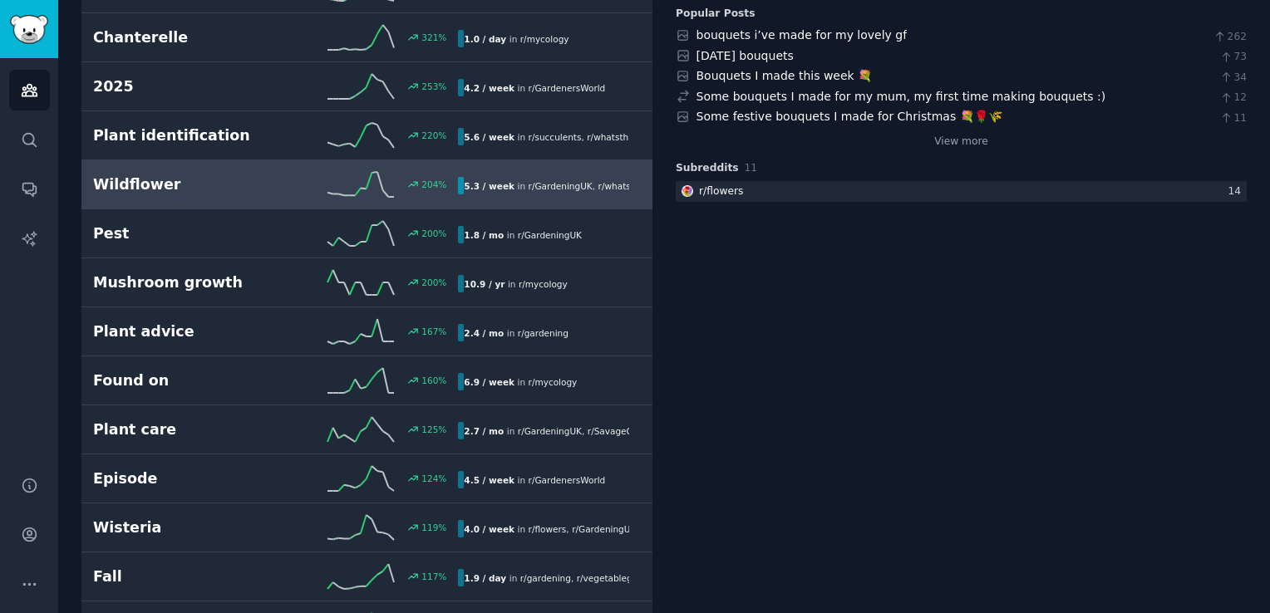
scroll to position [0, 0]
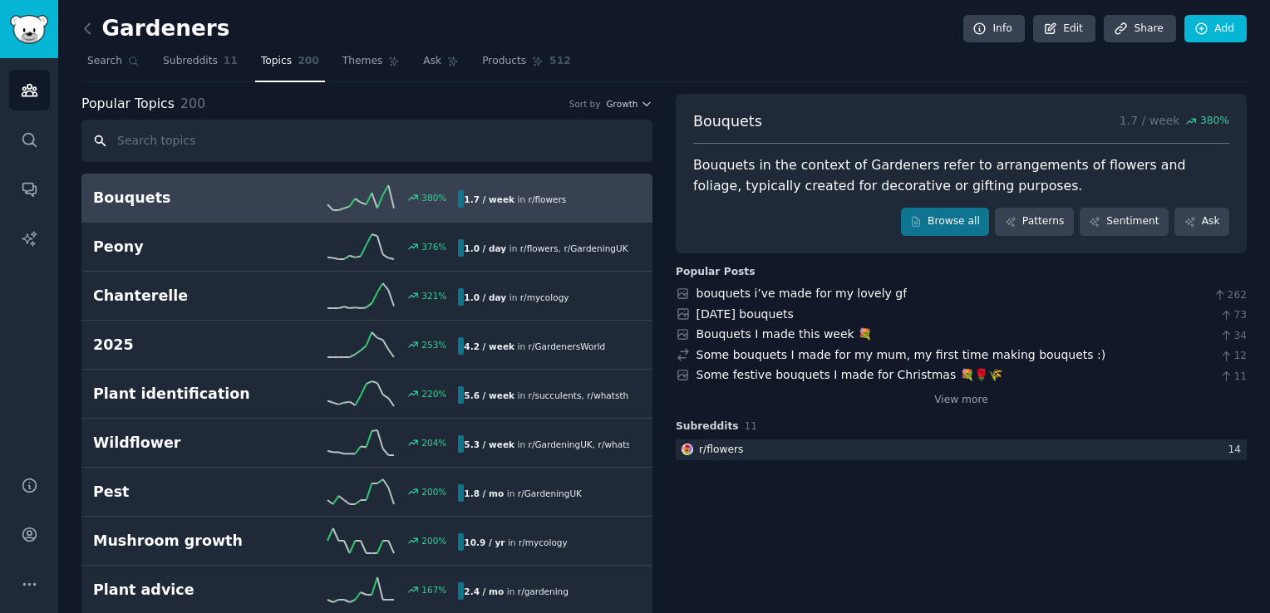
click at [165, 134] on input "text" at bounding box center [366, 141] width 571 height 42
click at [86, 32] on icon at bounding box center [87, 28] width 17 height 17
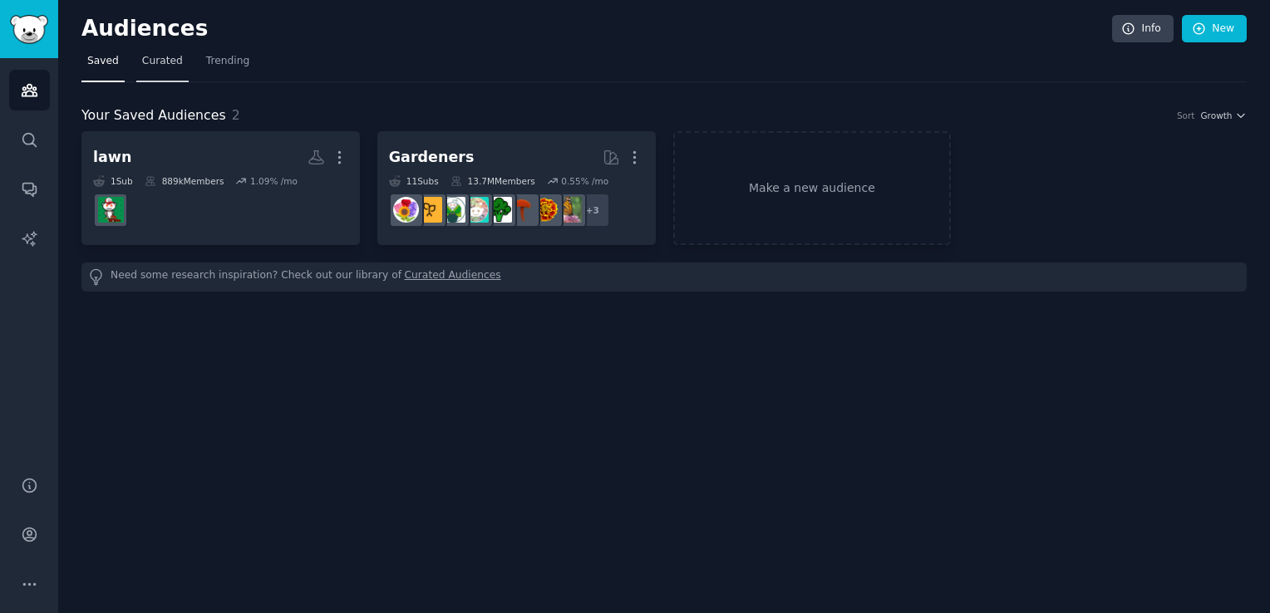
click at [163, 63] on span "Curated" at bounding box center [162, 61] width 41 height 15
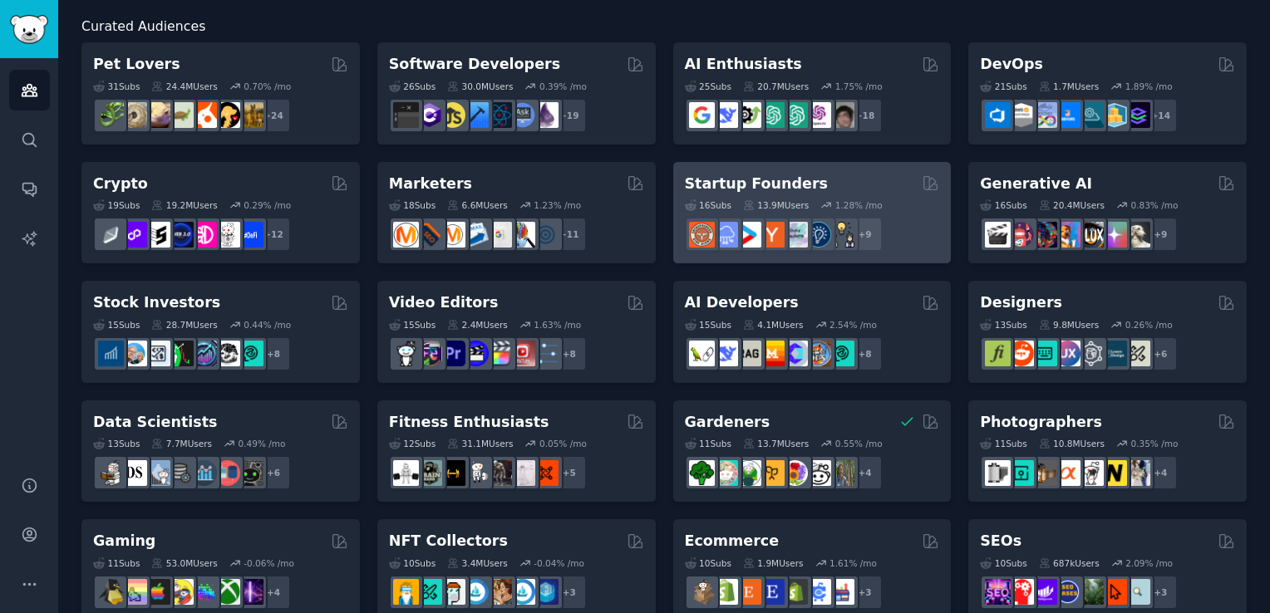
scroll to position [72, 0]
